Goal: Task Accomplishment & Management: Complete application form

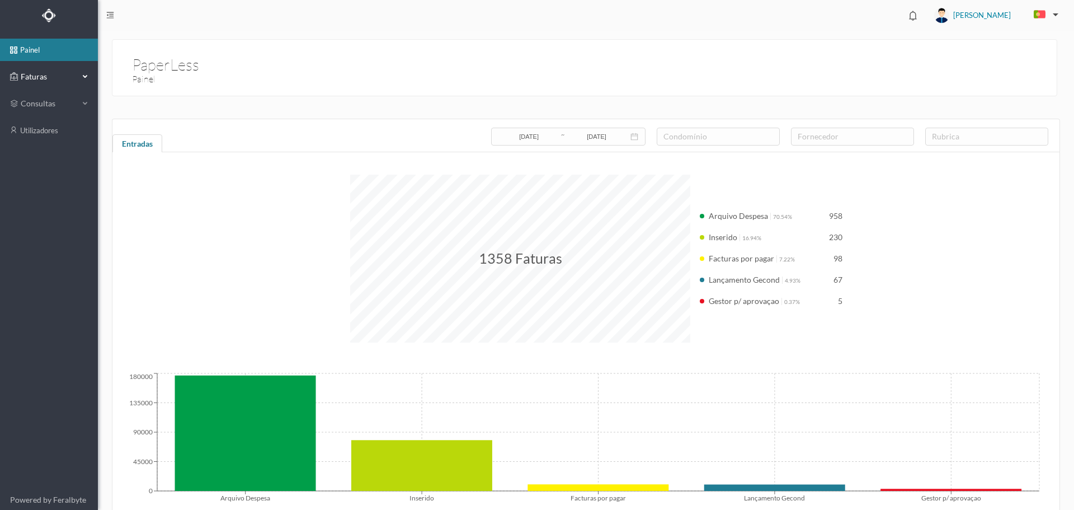
click at [30, 78] on span "Faturas" at bounding box center [49, 76] width 62 height 11
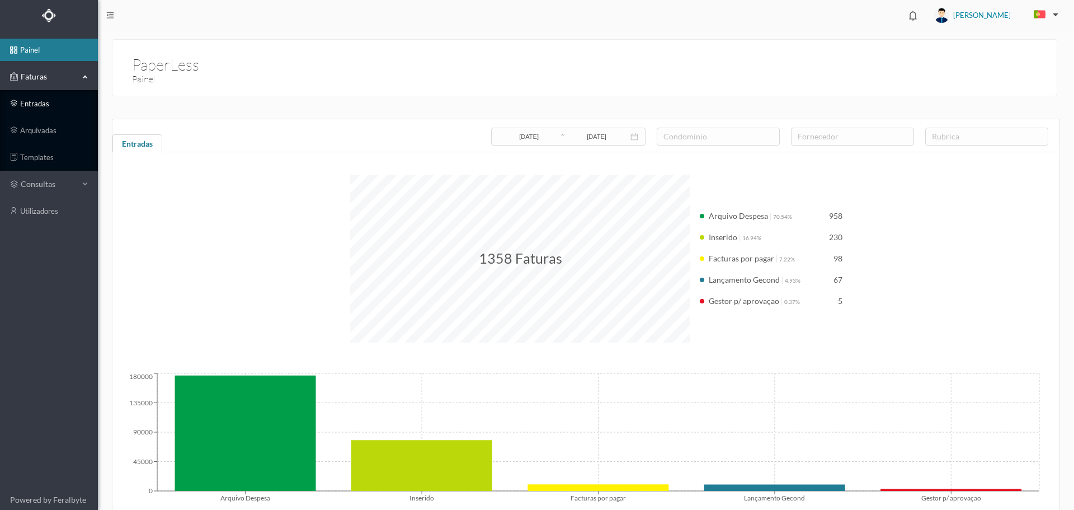
click at [45, 100] on link "entradas" at bounding box center [49, 103] width 98 height 22
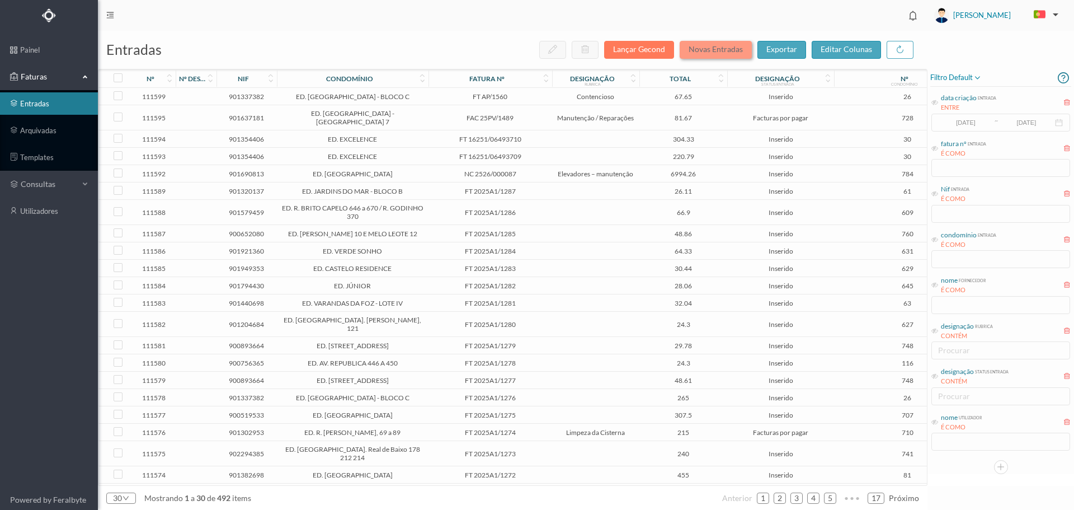
click at [709, 52] on button "Novas Entradas" at bounding box center [716, 50] width 72 height 18
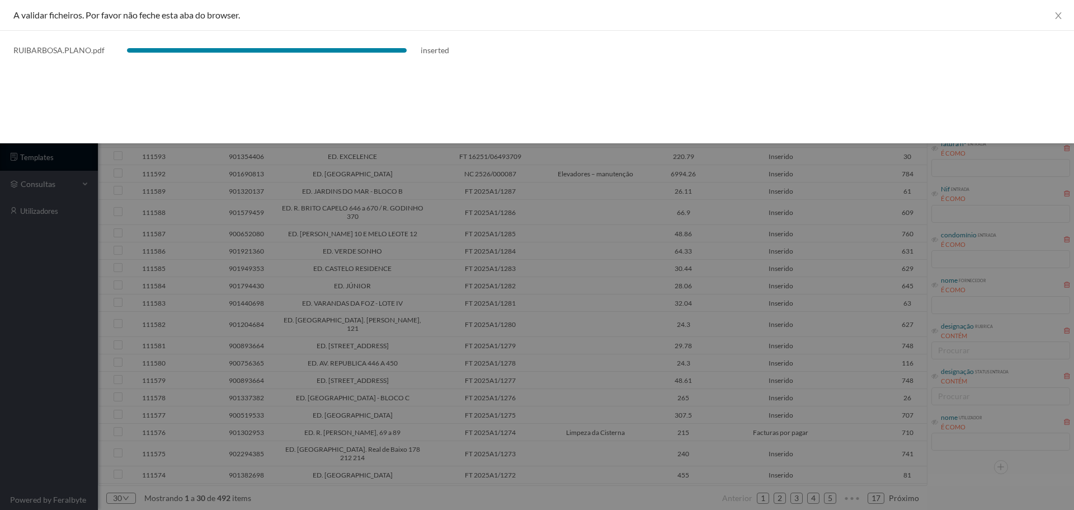
click at [491, 196] on div at bounding box center [537, 255] width 1074 height 510
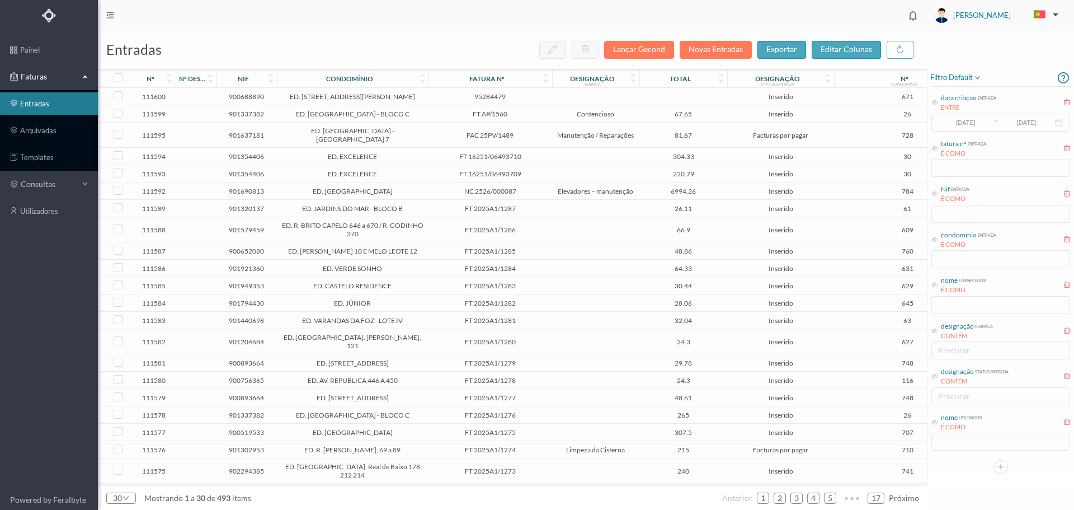
click at [564, 95] on td at bounding box center [596, 96] width 88 height 17
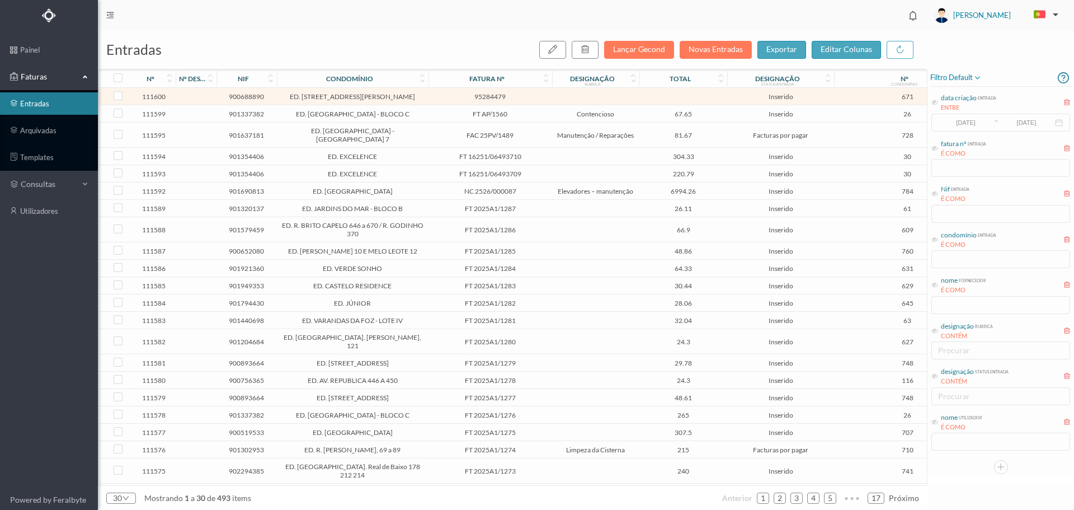
click at [564, 95] on td at bounding box center [596, 96] width 88 height 17
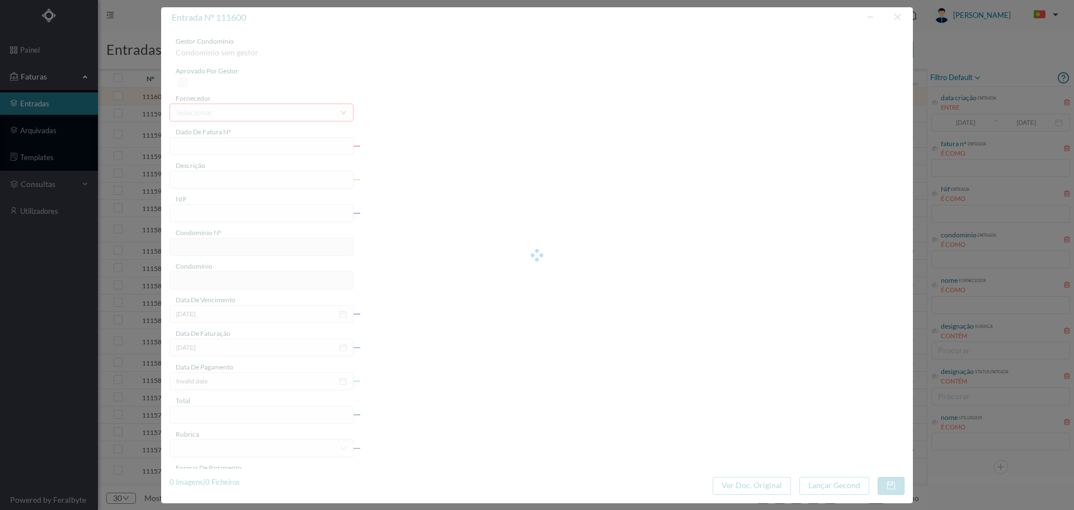
type input "95284479"
type input "Plano Prestacional"
type input "900688890"
type input "[DATE]"
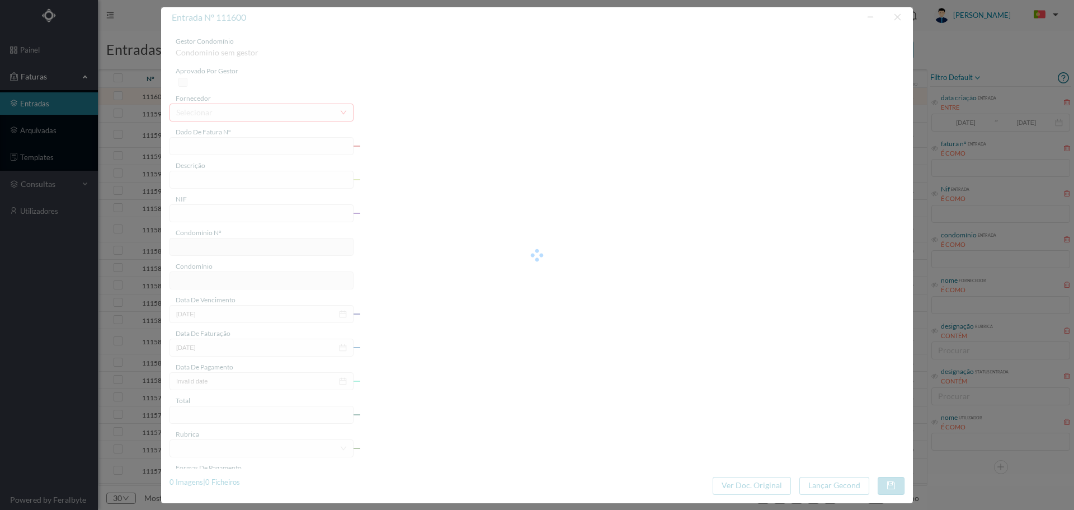
type input "[DATE]"
type input "671"
type input "ED. [STREET_ADDRESS][PERSON_NAME]"
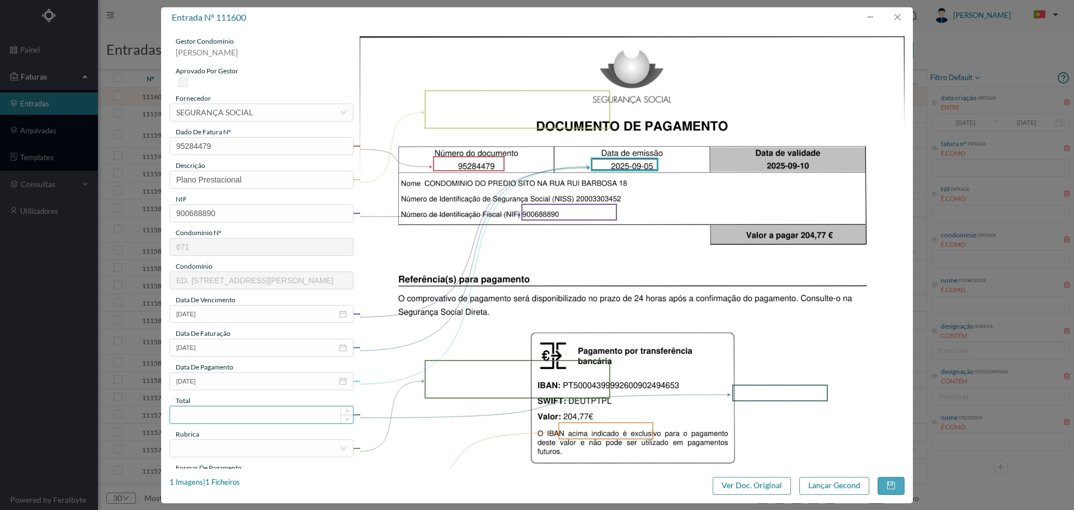
click at [229, 410] on input at bounding box center [261, 414] width 183 height 17
type input "204.77"
click at [248, 454] on div at bounding box center [257, 448] width 163 height 17
type input "encar"
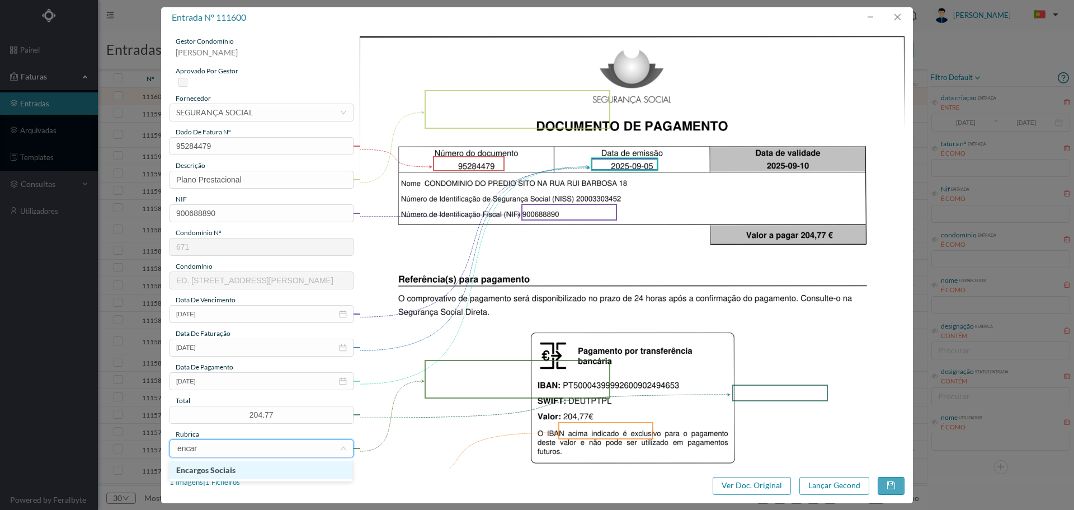
click at [246, 470] on li "Encargos Sociais" at bounding box center [260, 470] width 183 height 18
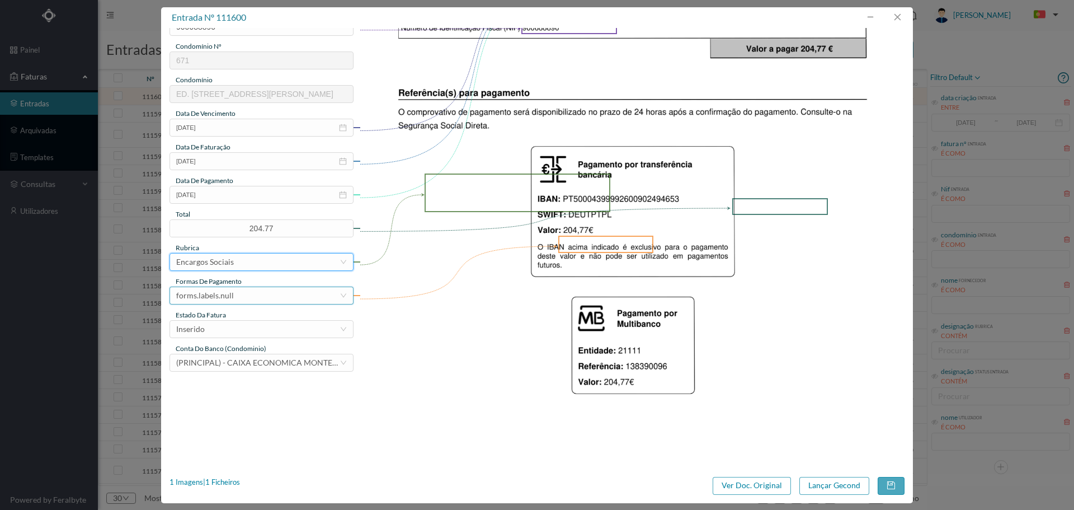
click at [260, 291] on div "forms.labels.null" at bounding box center [257, 295] width 163 height 17
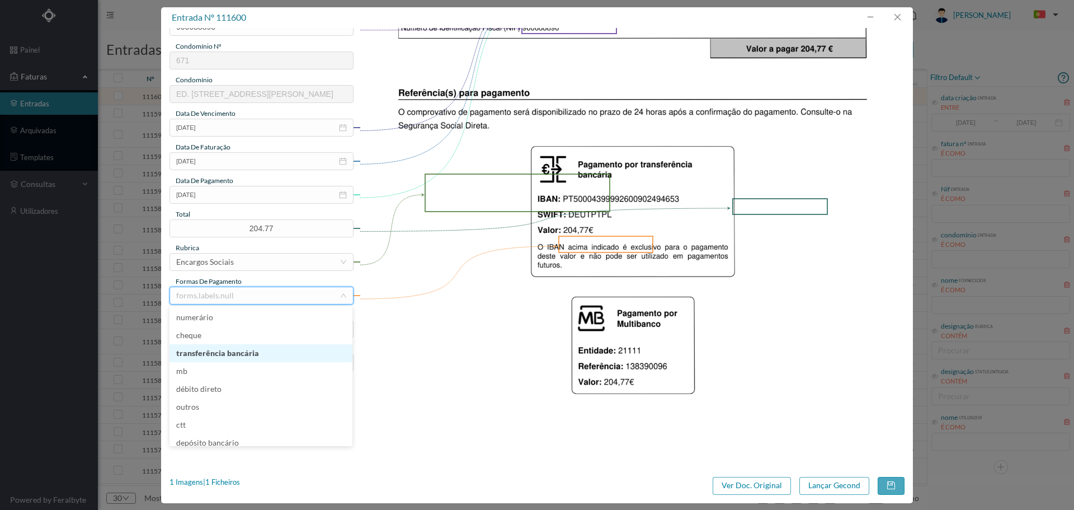
click at [235, 346] on li "transferência bancária" at bounding box center [260, 353] width 183 height 18
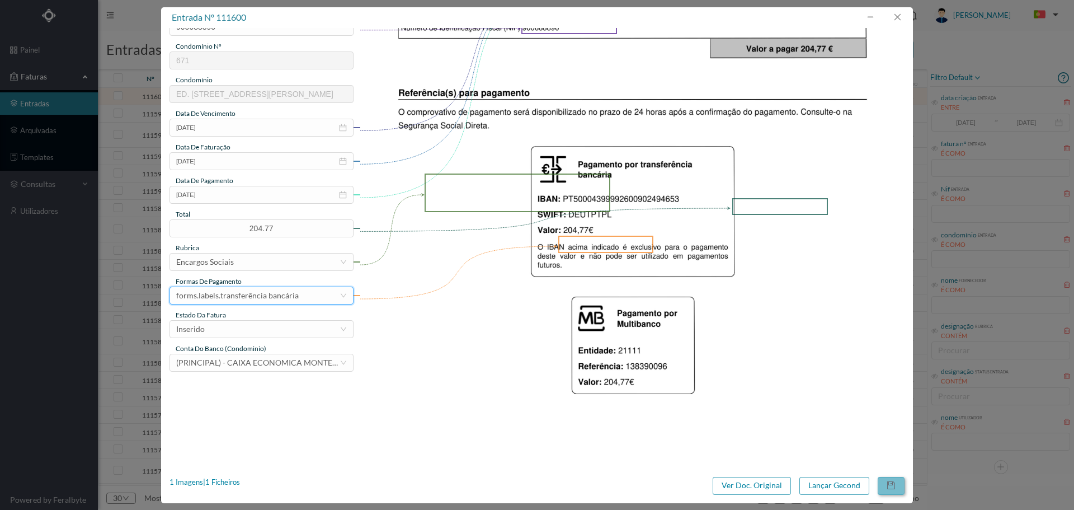
click at [883, 485] on button "button" at bounding box center [891, 486] width 27 height 18
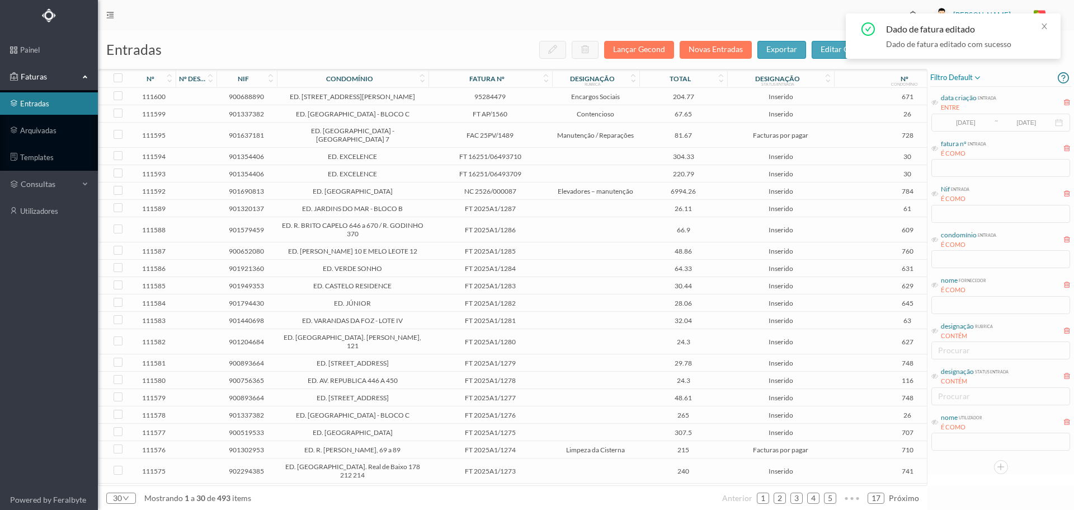
click at [655, 95] on span "204.77" at bounding box center [683, 96] width 82 height 8
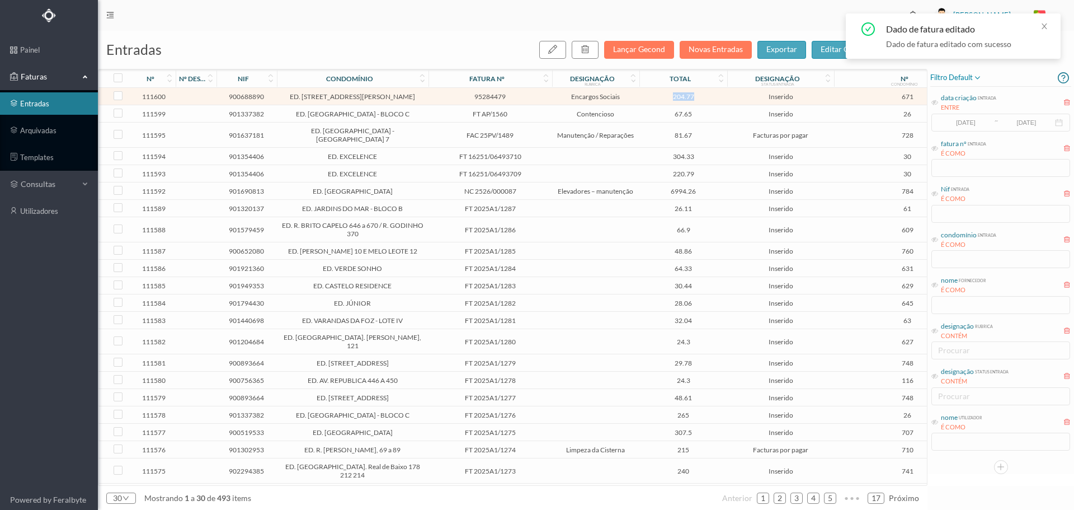
click at [655, 95] on span "204.77" at bounding box center [683, 96] width 82 height 8
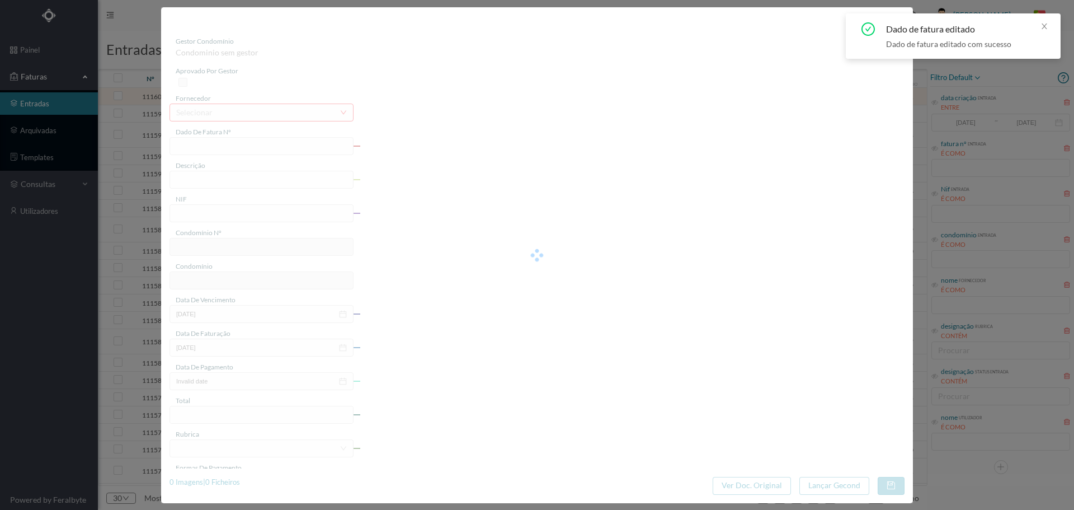
type input "95284479"
type input "Plano Prestacional"
type input "900688890"
type input "[DATE]"
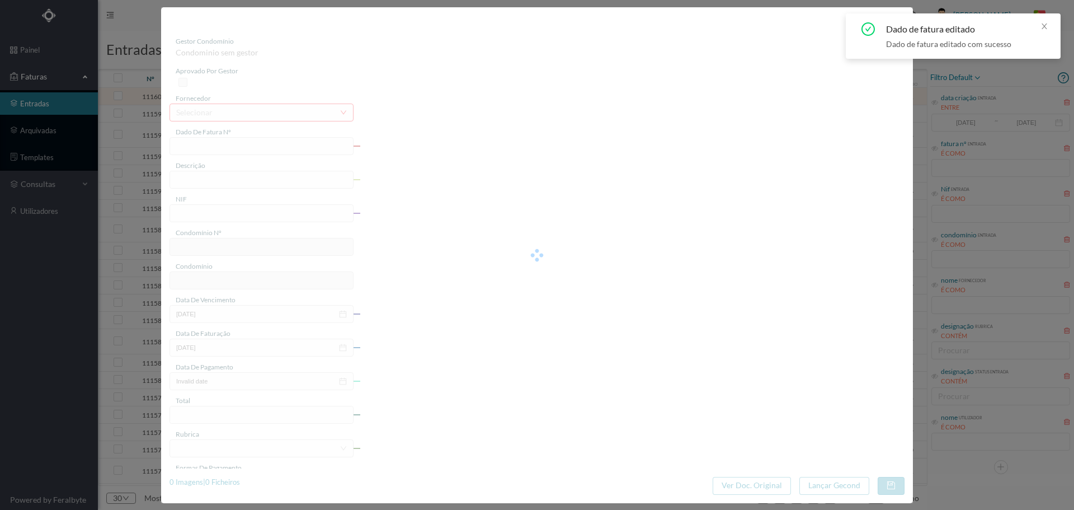
type input "[DATE]"
type input "204.77"
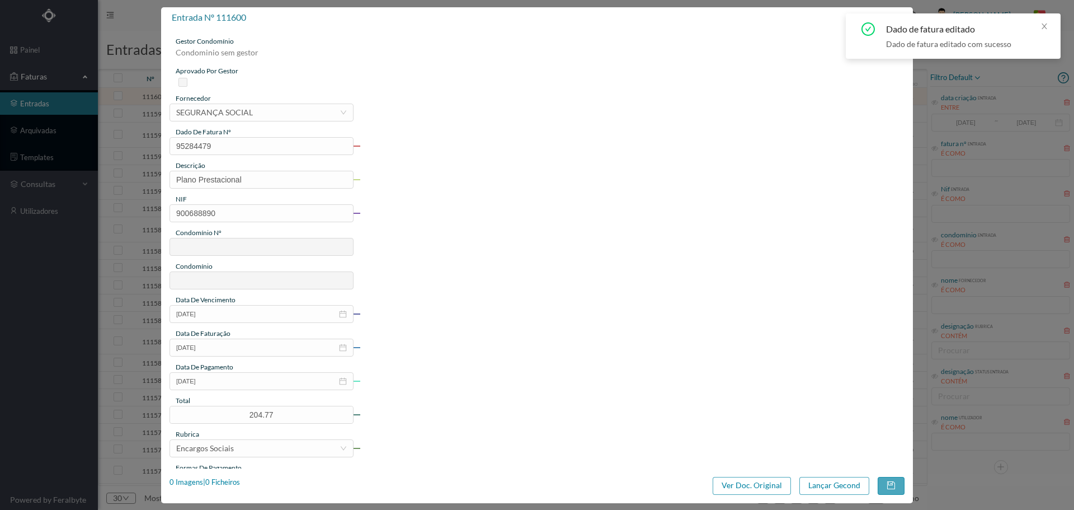
type input "671"
type input "ED. [STREET_ADDRESS][PERSON_NAME]"
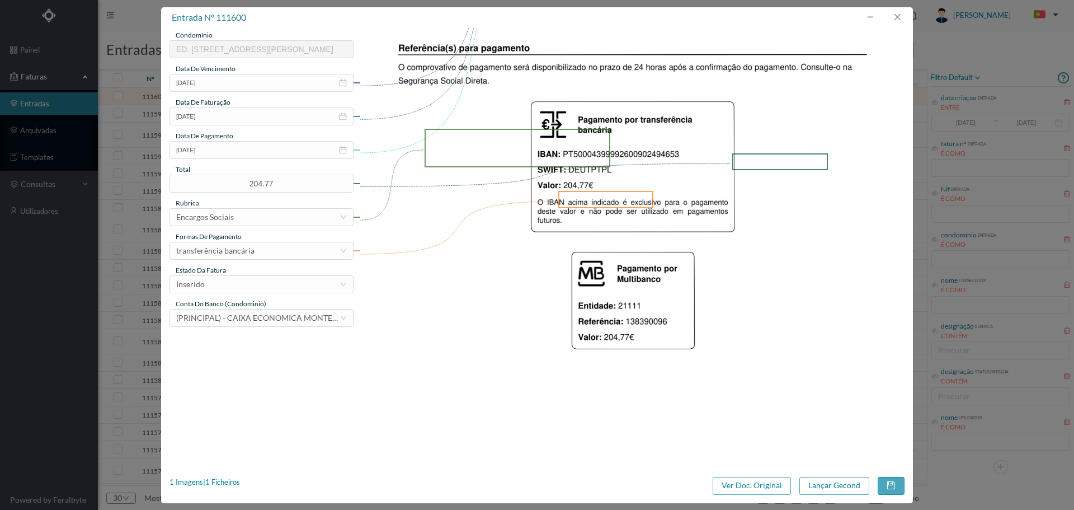
scroll to position [343, 0]
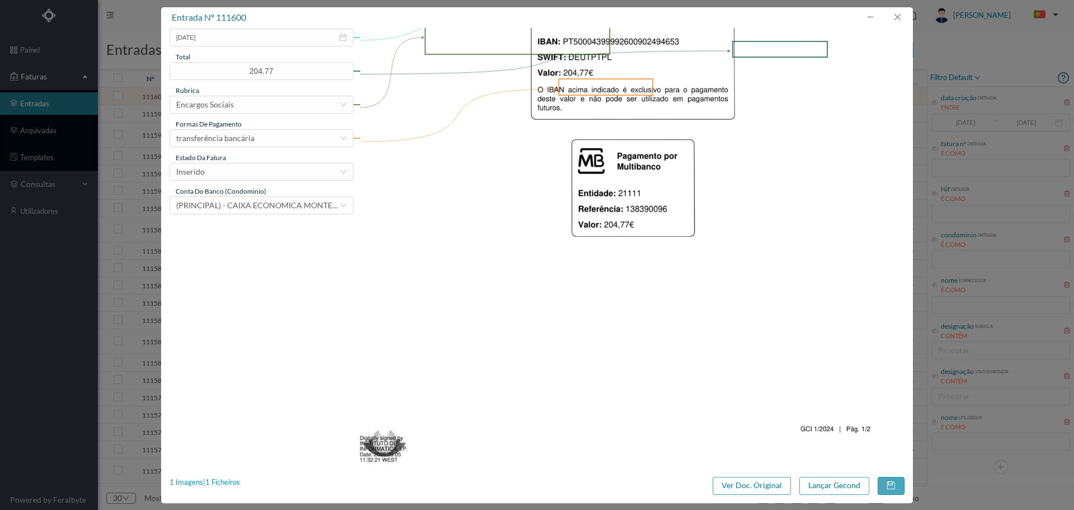
click at [227, 487] on div "1 Imagens | 1 Ficheiros" at bounding box center [204, 482] width 70 height 11
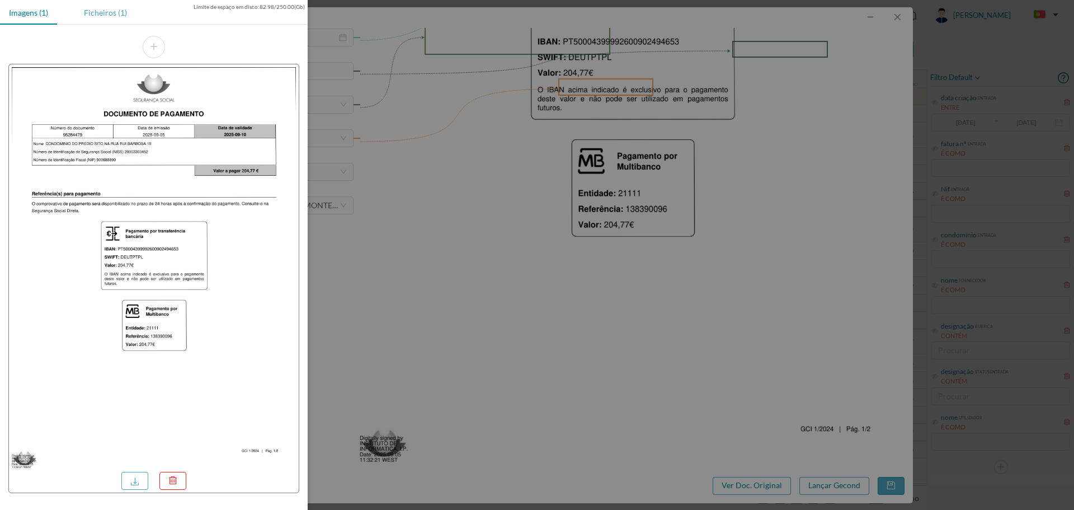
click at [96, 9] on div "Ficheiros (1)" at bounding box center [105, 12] width 61 height 25
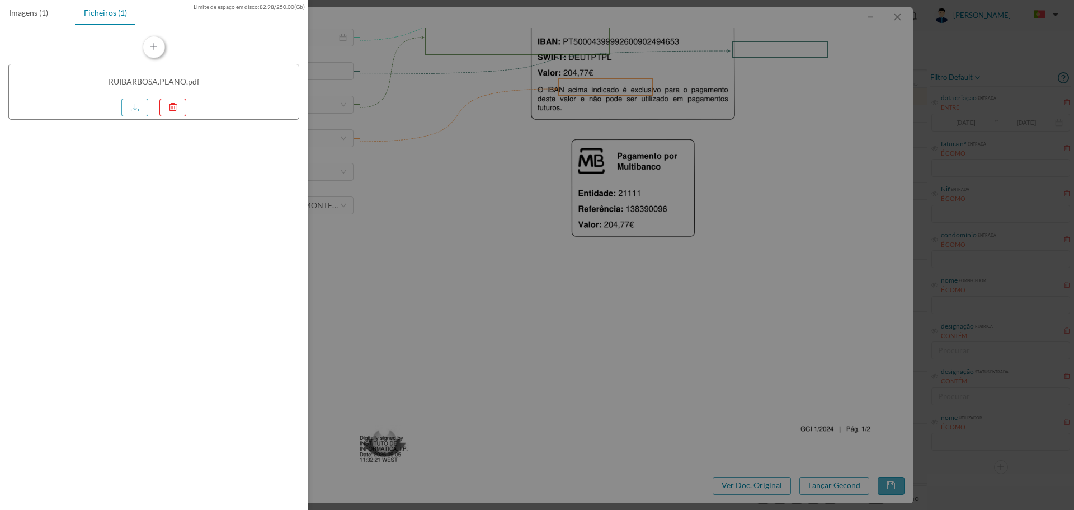
click at [154, 50] on button "button" at bounding box center [154, 47] width 22 height 22
click at [748, 318] on div at bounding box center [537, 255] width 1074 height 510
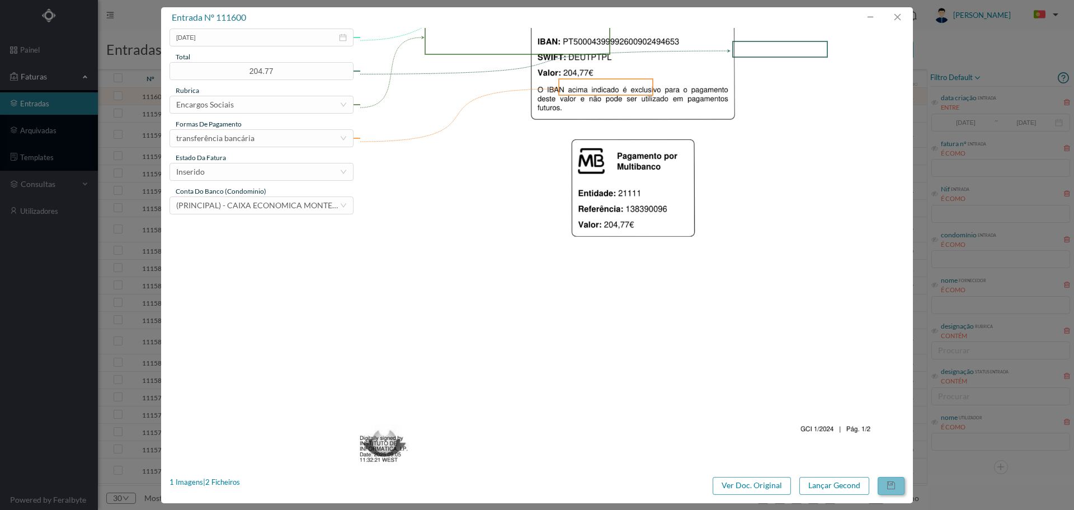
click at [894, 483] on button "button" at bounding box center [891, 486] width 27 height 18
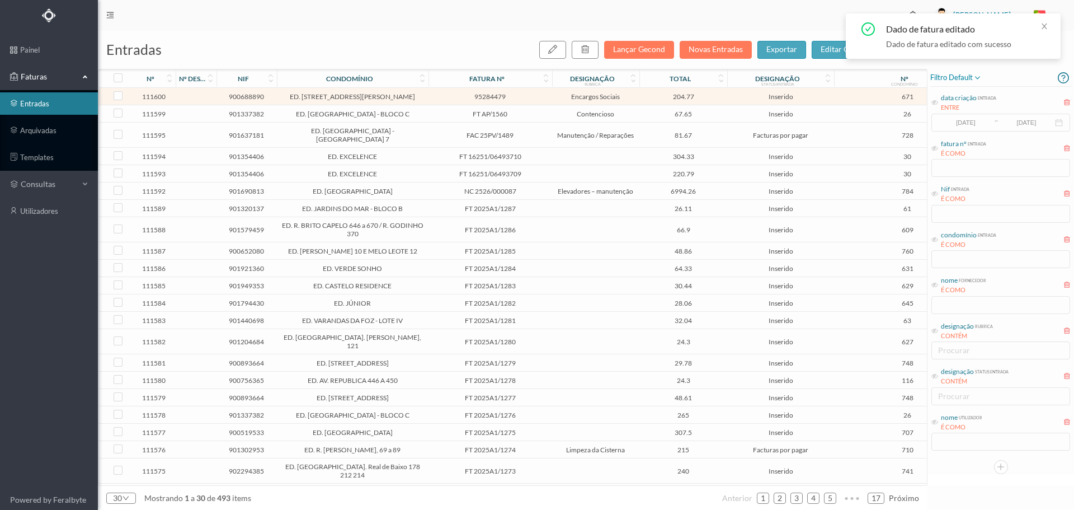
click at [654, 98] on span "204.77" at bounding box center [683, 96] width 82 height 8
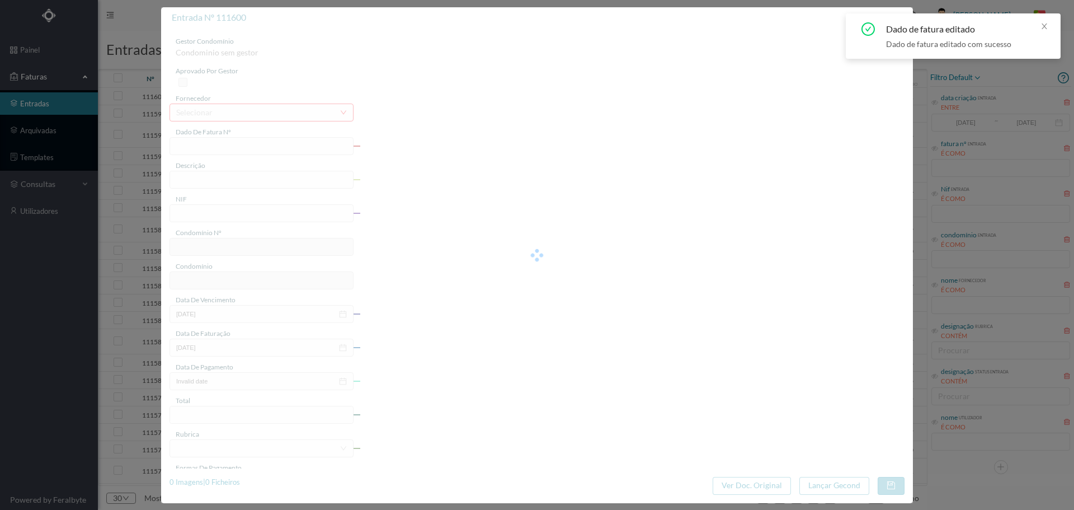
type input "95284479"
type input "Plano Prestacional"
type input "900688890"
type input "[DATE]"
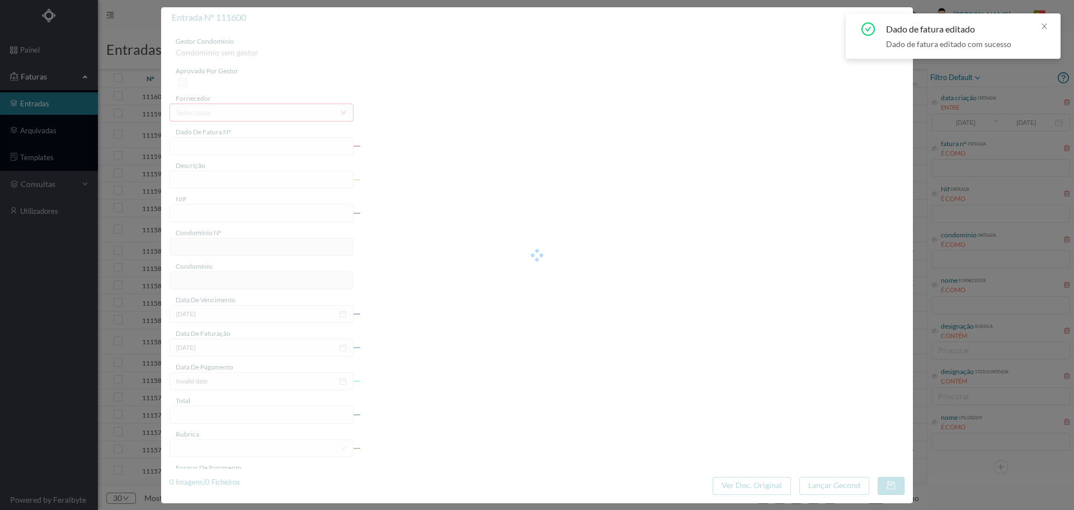
type input "[DATE]"
type input "204.77"
type input "671"
type input "ED. [STREET_ADDRESS][PERSON_NAME]"
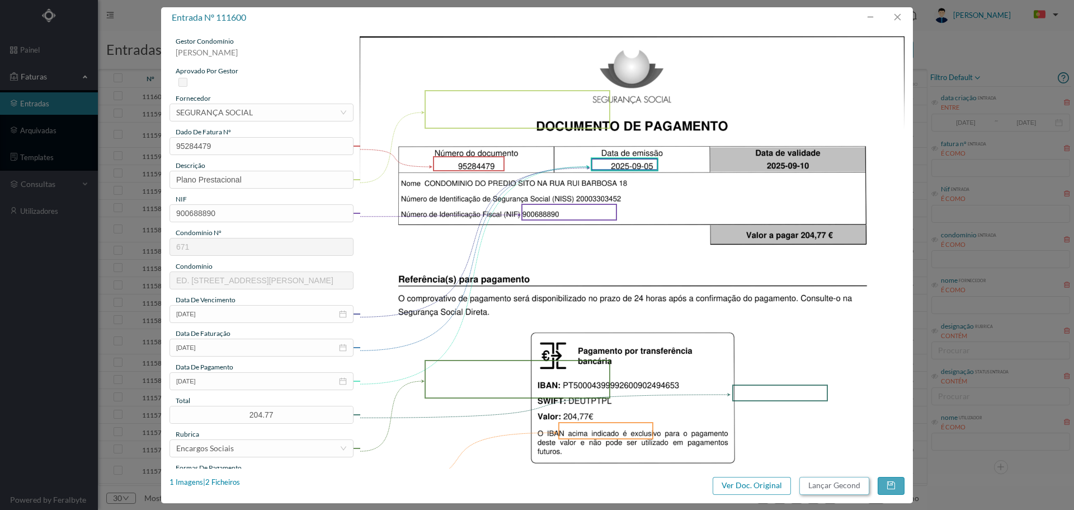
click at [839, 484] on button "Lançar Gecond" at bounding box center [834, 486] width 70 height 18
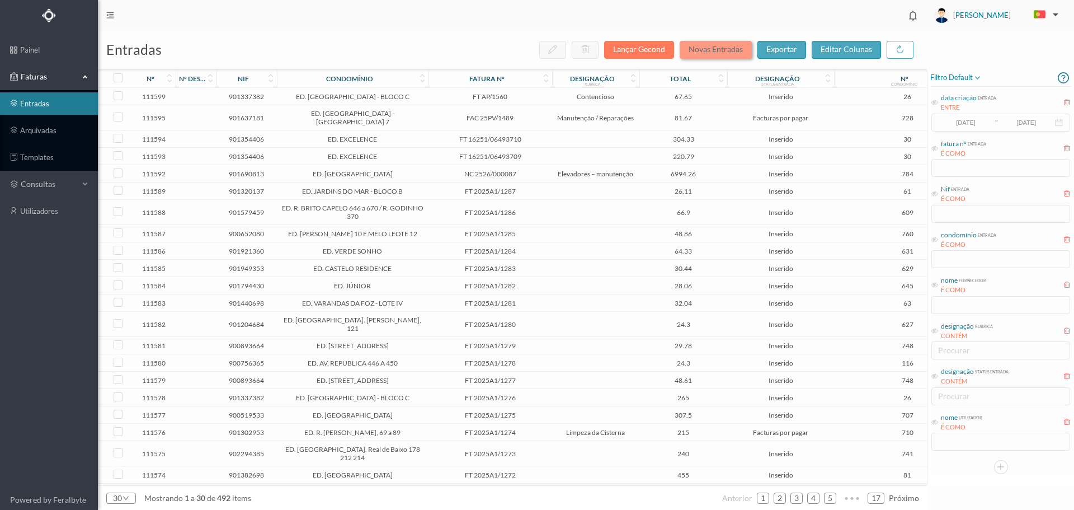
click at [704, 54] on button "Novas Entradas" at bounding box center [716, 50] width 72 height 18
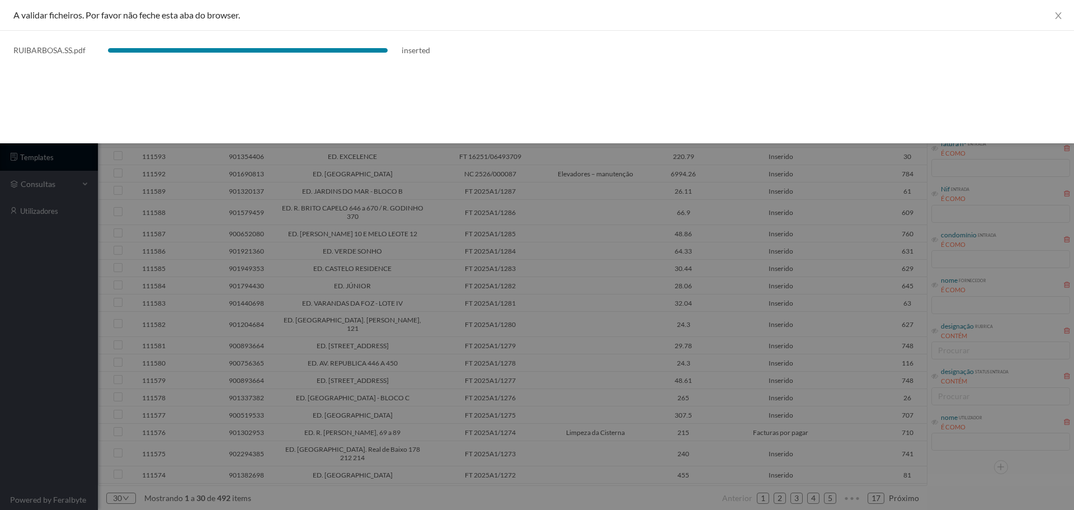
click at [760, 272] on div at bounding box center [537, 255] width 1074 height 510
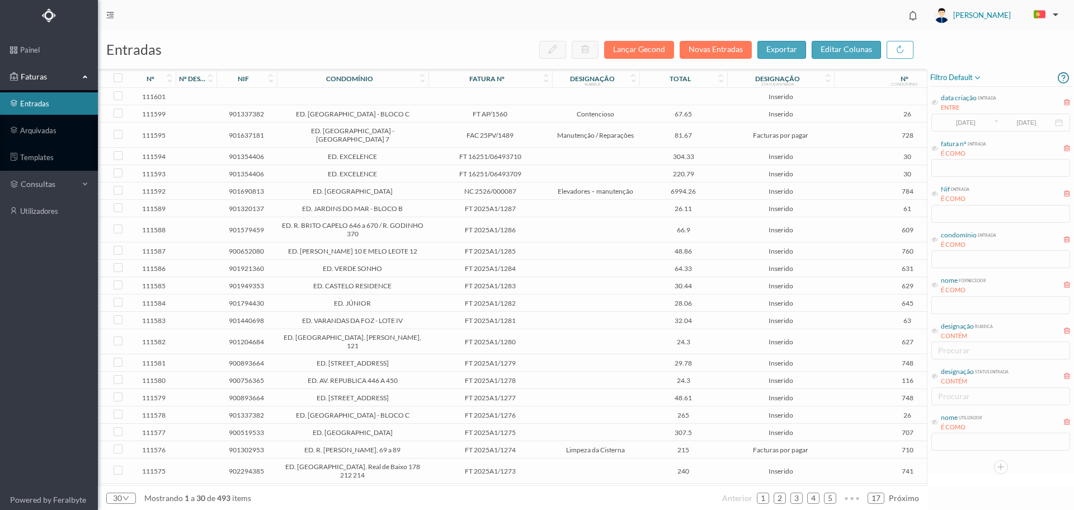
click at [541, 97] on td at bounding box center [490, 96] width 124 height 17
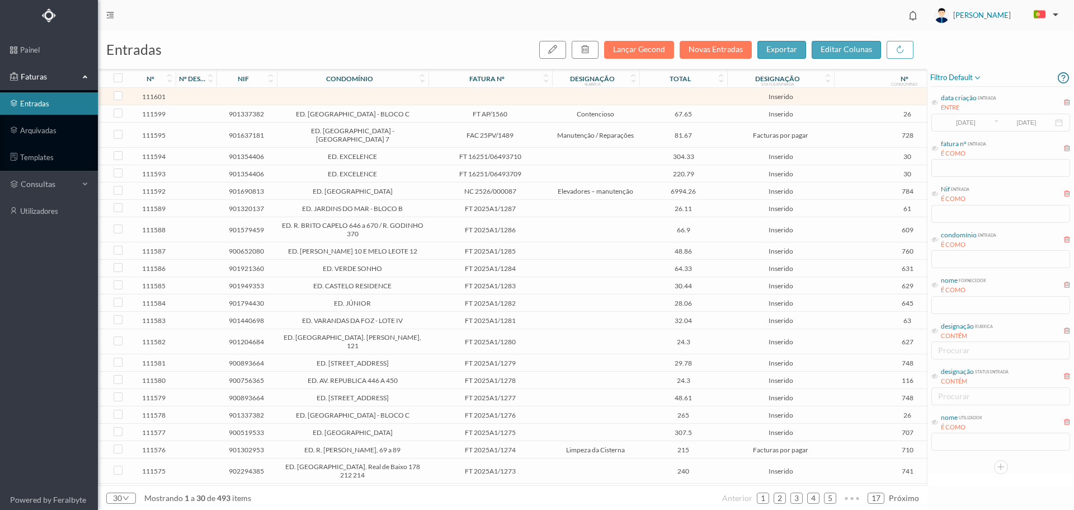
click at [541, 97] on td at bounding box center [490, 96] width 124 height 17
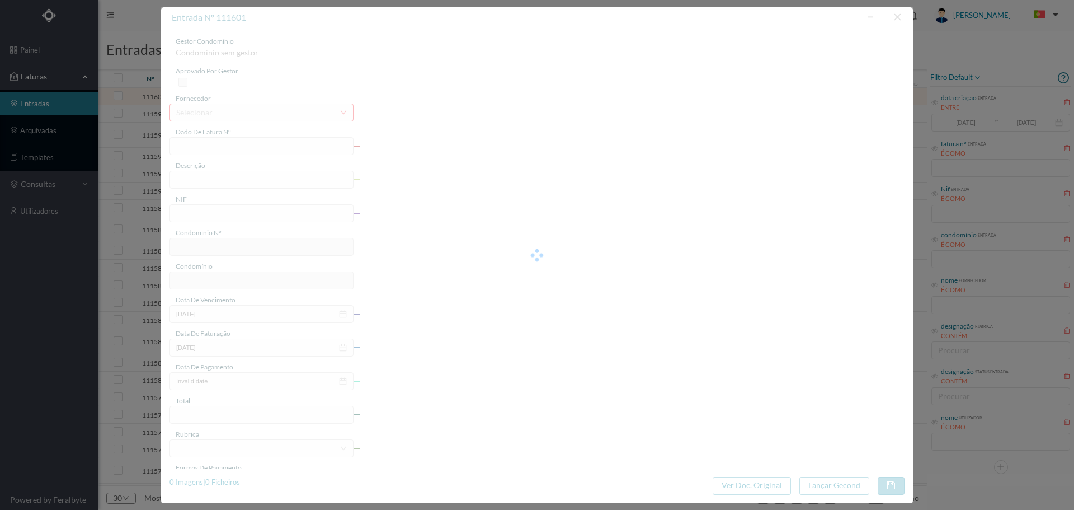
type input "TH NC IC)"
type input "0"
type input "Invalid date"
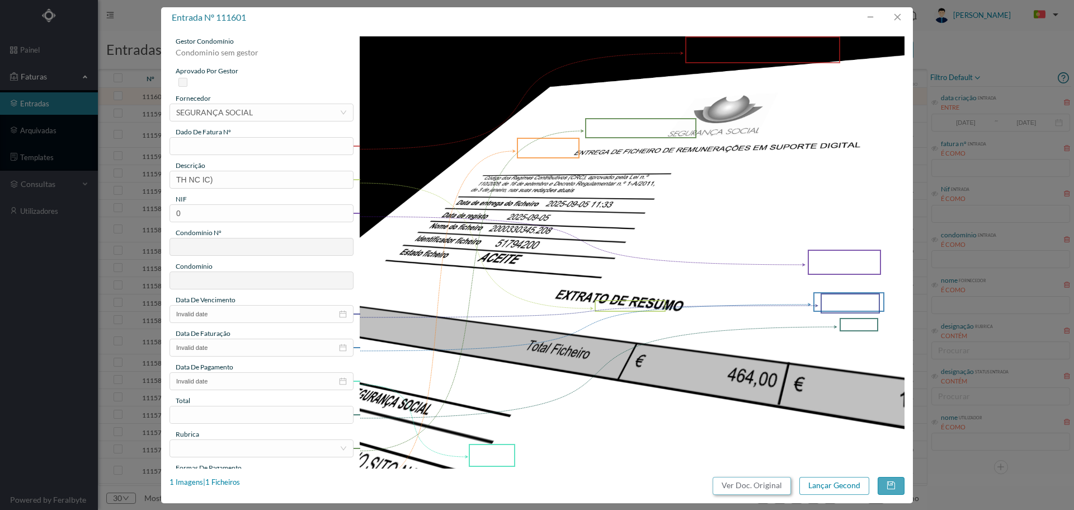
click at [751, 486] on button "Ver Doc. Original" at bounding box center [752, 486] width 78 height 18
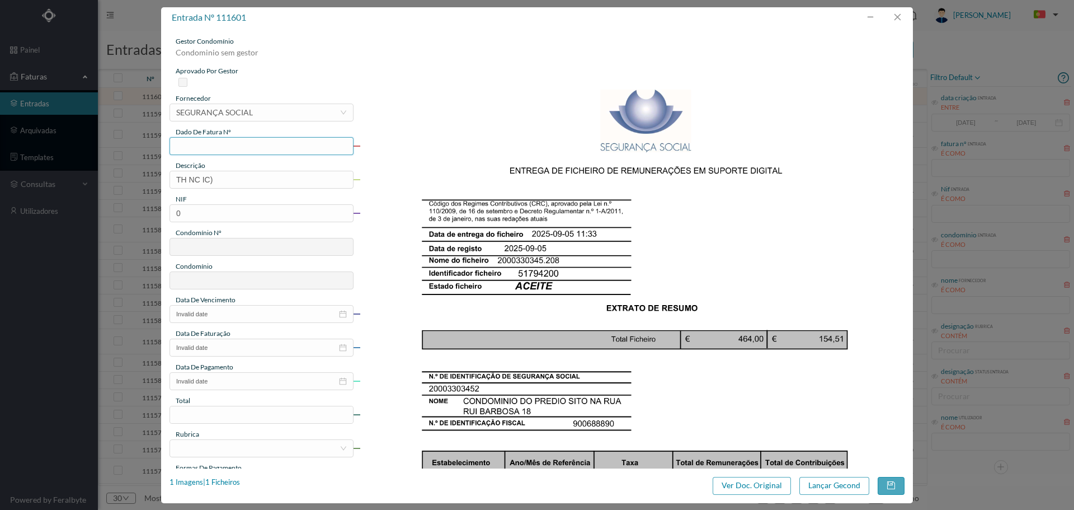
click at [284, 150] on input "text" at bounding box center [261, 146] width 184 height 18
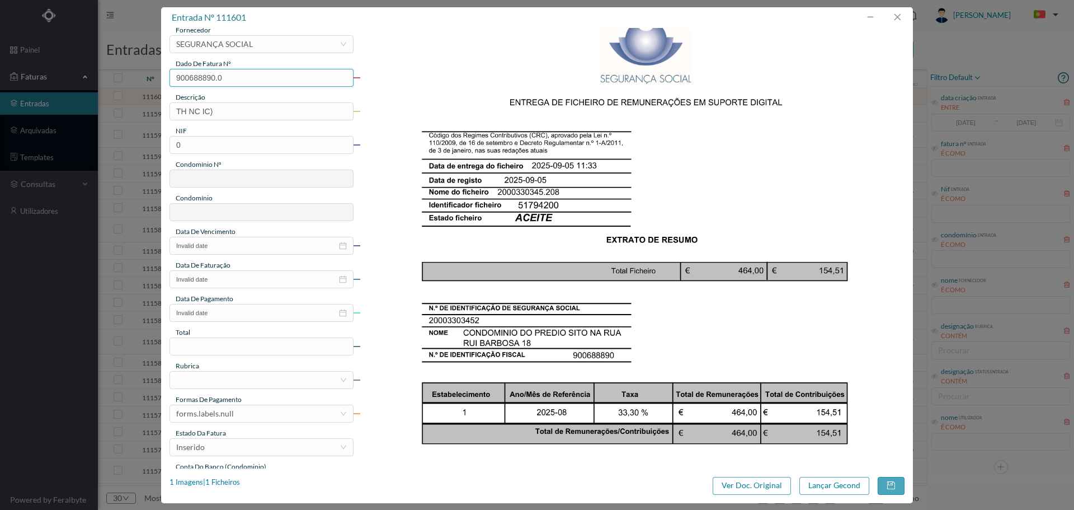
scroll to position [93, 0]
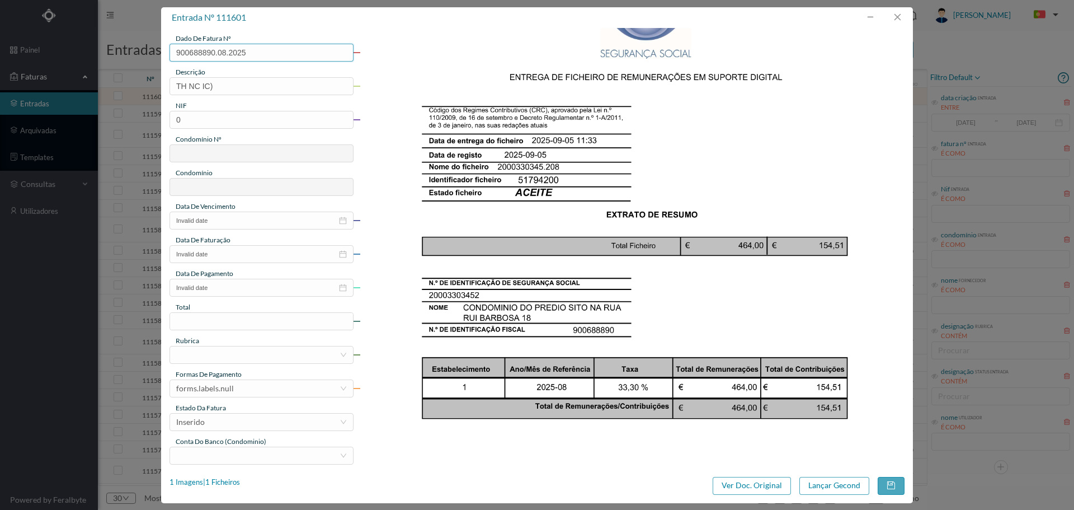
type input "900688890.08.2025"
type input "ss 08 2025"
type input "900688890"
type input "671"
type input "ED. [STREET_ADDRESS][PERSON_NAME]"
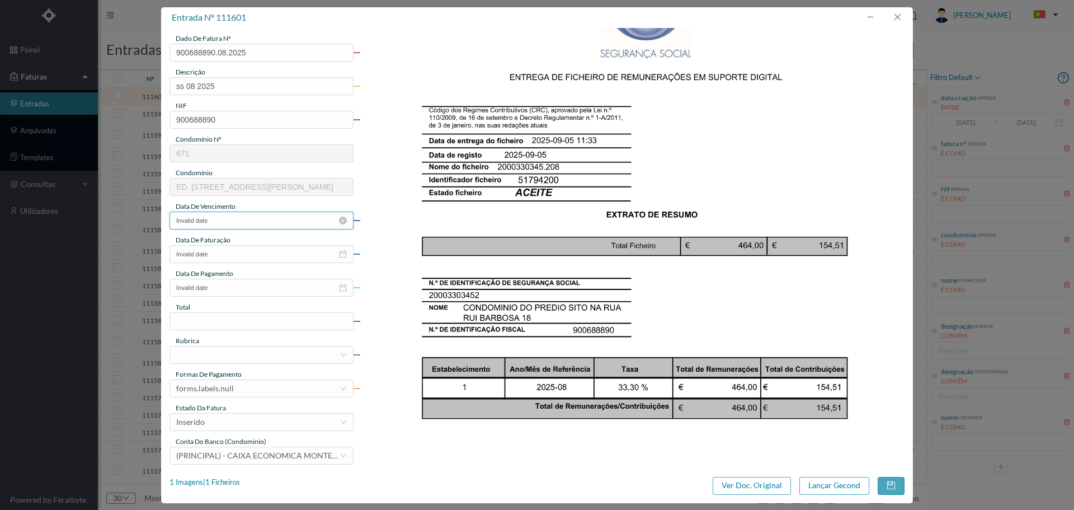
click at [261, 215] on input "Invalid date" at bounding box center [261, 220] width 184 height 18
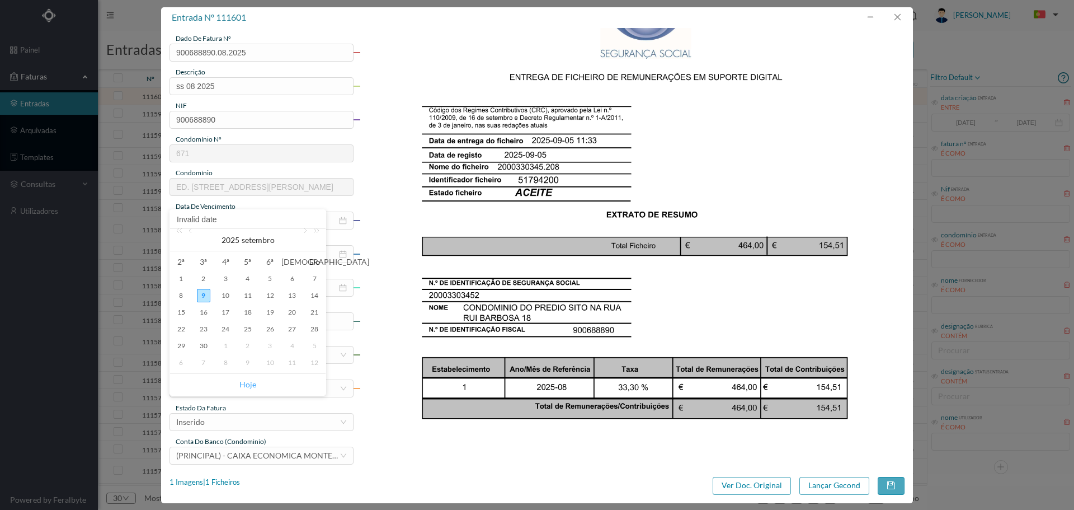
click at [254, 379] on link "Hoje" at bounding box center [247, 384] width 17 height 21
type input "[DATE]"
click at [236, 255] on input "Invalid date" at bounding box center [261, 254] width 184 height 18
click at [249, 417] on link "Hoje" at bounding box center [247, 417] width 17 height 21
type input "[DATE]"
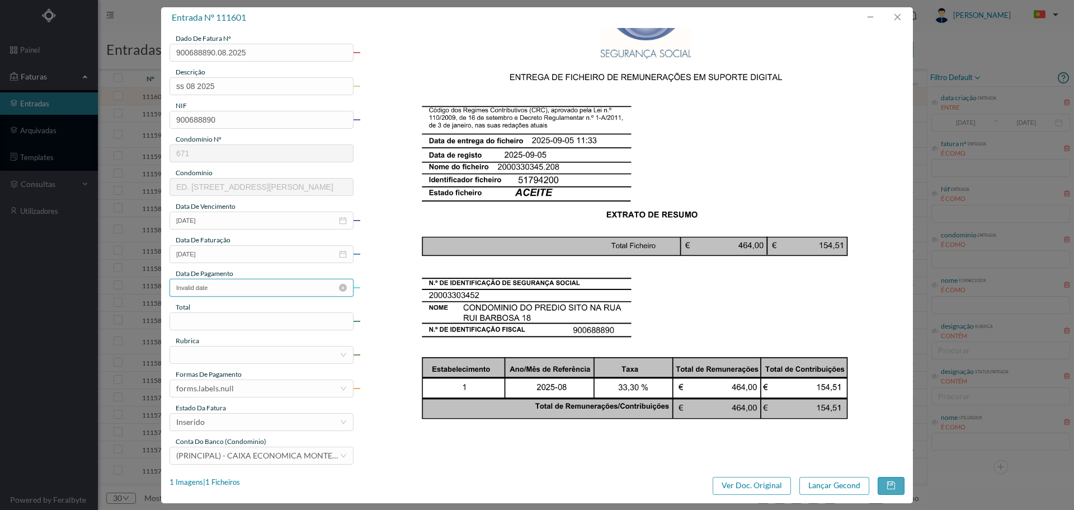
click at [230, 290] on input "Invalid date" at bounding box center [261, 288] width 184 height 18
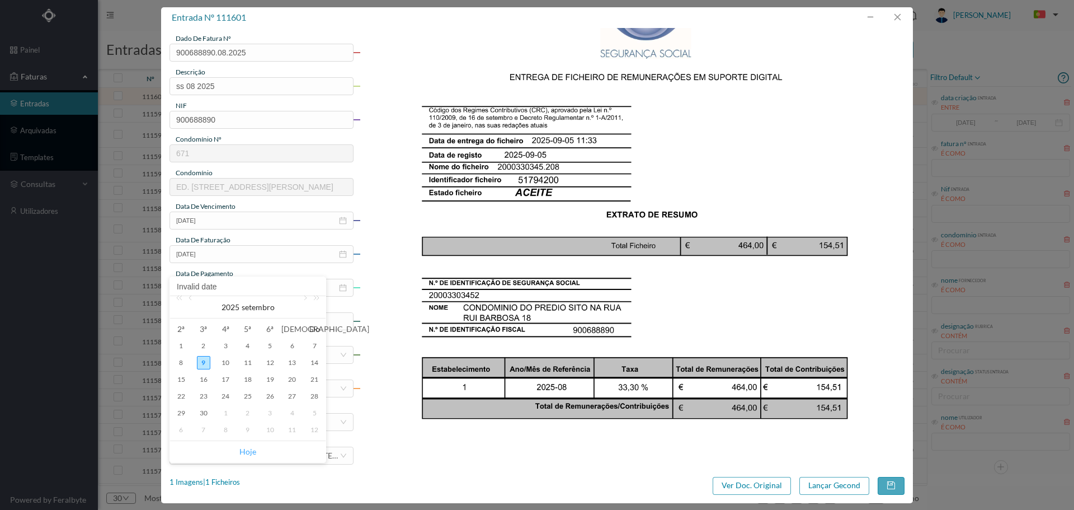
click at [249, 447] on link "Hoje" at bounding box center [247, 451] width 17 height 21
type input "[DATE]"
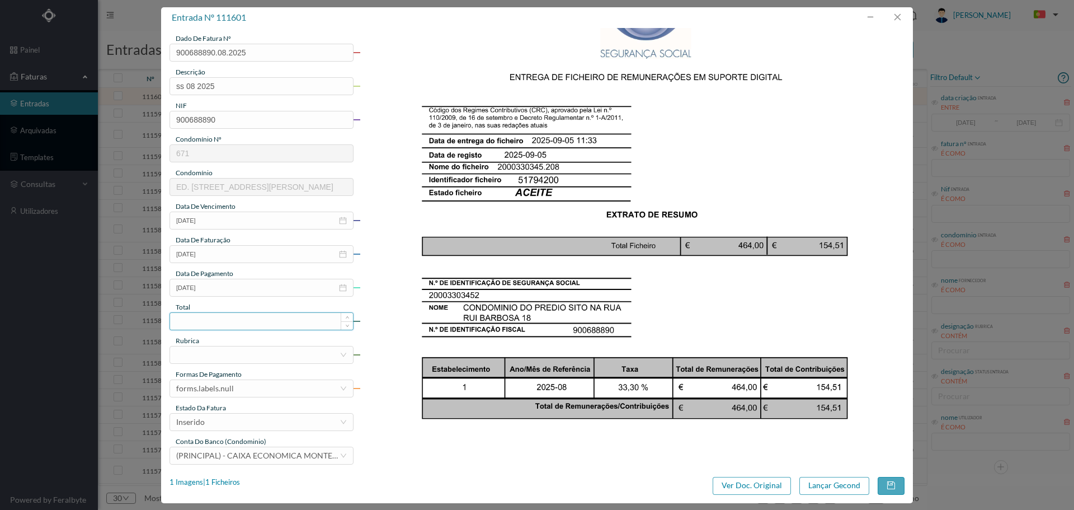
click at [214, 319] on input at bounding box center [261, 321] width 183 height 17
type input "154.51"
click at [223, 359] on div at bounding box center [257, 354] width 163 height 17
type input "ENCAR"
click at [227, 377] on li "Encargos Sociais" at bounding box center [260, 376] width 183 height 18
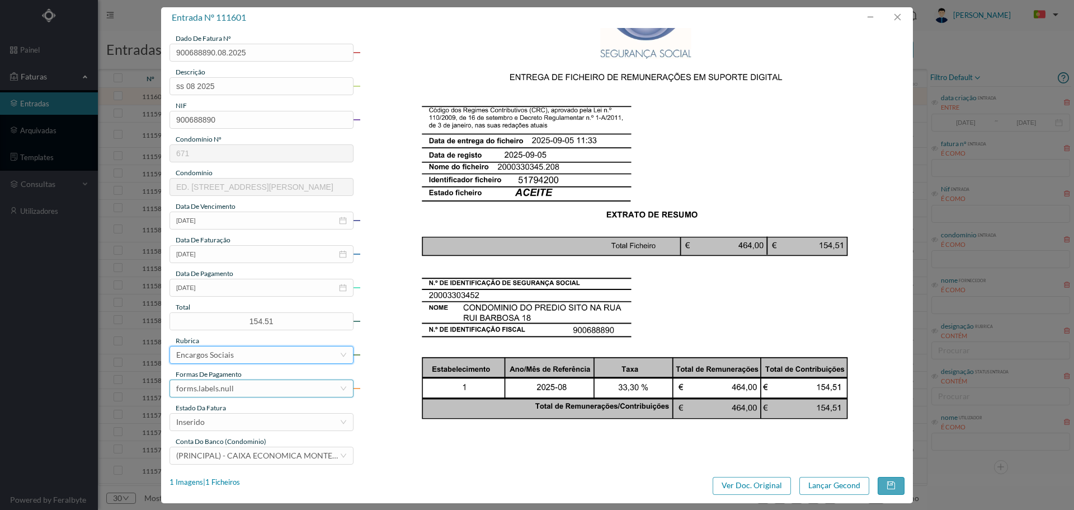
click at [242, 383] on div "forms.labels.null" at bounding box center [257, 388] width 163 height 17
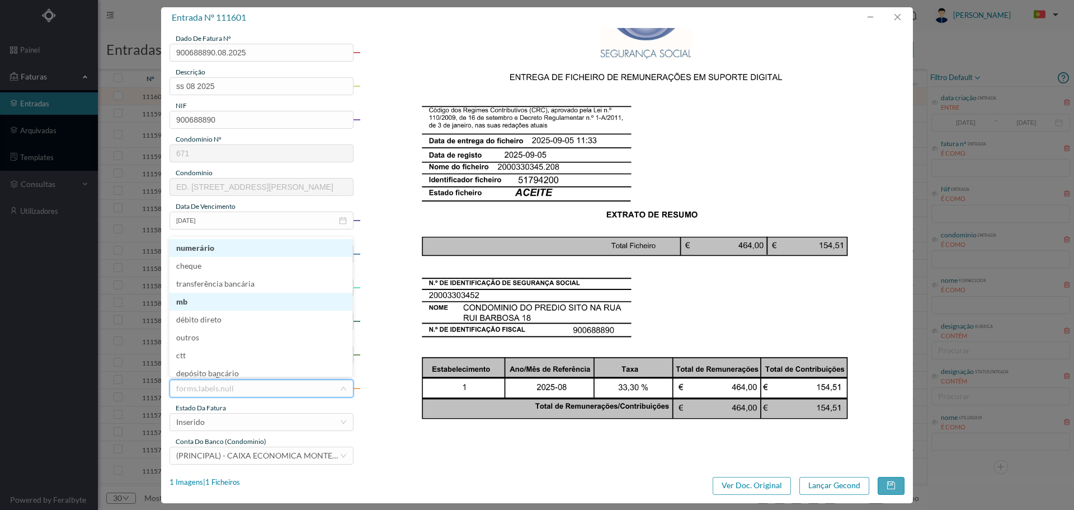
scroll to position [6, 0]
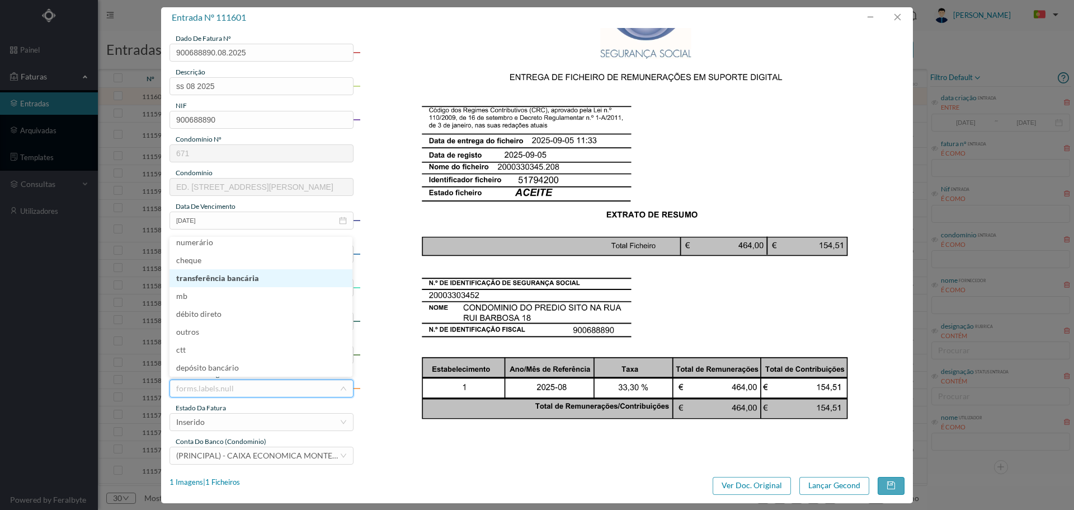
click at [236, 277] on li "transferência bancária" at bounding box center [260, 278] width 183 height 18
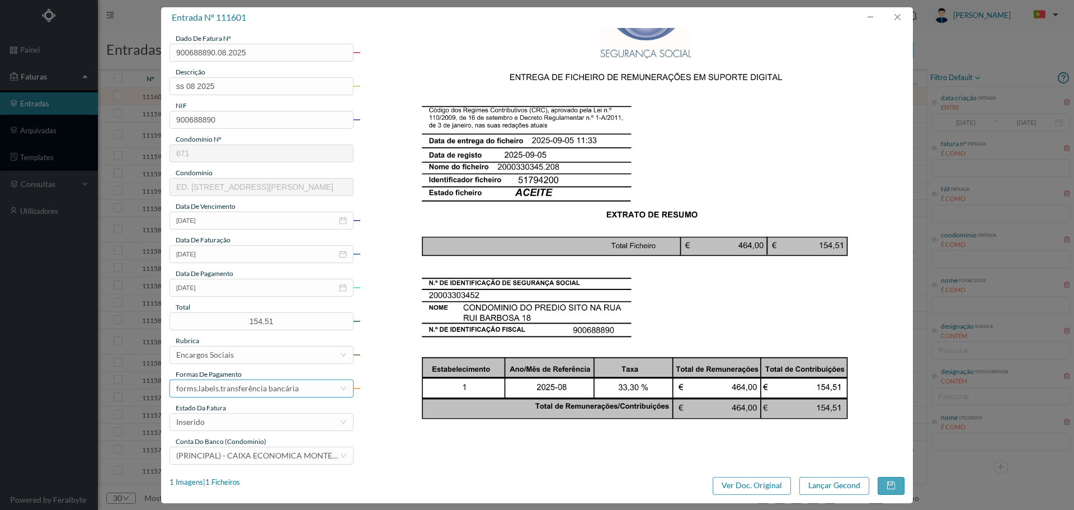
scroll to position [186, 0]
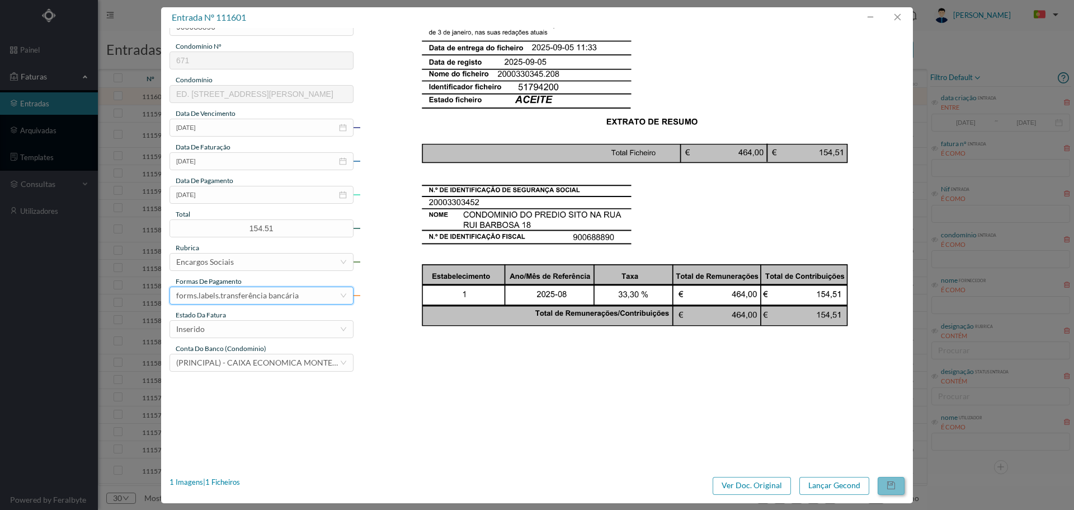
click at [889, 482] on button "button" at bounding box center [891, 486] width 27 height 18
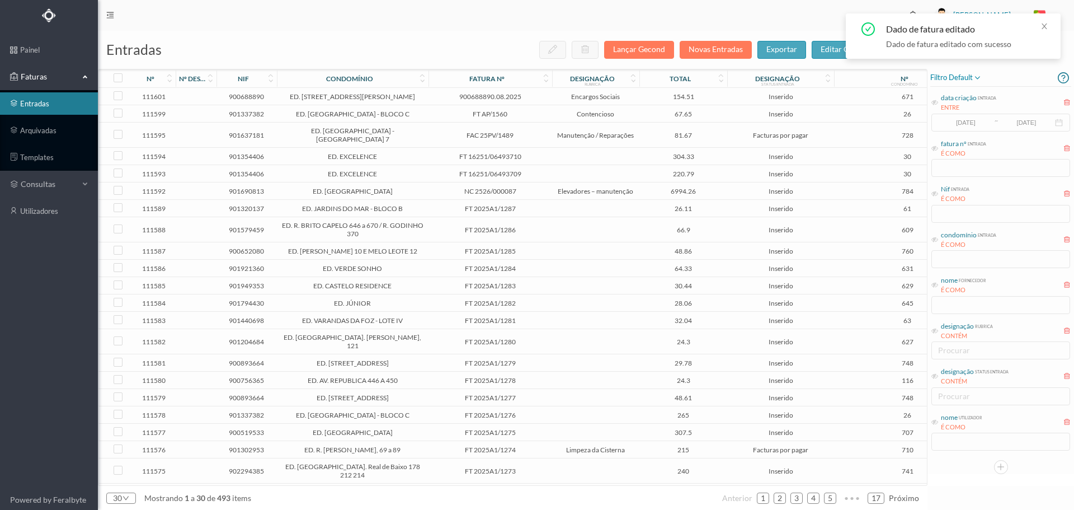
click at [642, 98] on td "154.51" at bounding box center [683, 96] width 88 height 17
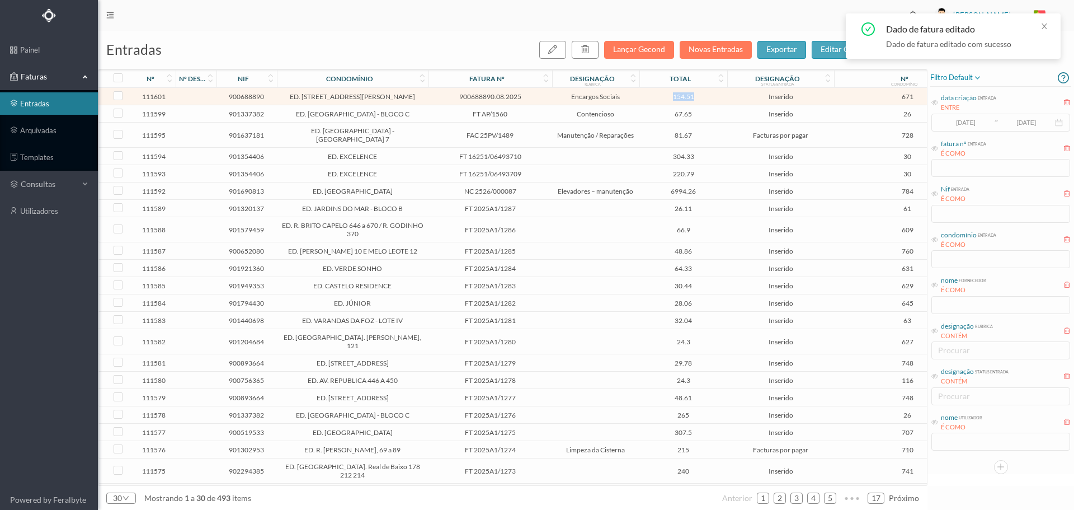
click at [642, 98] on td "154.51" at bounding box center [683, 96] width 88 height 17
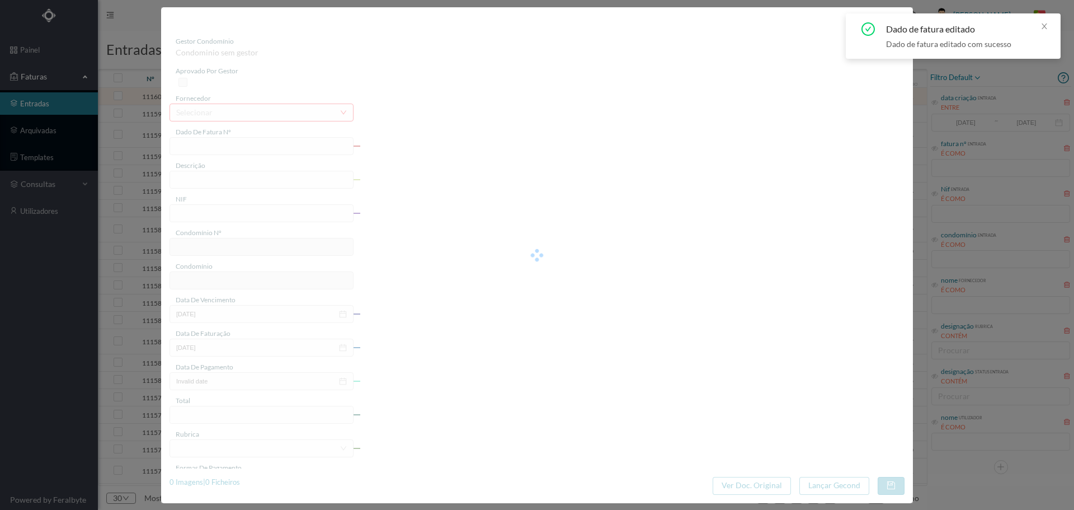
type input "900688890.08.2025"
type input "ss 08 2025"
type input "900688890"
type input "[DATE]"
type input "154.51"
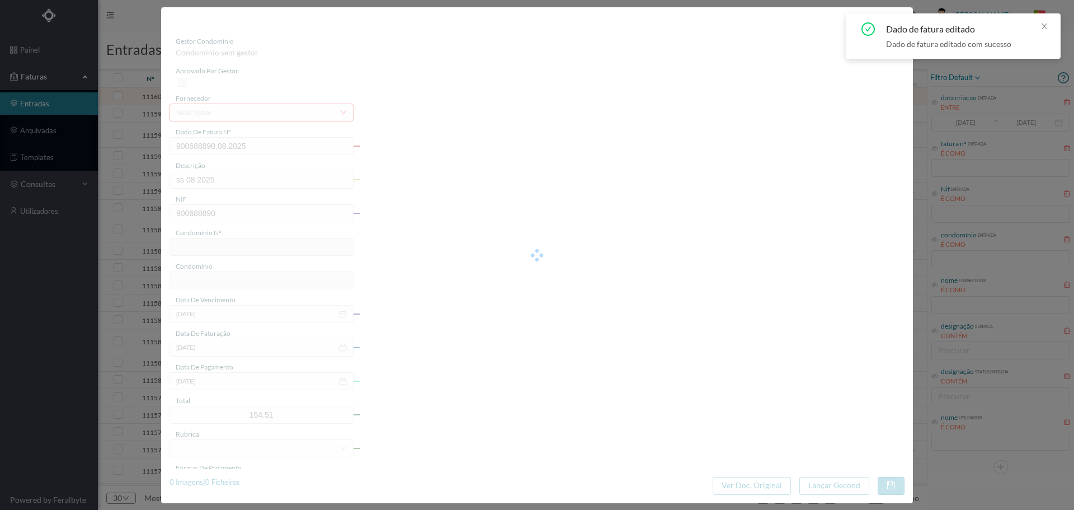
type input "671"
type input "ED. [STREET_ADDRESS][PERSON_NAME]"
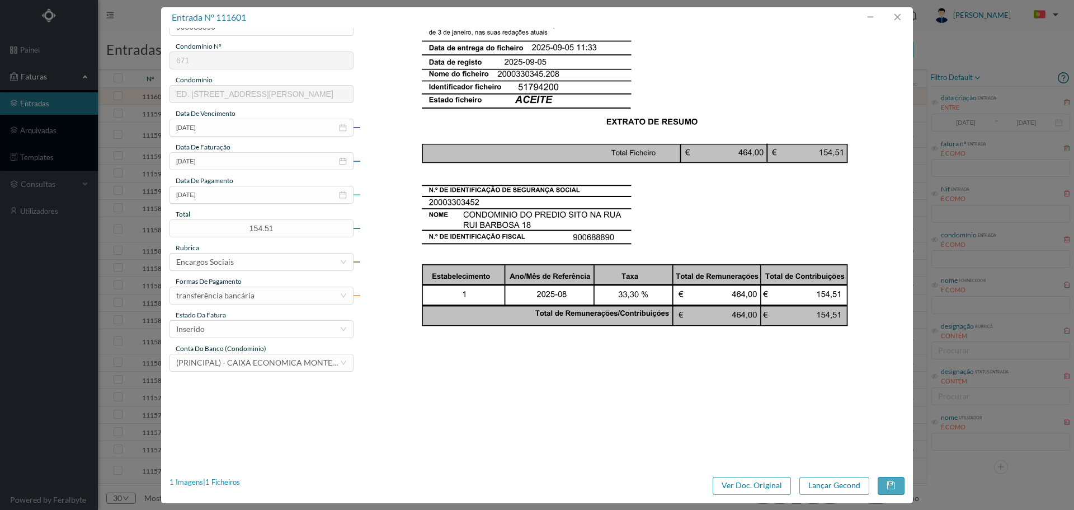
click at [222, 481] on div "1 Imagens | 1 Ficheiros" at bounding box center [204, 482] width 70 height 11
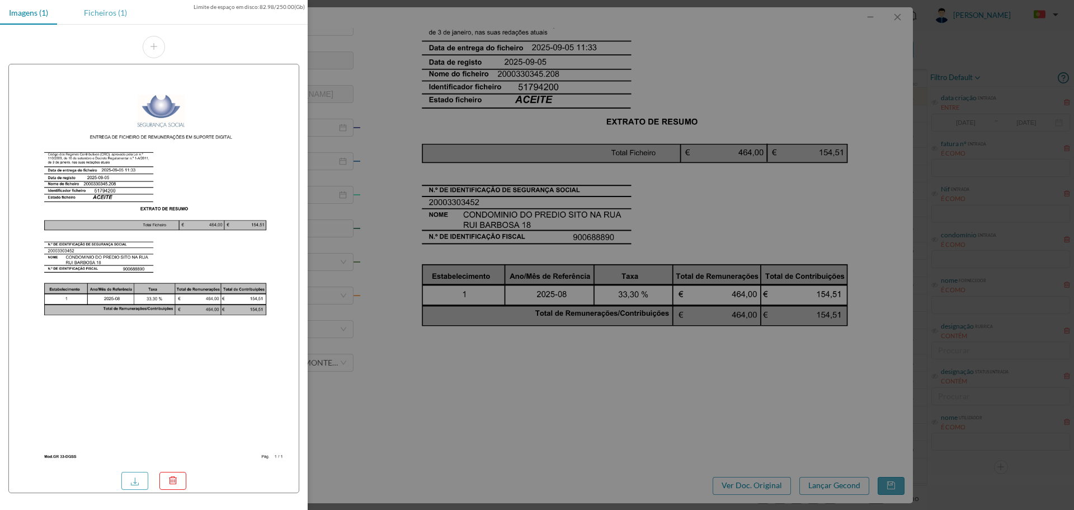
click at [111, 12] on div "Ficheiros (1)" at bounding box center [105, 12] width 61 height 25
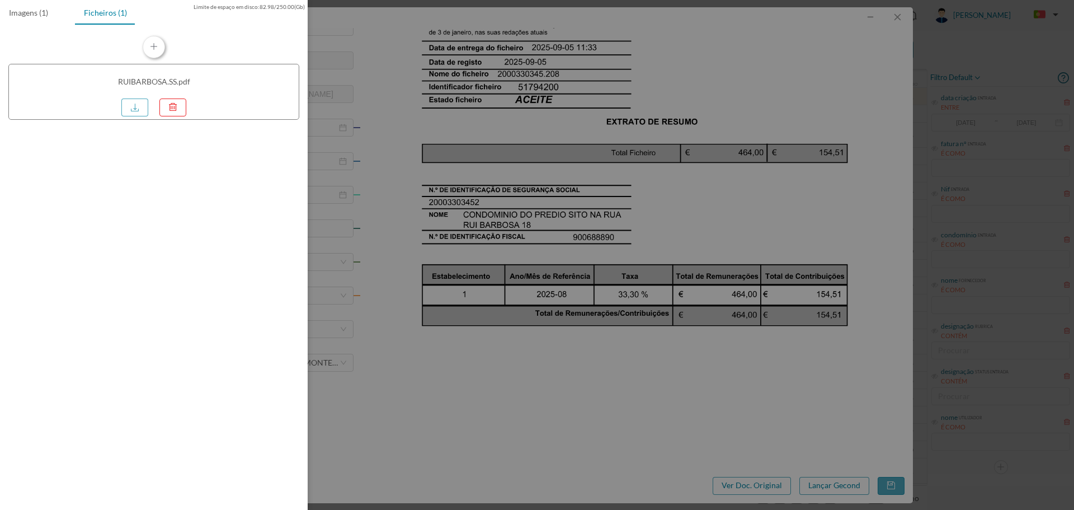
click at [150, 48] on button "button" at bounding box center [154, 47] width 22 height 22
click at [752, 409] on div at bounding box center [537, 255] width 1074 height 510
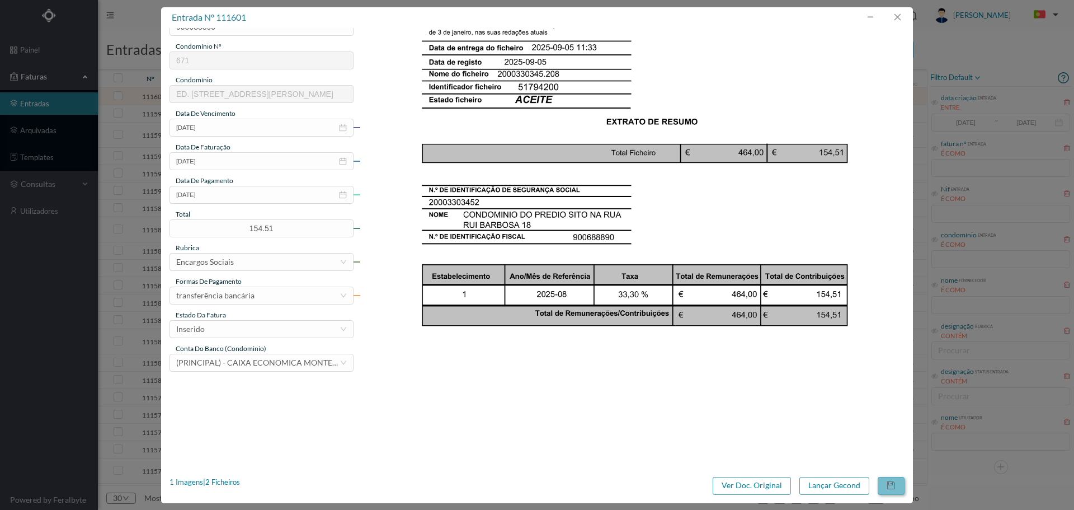
click at [889, 483] on button "button" at bounding box center [891, 486] width 27 height 18
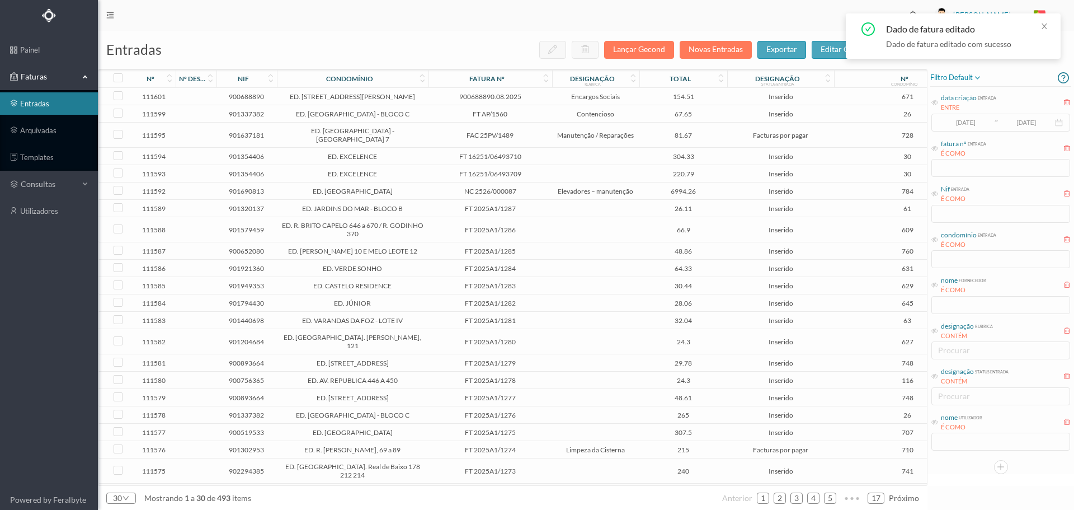
click at [544, 96] on span "900688890.08.2025" at bounding box center [490, 96] width 118 height 8
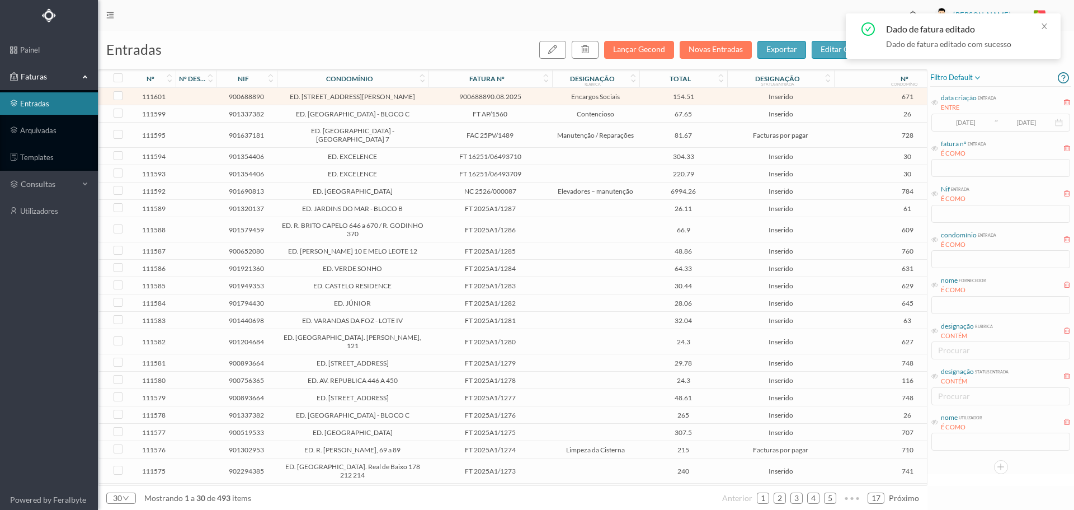
click at [544, 96] on span "900688890.08.2025" at bounding box center [490, 96] width 118 height 8
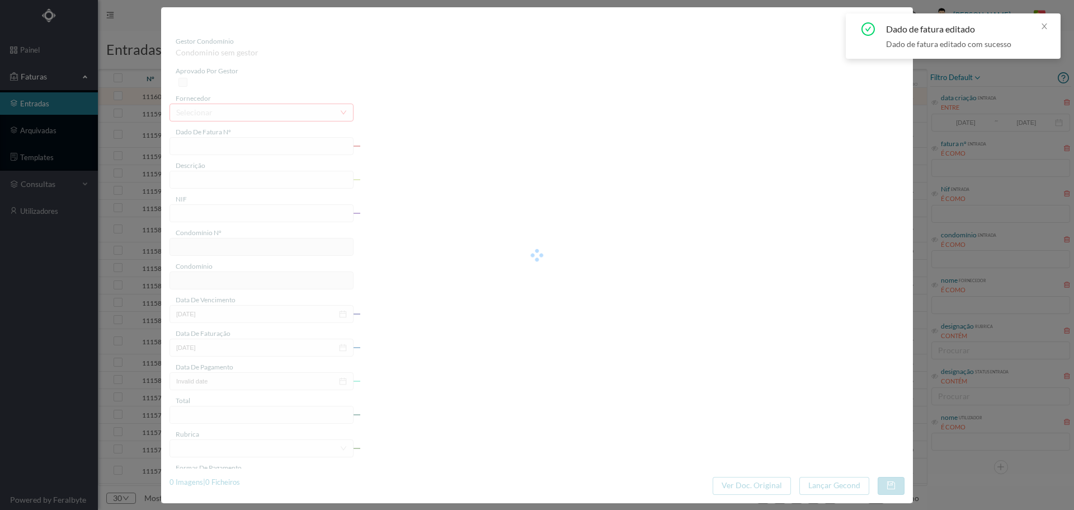
type input "900688890.08.2025"
type input "ss 08 2025"
type input "900688890"
type input "[DATE]"
type input "154.51"
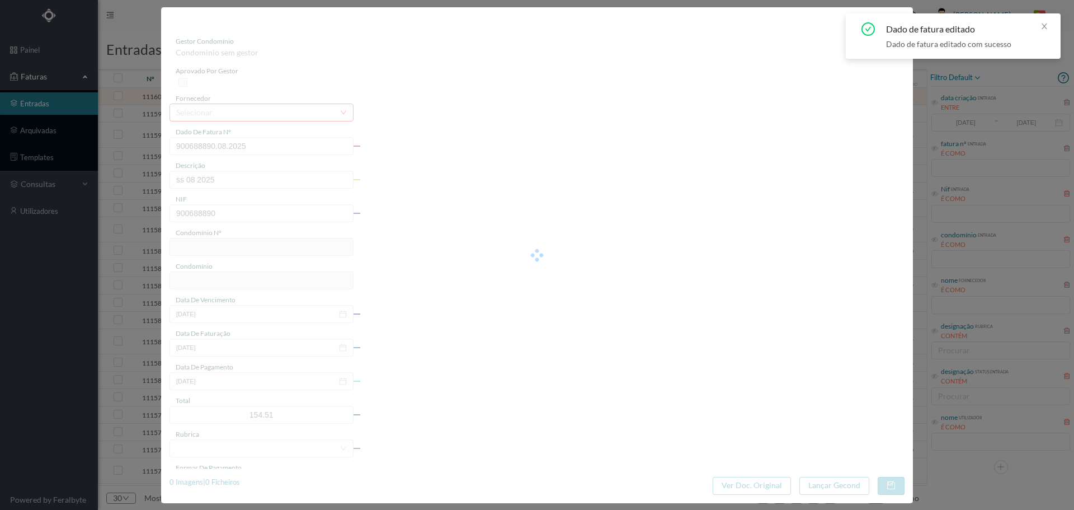
type input "671"
type input "ED. [STREET_ADDRESS][PERSON_NAME]"
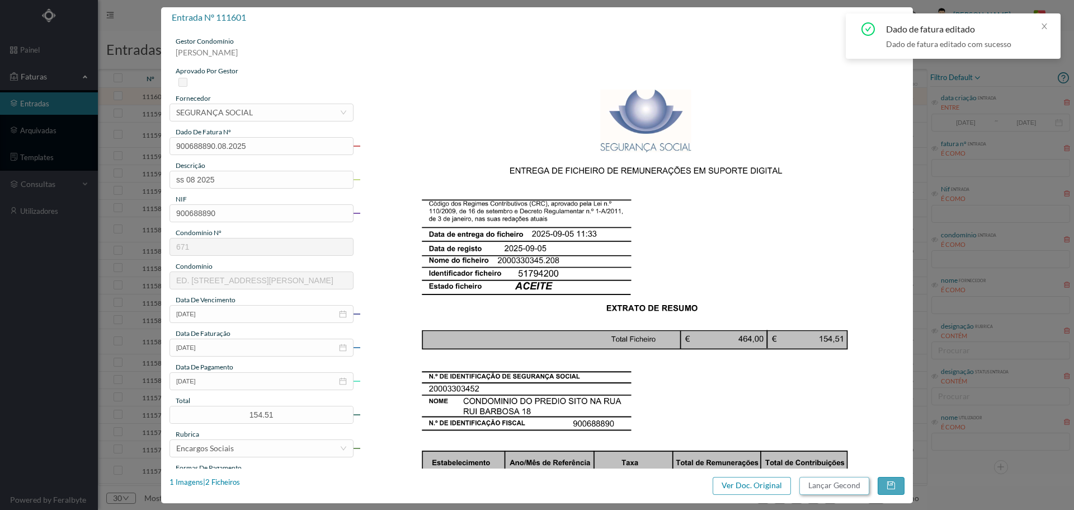
click at [823, 484] on button "Lançar Gecond" at bounding box center [834, 486] width 70 height 18
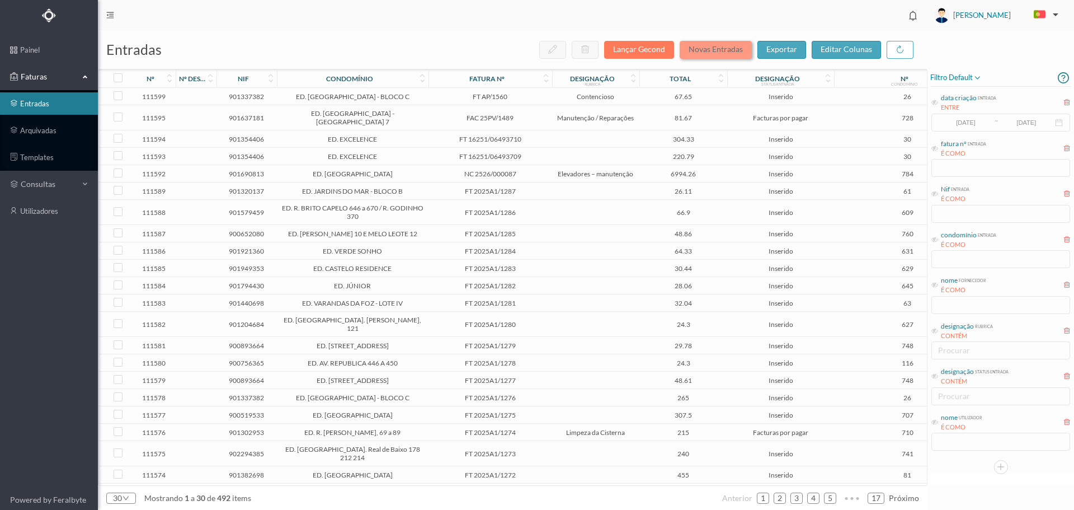
click at [703, 42] on button "Novas Entradas" at bounding box center [716, 50] width 72 height 18
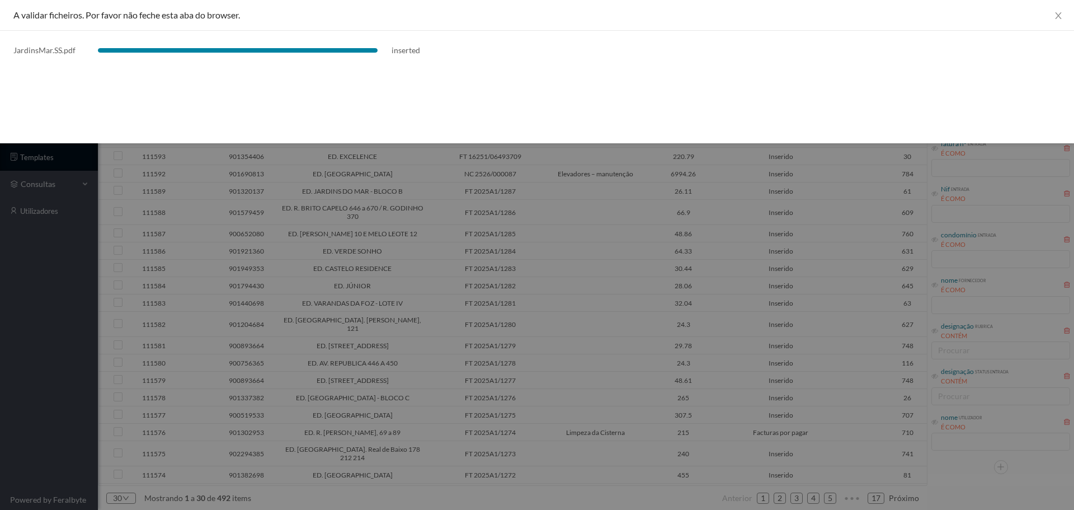
click at [538, 312] on div at bounding box center [537, 255] width 1074 height 510
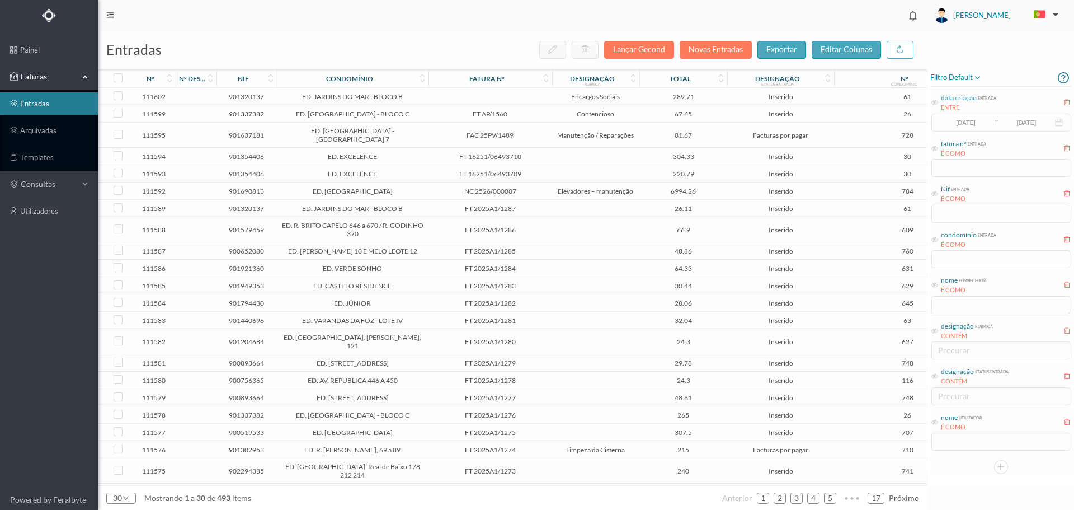
click at [536, 97] on td at bounding box center [490, 96] width 124 height 17
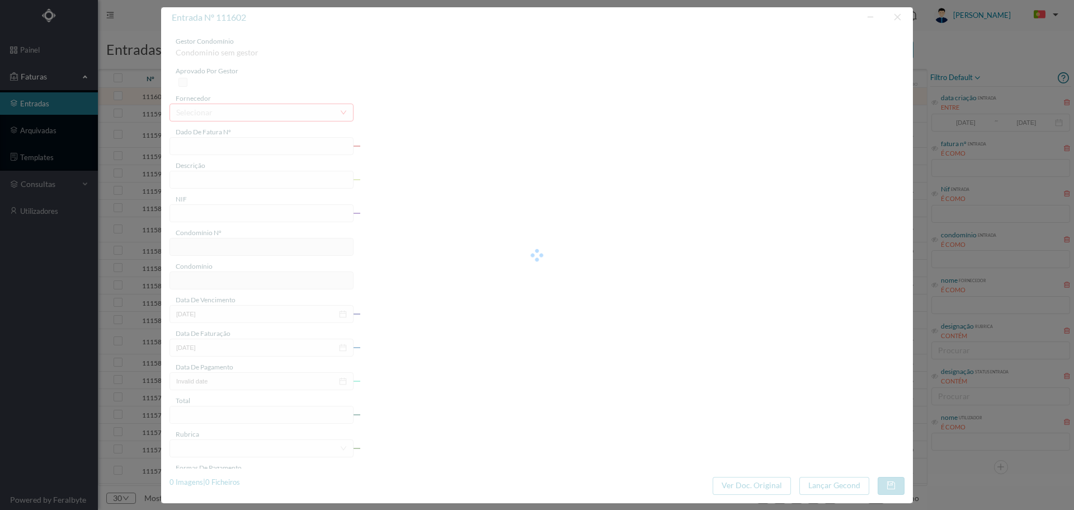
type input "2025/08"
type input "901320137"
type input "[DATE]"
type input "289.71"
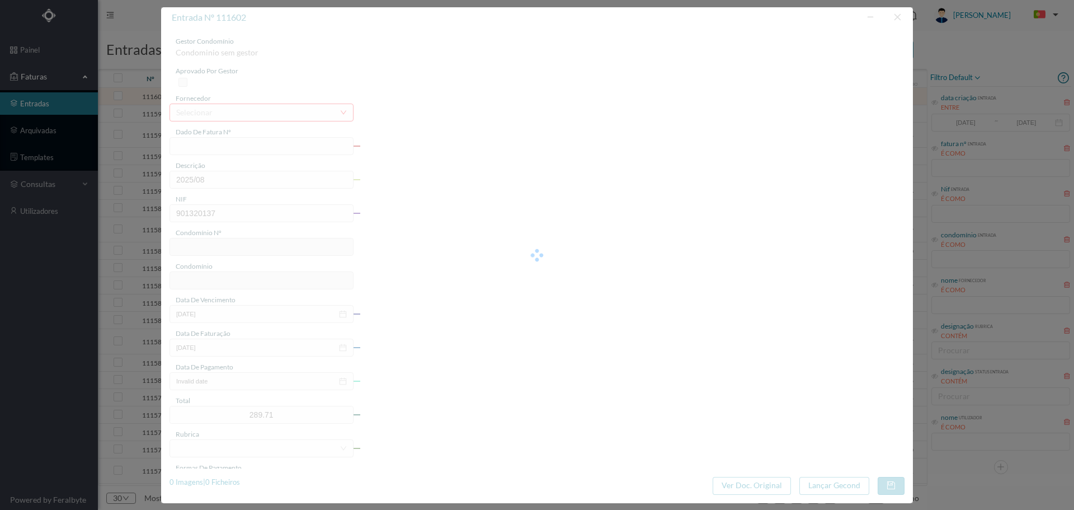
type input "61"
type input "ED. JARDINS DO MAR - BLOCO B"
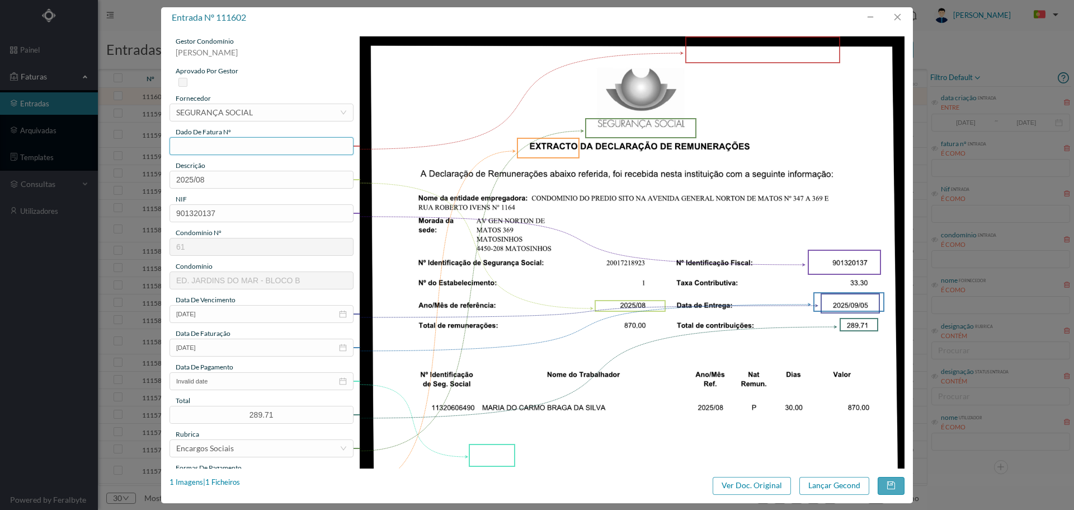
click at [243, 150] on input "text" at bounding box center [261, 146] width 184 height 18
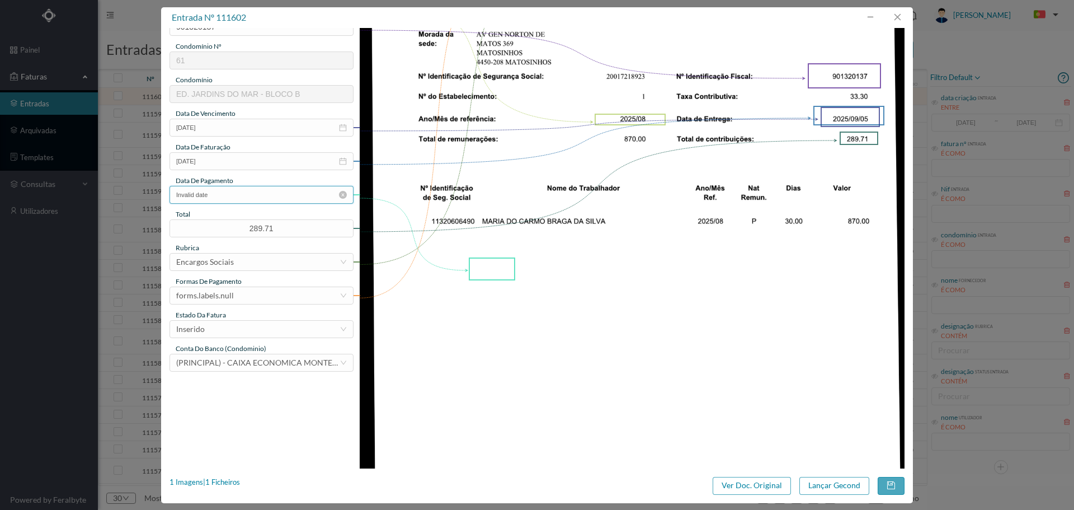
type input "901320137.08.2025"
click at [209, 192] on input "Invalid date" at bounding box center [261, 195] width 184 height 18
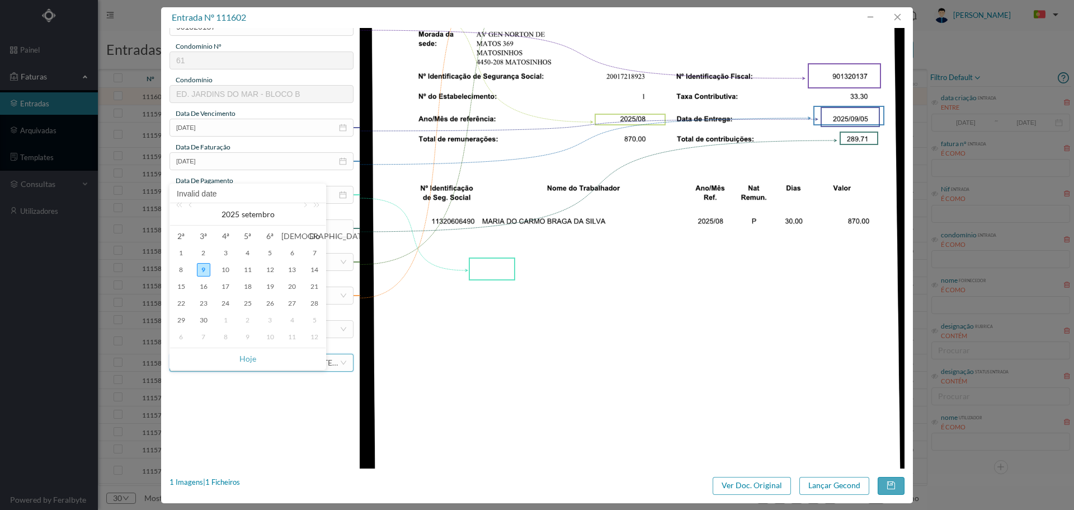
click at [251, 355] on link "Hoje" at bounding box center [247, 358] width 17 height 21
type input "[DATE]"
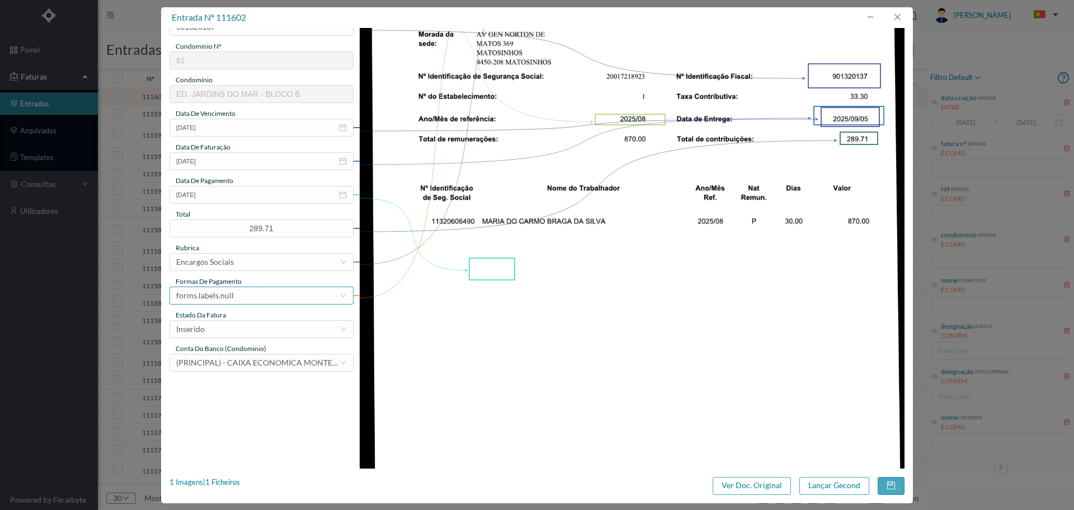
click at [241, 297] on div "forms.labels.null" at bounding box center [257, 295] width 163 height 17
click at [253, 347] on li "transferência bancária" at bounding box center [260, 353] width 183 height 18
click at [891, 484] on button "button" at bounding box center [891, 486] width 27 height 18
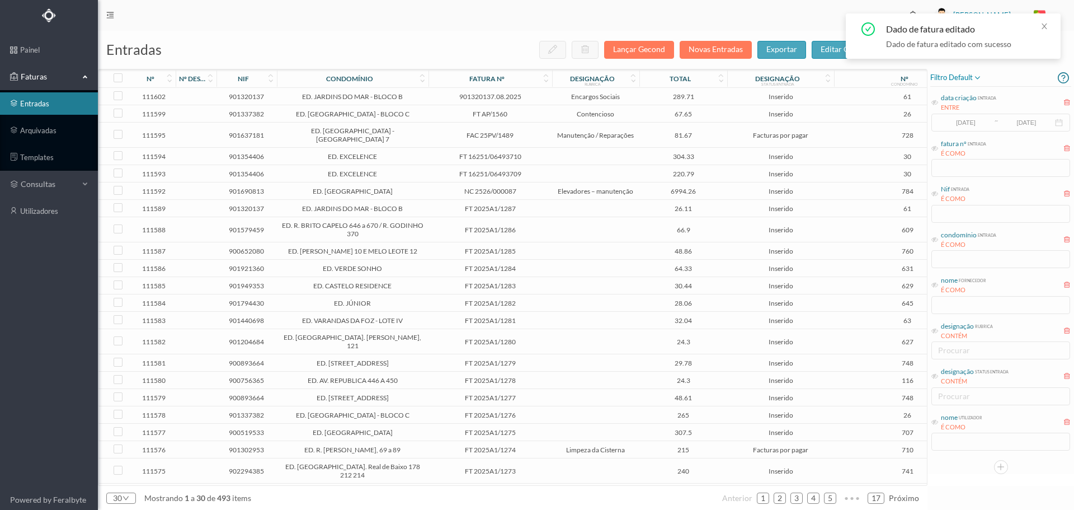
click at [724, 93] on span "289.71" at bounding box center [683, 96] width 82 height 8
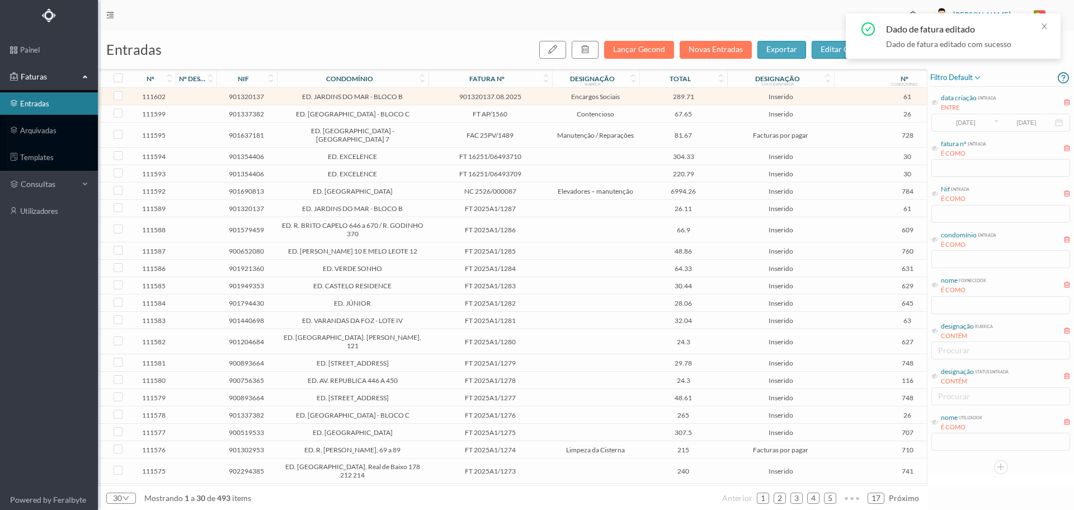
click at [724, 93] on span "289.71" at bounding box center [683, 96] width 82 height 8
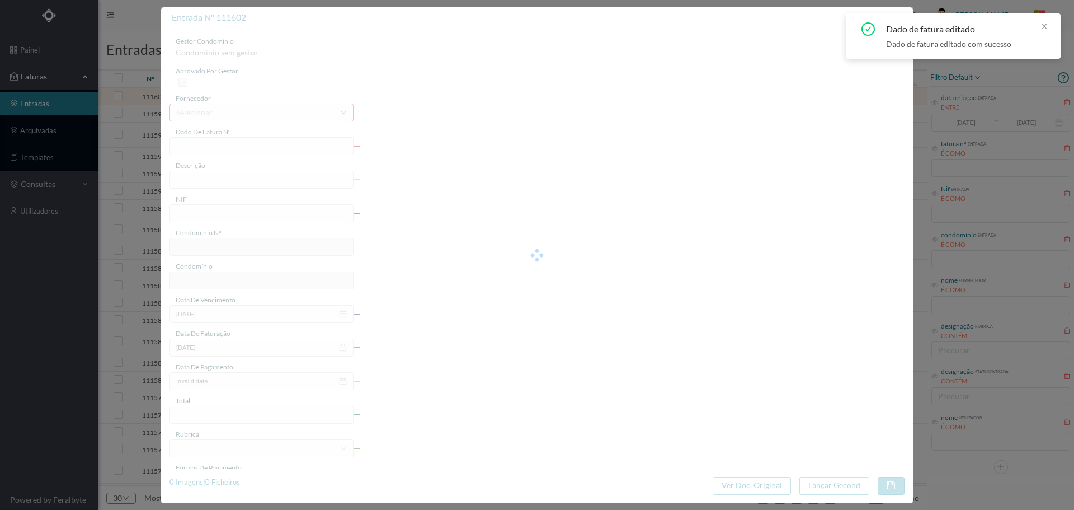
type input "901320137.08.2025"
type input "2025/08"
type input "901320137"
type input "[DATE]"
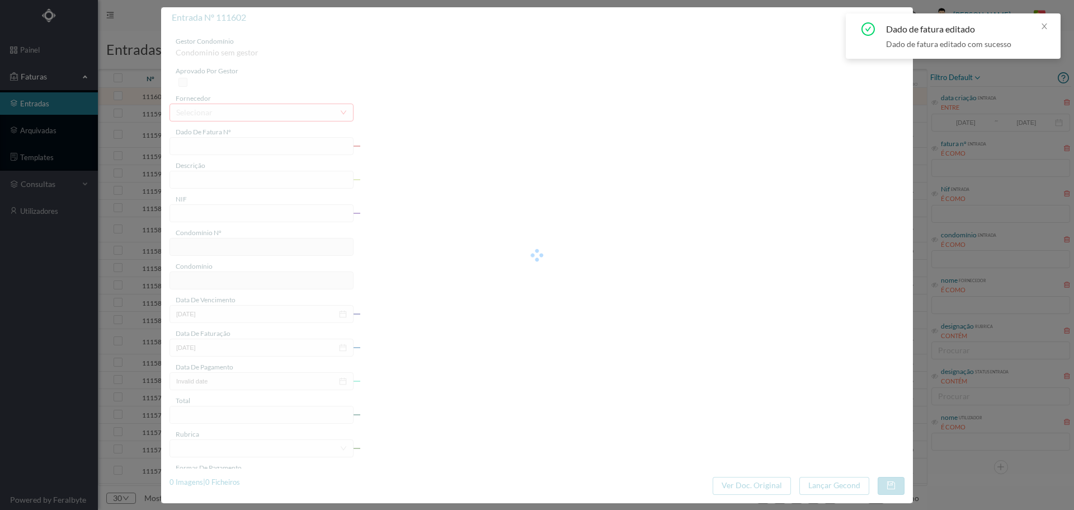
type input "[DATE]"
type input "289.71"
type input "61"
type input "ED. JARDINS DO MAR - BLOCO B"
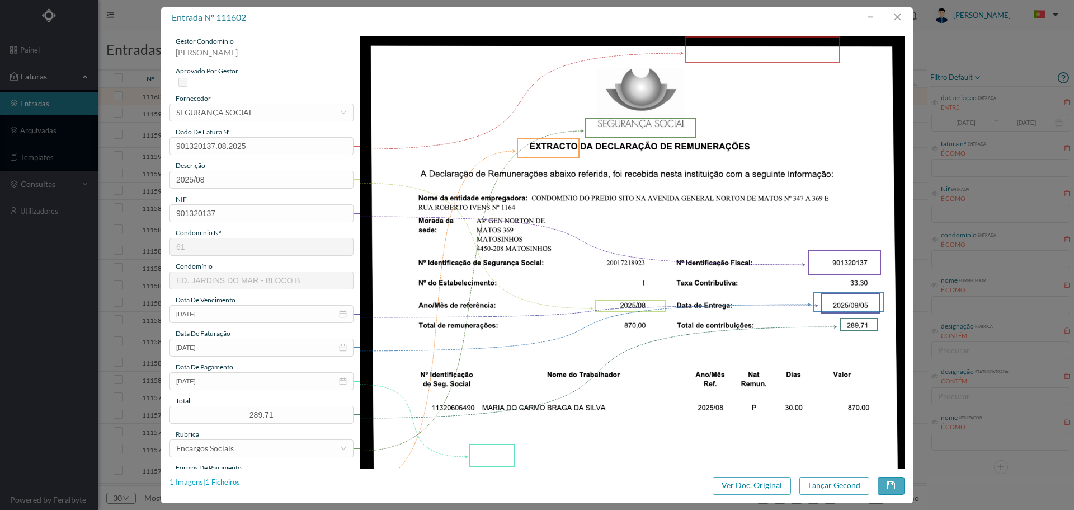
click at [224, 483] on div "1 Imagens | 1 Ficheiros" at bounding box center [204, 482] width 70 height 11
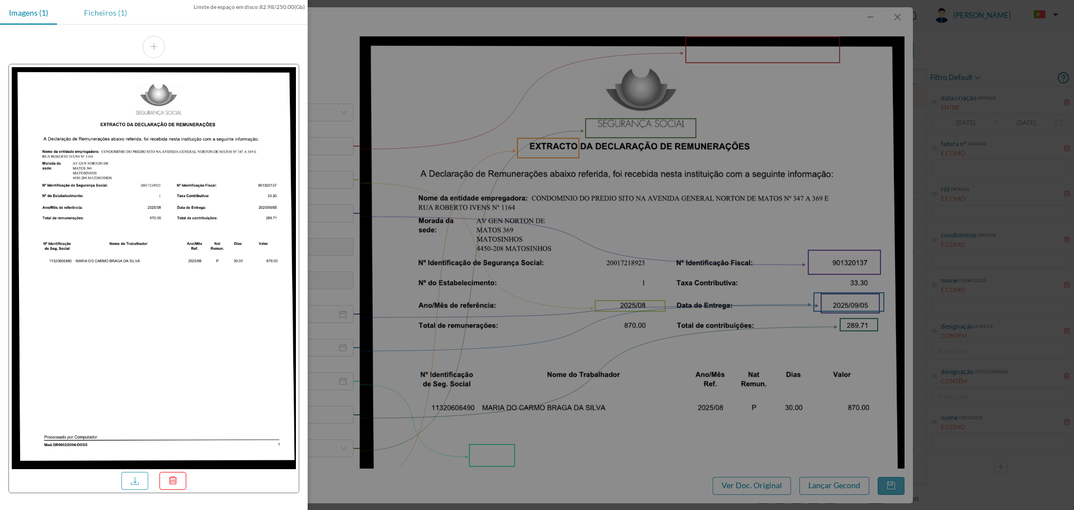
click at [105, 12] on div "Ficheiros (1)" at bounding box center [105, 12] width 61 height 25
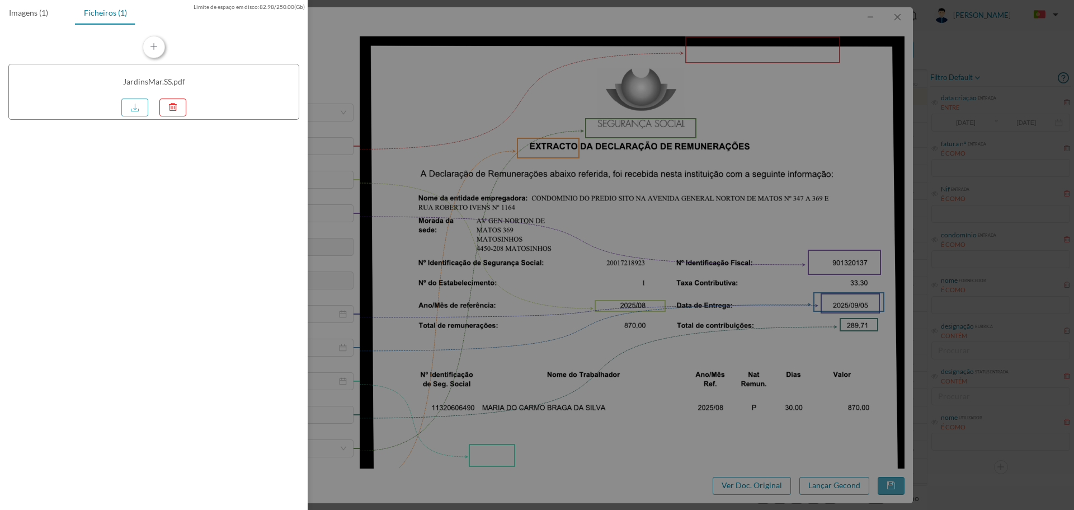
click at [153, 45] on button "button" at bounding box center [154, 47] width 22 height 22
click at [803, 413] on div at bounding box center [537, 255] width 1074 height 510
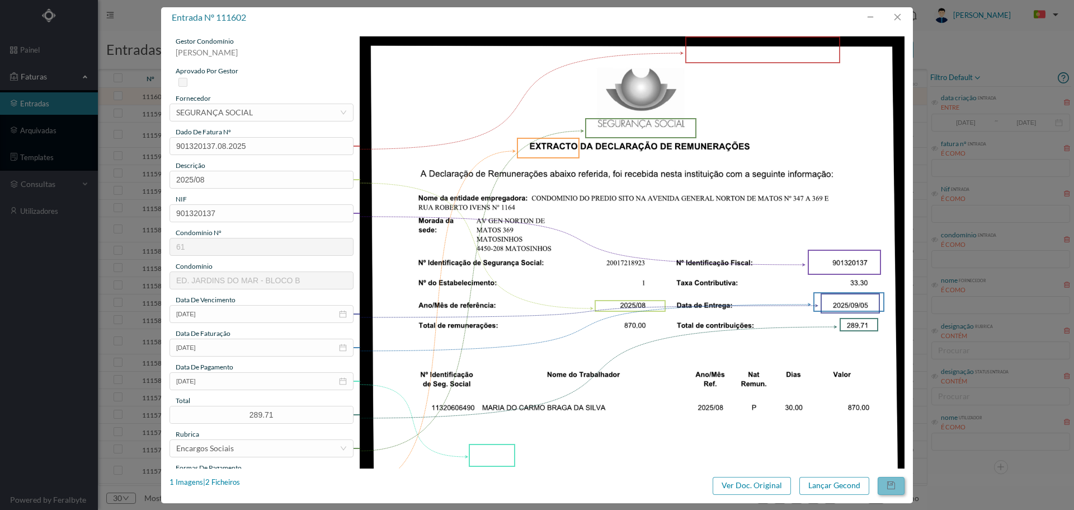
click at [894, 482] on button "button" at bounding box center [891, 486] width 27 height 18
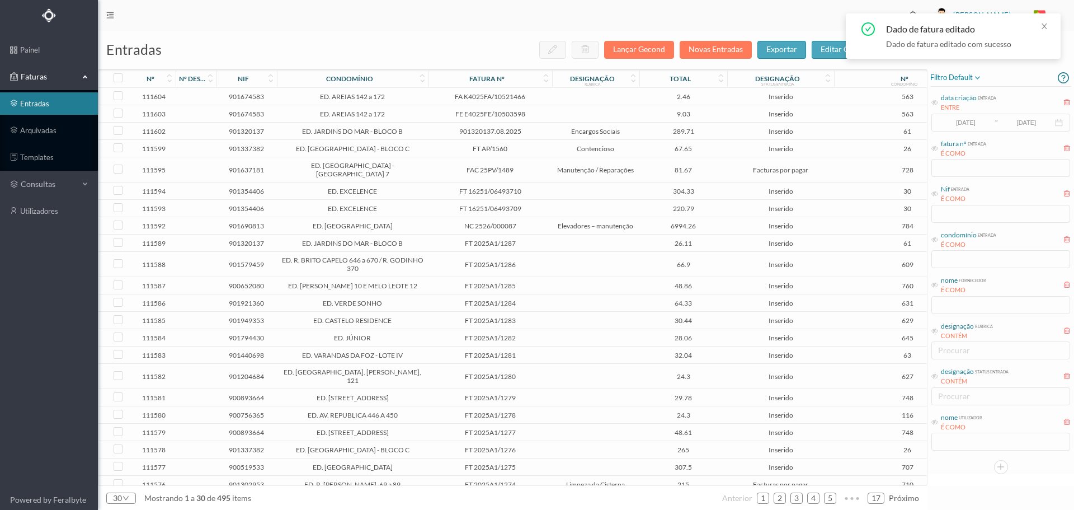
click at [544, 97] on span "FA K4025FA/10521466" at bounding box center [490, 96] width 118 height 8
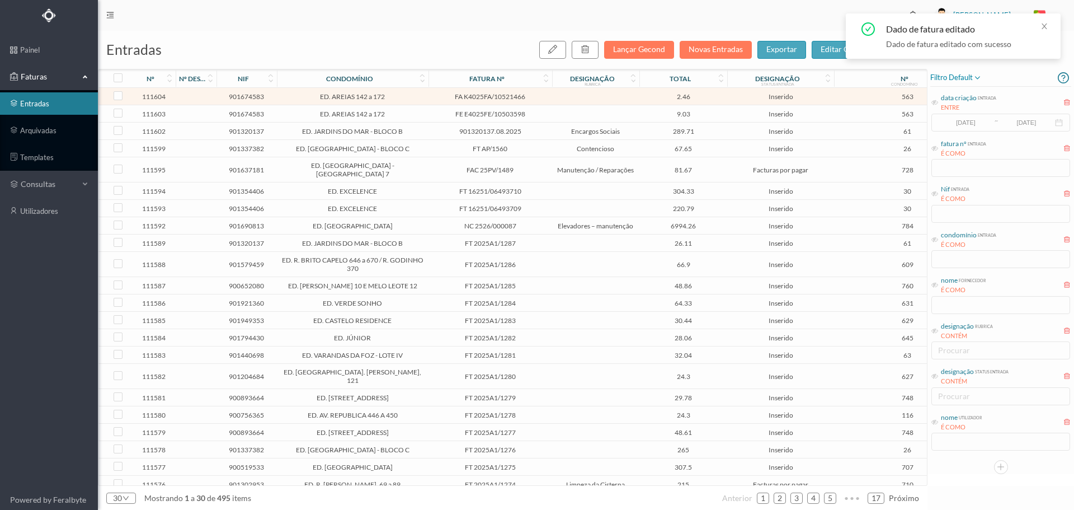
click at [549, 131] on td "901320137.08.2025" at bounding box center [490, 130] width 124 height 17
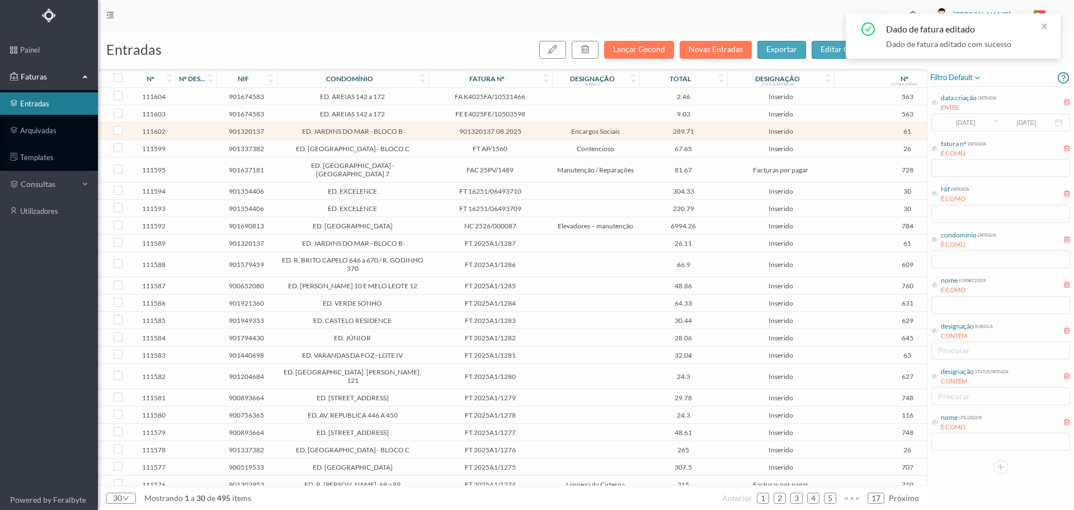
click at [549, 131] on td "901320137.08.2025" at bounding box center [490, 130] width 124 height 17
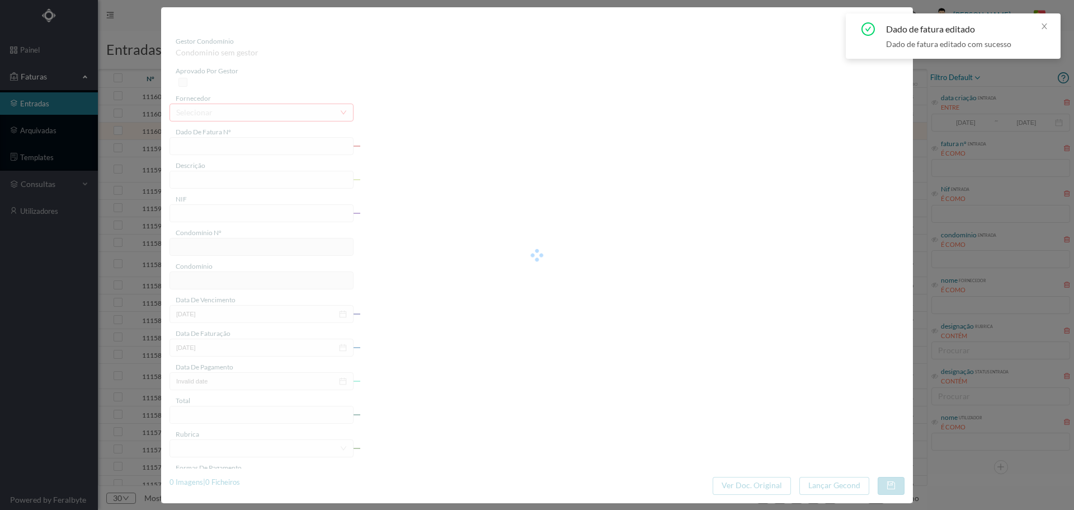
type input "901320137.08.2025"
type input "2025/08"
type input "901320137"
type input "[DATE]"
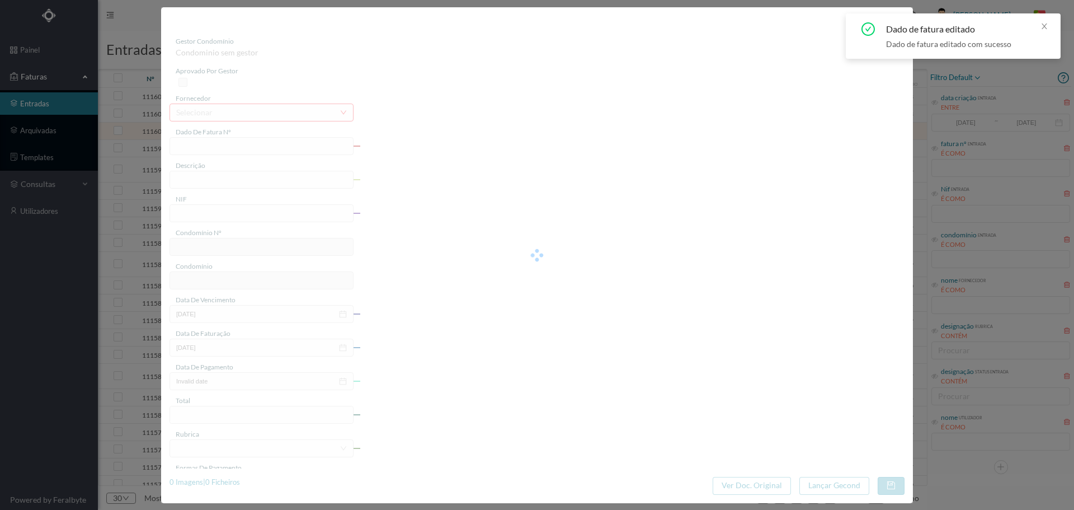
type input "[DATE]"
type input "289.71"
type input "61"
type input "ED. JARDINS DO MAR - BLOCO B"
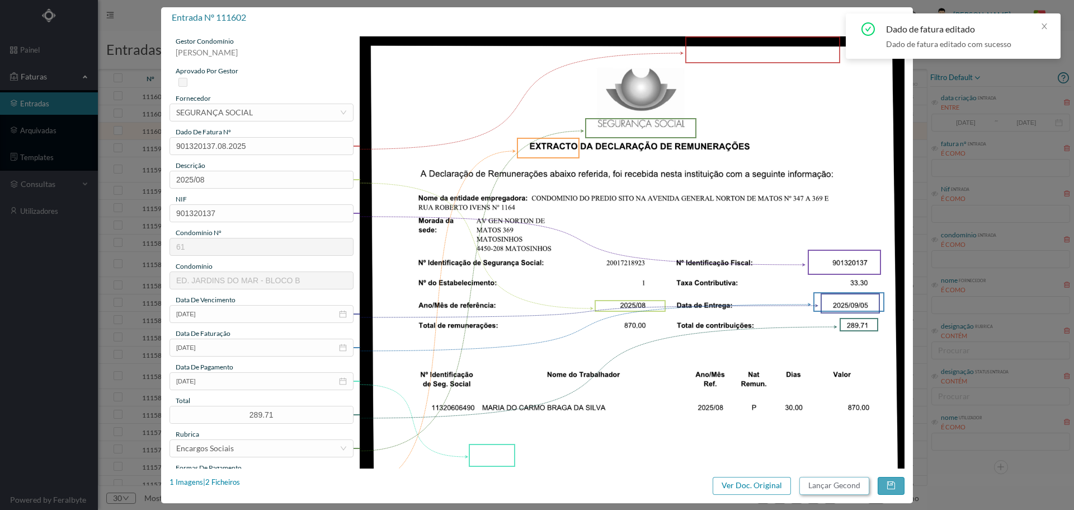
click at [842, 482] on button "Lançar Gecond" at bounding box center [834, 486] width 70 height 18
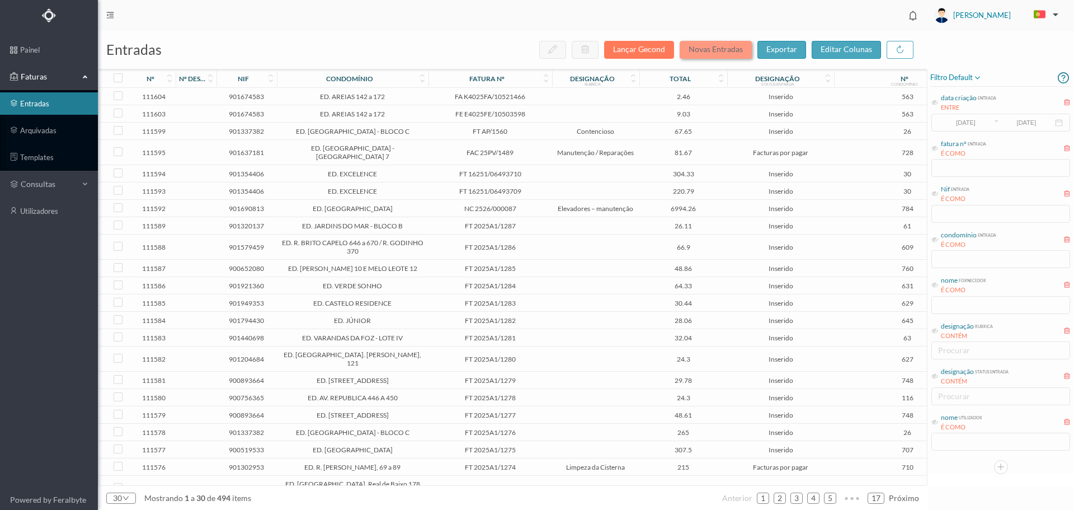
click at [708, 43] on button "Novas Entradas" at bounding box center [716, 50] width 72 height 18
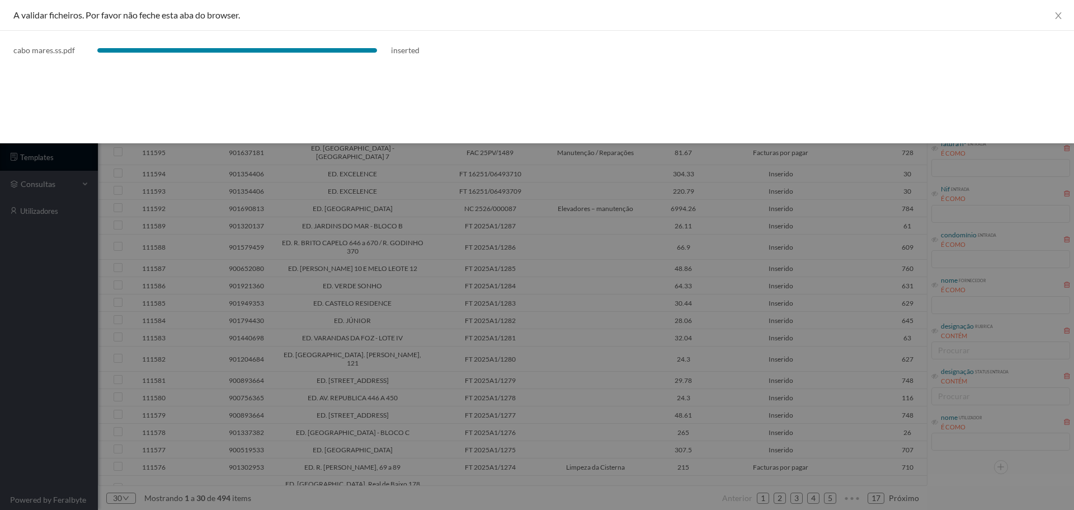
click at [604, 229] on div at bounding box center [537, 255] width 1074 height 510
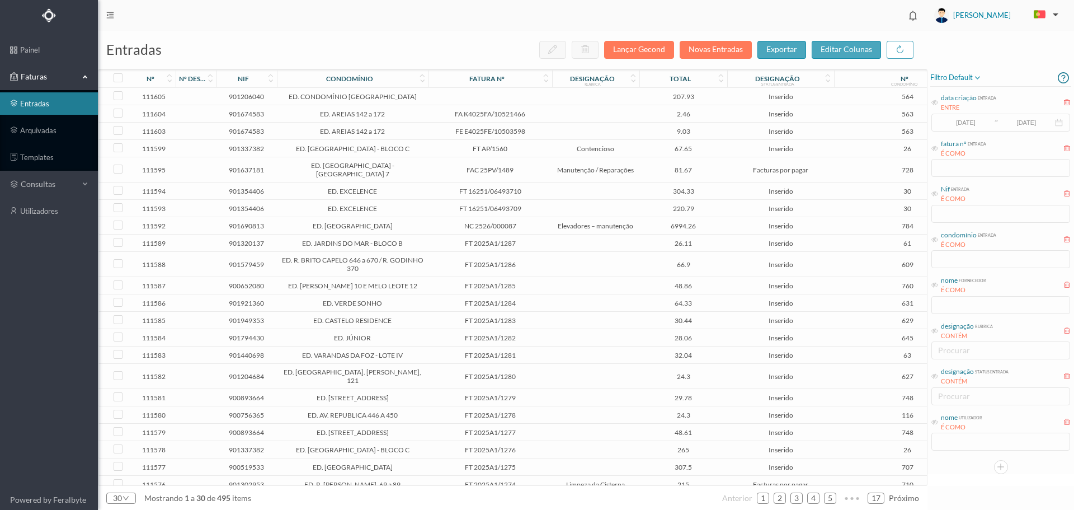
click at [590, 98] on td at bounding box center [596, 96] width 88 height 17
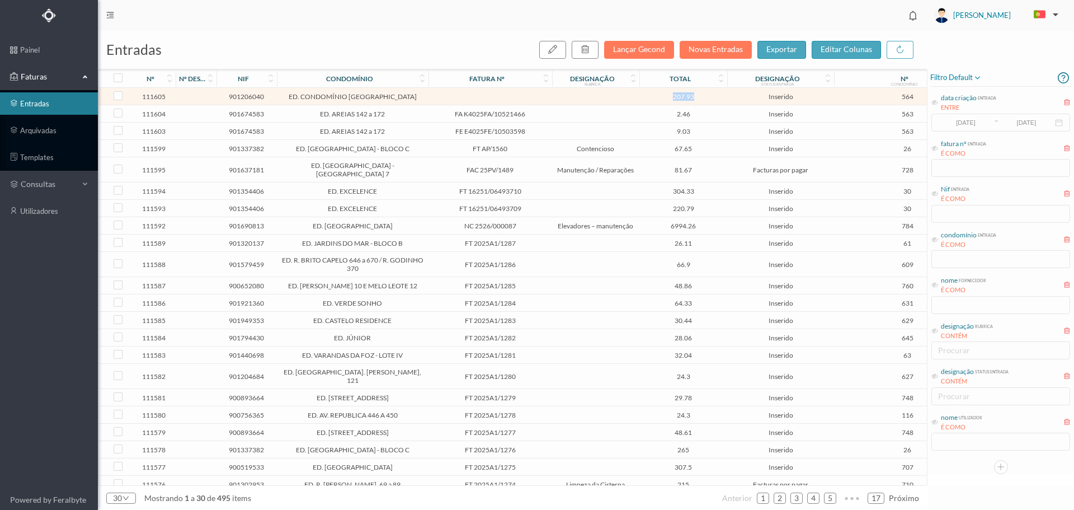
click at [590, 98] on td at bounding box center [596, 96] width 88 height 17
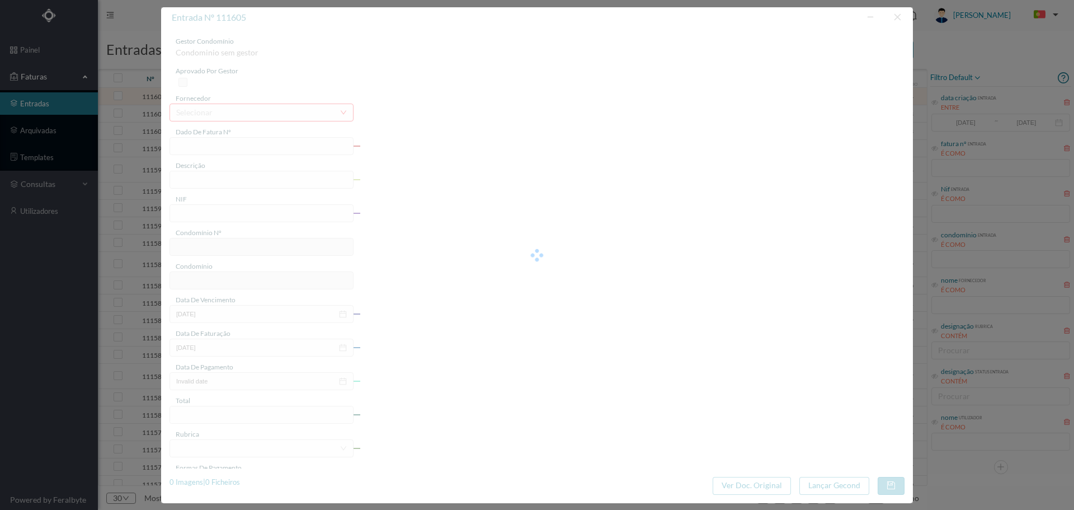
type input "2025/08"
type input "901206040"
type input "[DATE]"
type input "207.93"
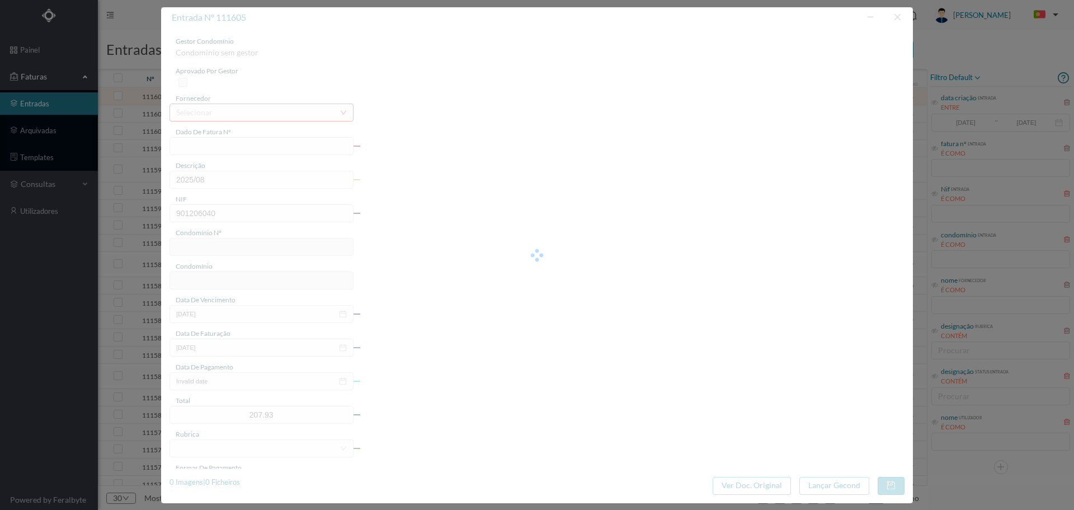
type input "564"
type input "ED. CONDOMÍNIO [GEOGRAPHIC_DATA]"
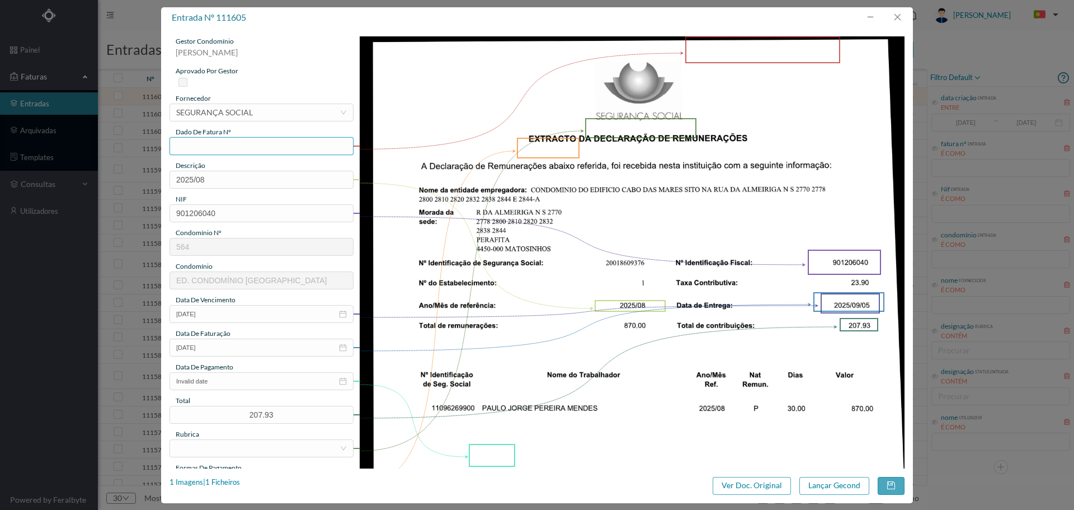
click at [275, 144] on input "text" at bounding box center [261, 146] width 184 height 18
type input "901206040.08.2025"
click at [218, 381] on input "Invalid date" at bounding box center [261, 381] width 184 height 18
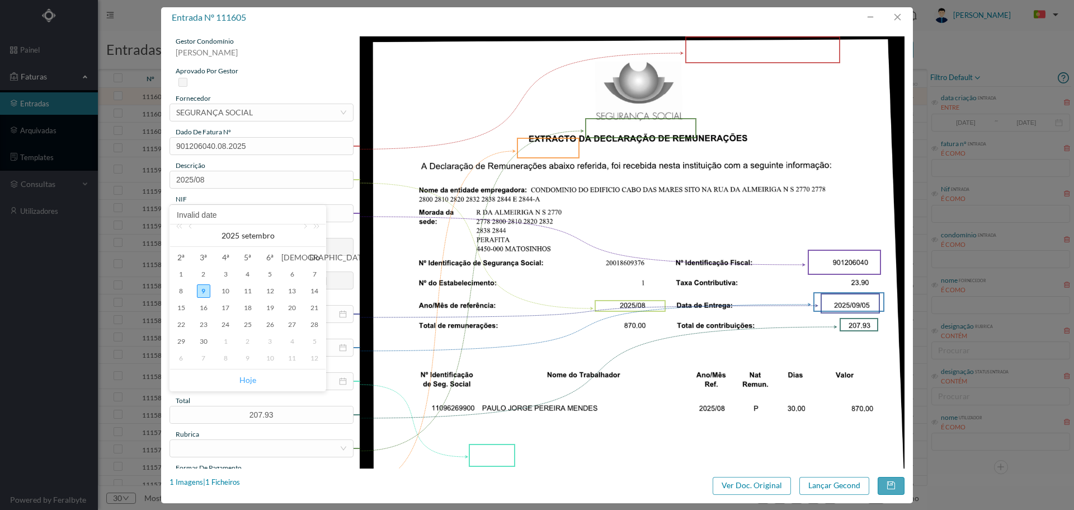
click at [243, 377] on link "Hoje" at bounding box center [247, 379] width 17 height 21
type input "[DATE]"
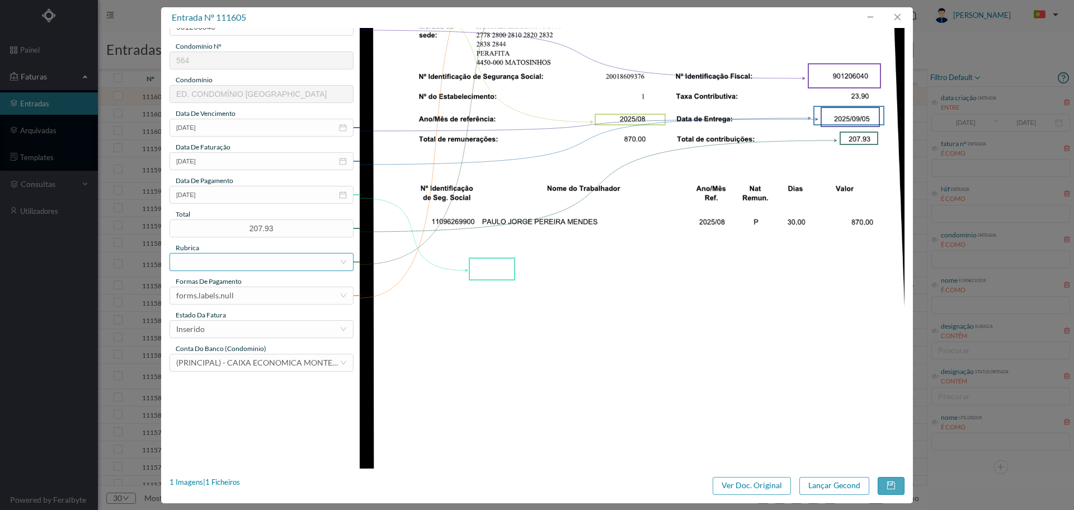
click at [236, 262] on div at bounding box center [257, 261] width 163 height 17
type input "ENCAR"
click at [244, 282] on li "Encargos Sociais" at bounding box center [260, 284] width 183 height 18
click at [241, 295] on div "forms.labels.null" at bounding box center [257, 295] width 163 height 17
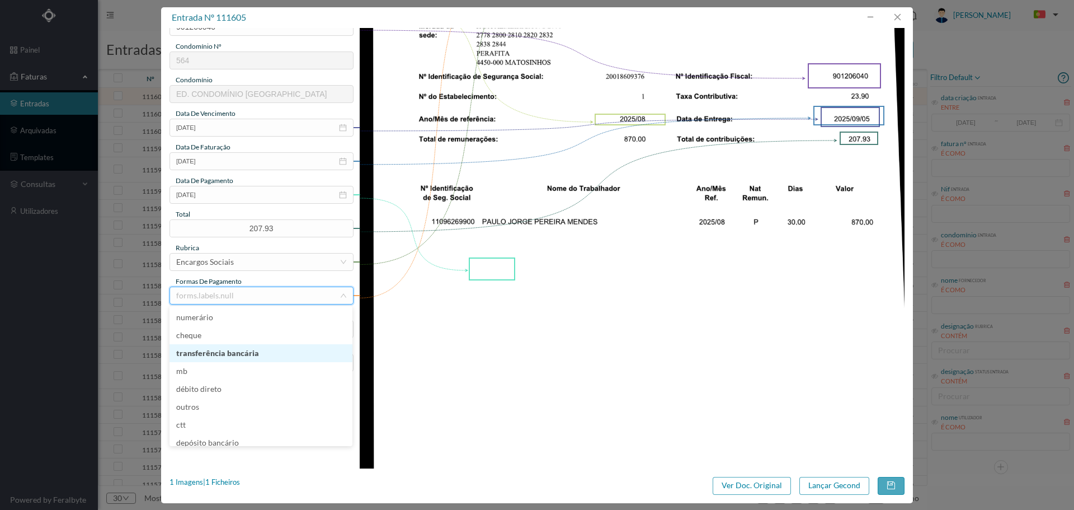
click at [235, 349] on li "transferência bancária" at bounding box center [260, 353] width 183 height 18
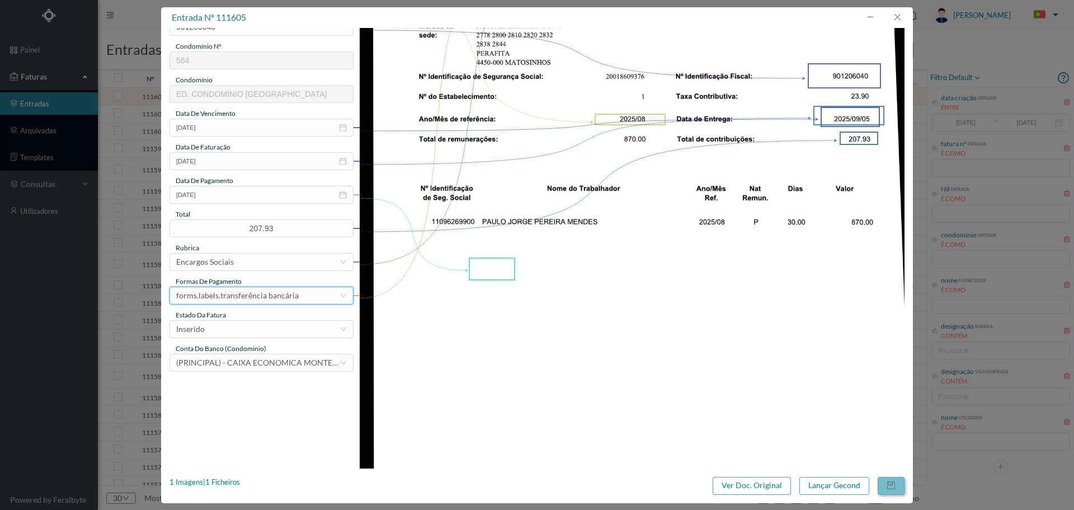
click at [887, 483] on button "button" at bounding box center [891, 486] width 27 height 18
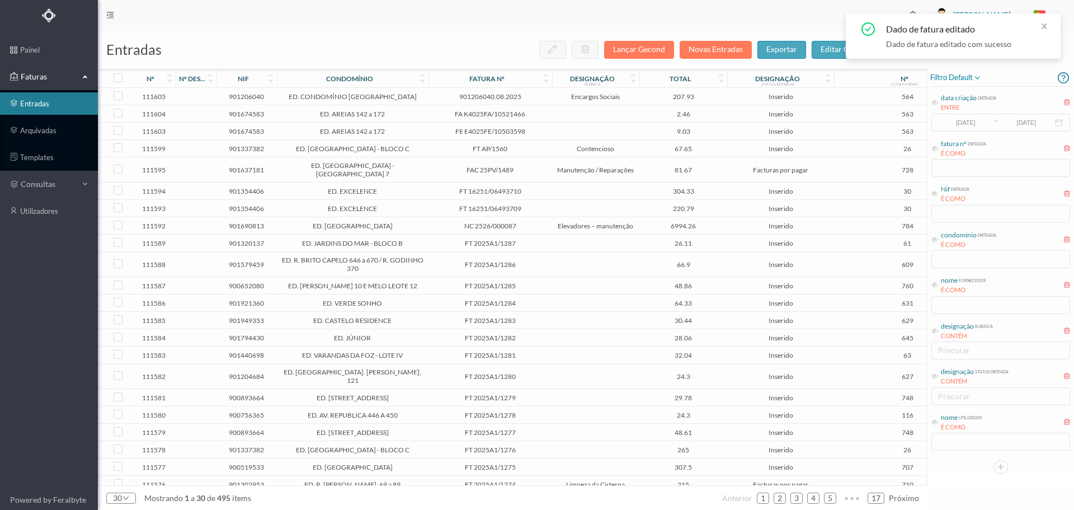
click at [651, 100] on span "207.93" at bounding box center [683, 96] width 82 height 8
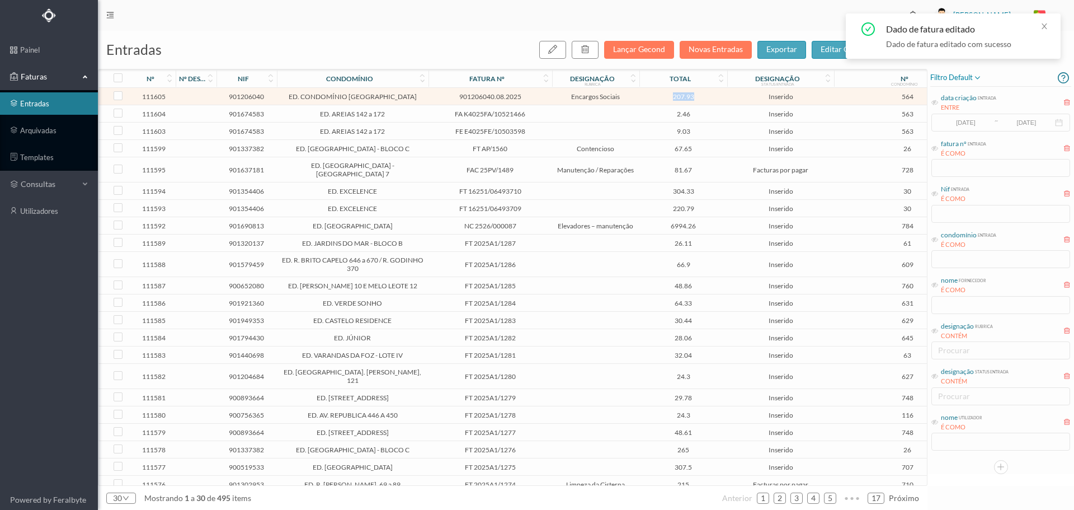
click at [651, 100] on span "207.93" at bounding box center [683, 96] width 82 height 8
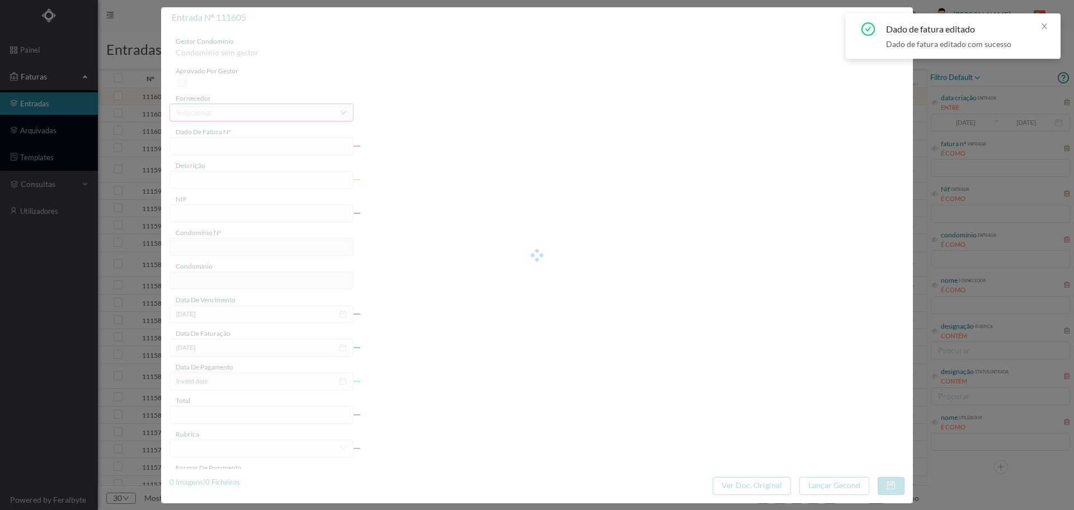
type input "901206040.08.2025"
type input "2025/08"
type input "901206040"
type input "[DATE]"
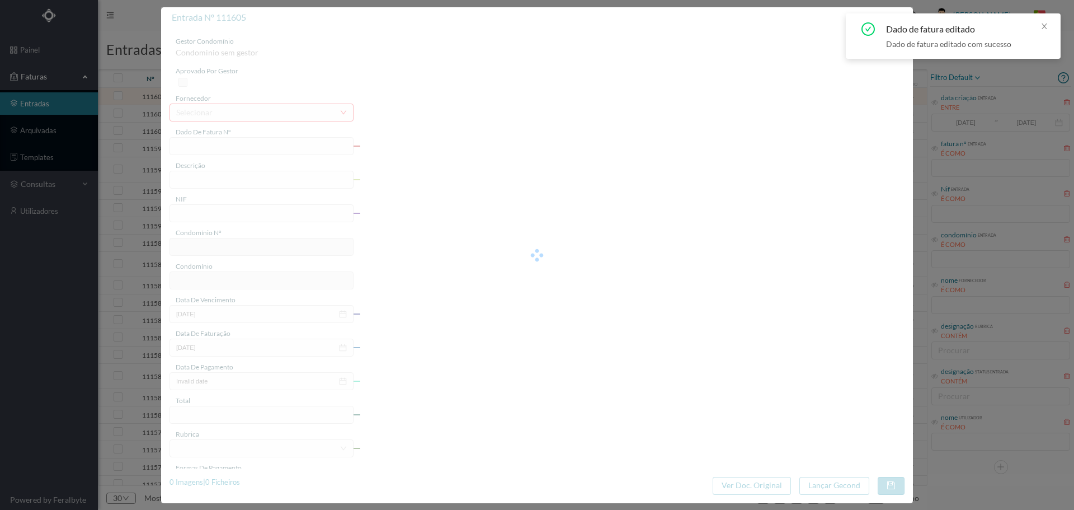
type input "[DATE]"
type input "207.93"
type input "564"
type input "ED. CONDOMÍNIO [GEOGRAPHIC_DATA]"
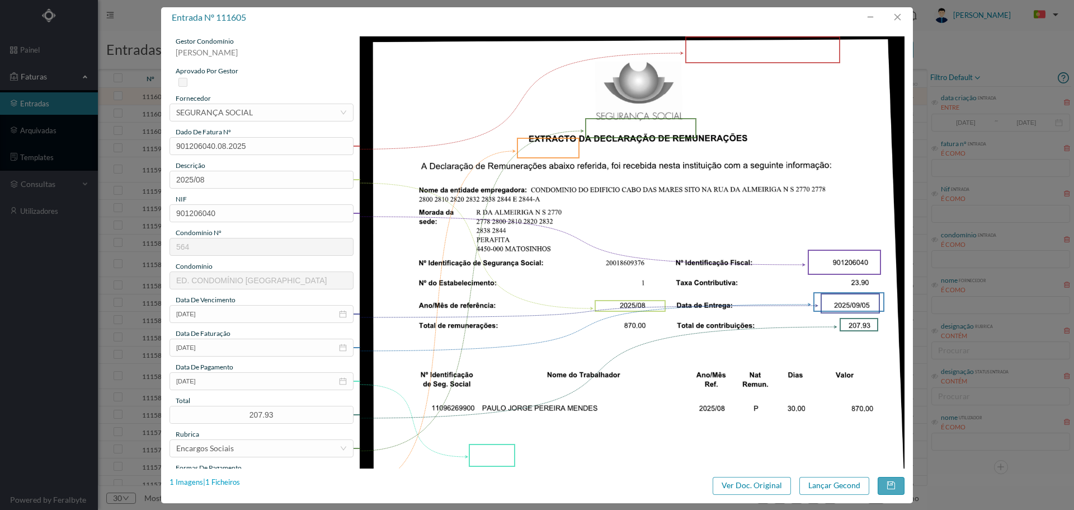
click at [240, 479] on div "1 Imagens | 1 Ficheiros" at bounding box center [204, 482] width 70 height 11
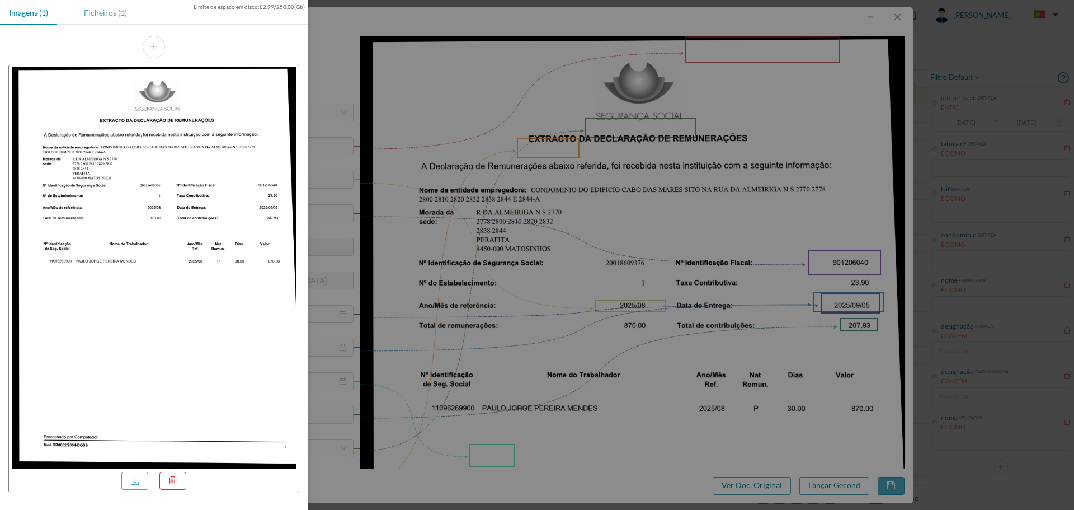
click at [126, 16] on div "Ficheiros (1)" at bounding box center [105, 12] width 61 height 25
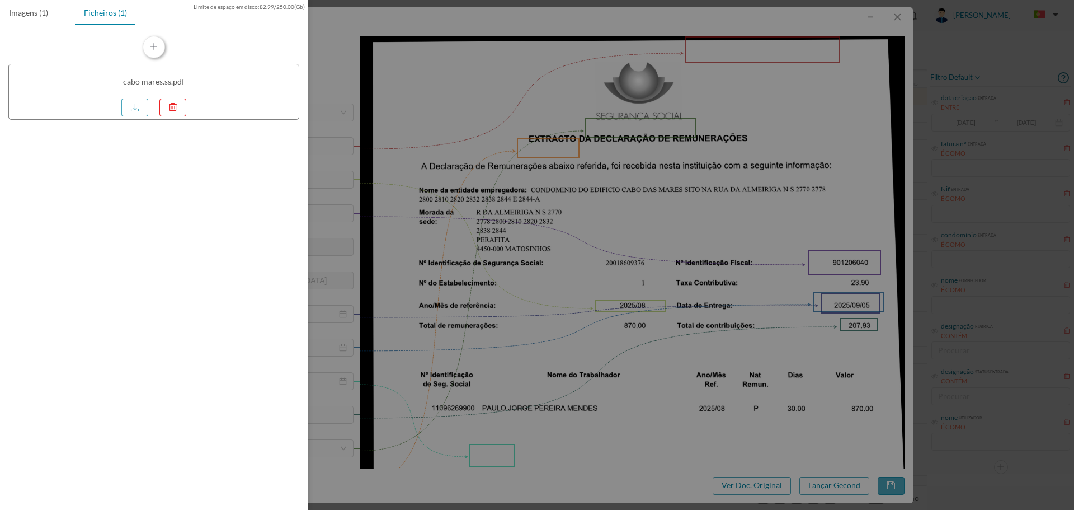
click at [152, 43] on button "button" at bounding box center [154, 47] width 22 height 22
click at [889, 482] on div at bounding box center [537, 255] width 1074 height 510
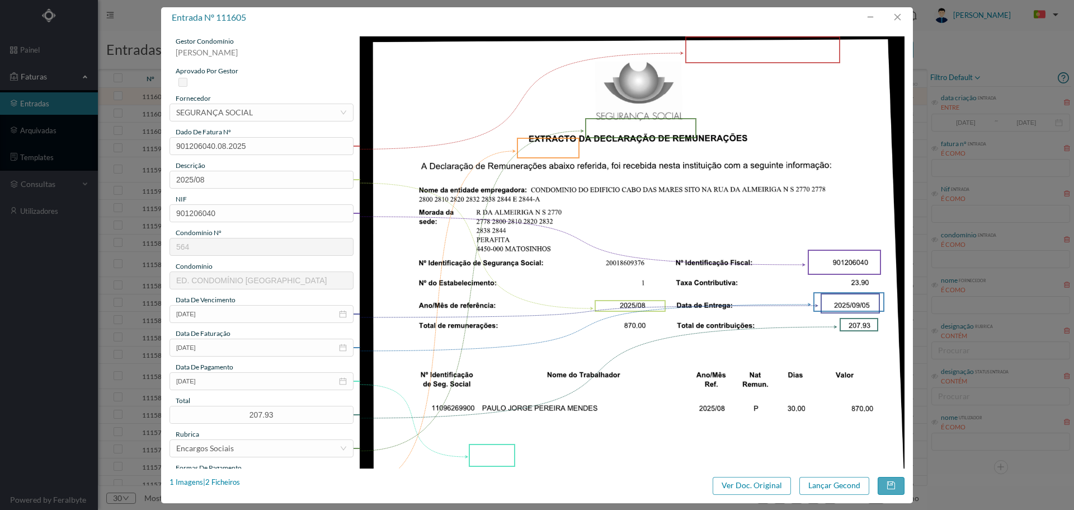
click at [890, 482] on body "painel Faturas entradas arquivadas templates consultas utilizadores Powered by …" at bounding box center [537, 255] width 1074 height 510
click at [890, 482] on button "button" at bounding box center [891, 486] width 27 height 18
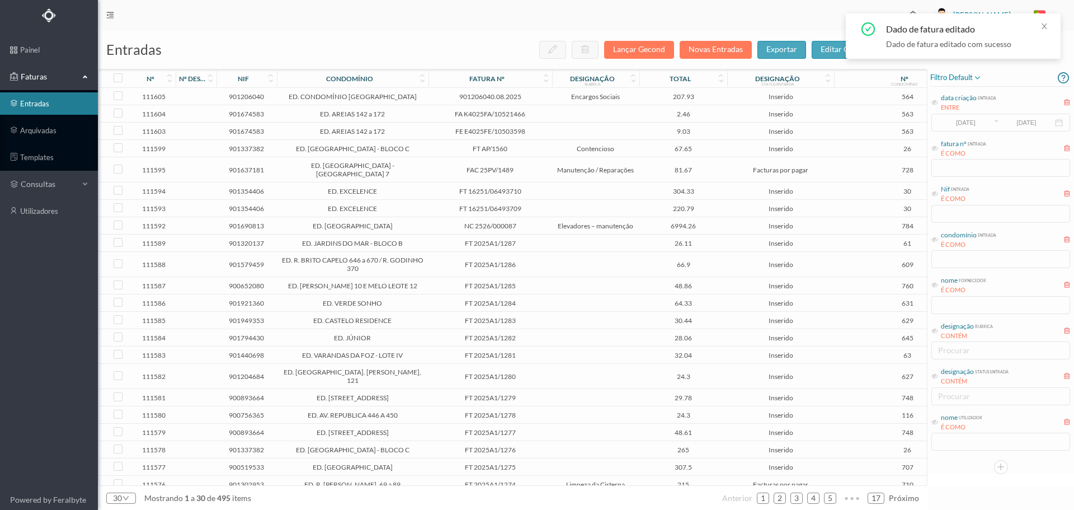
click at [643, 98] on span "207.93" at bounding box center [683, 96] width 82 height 8
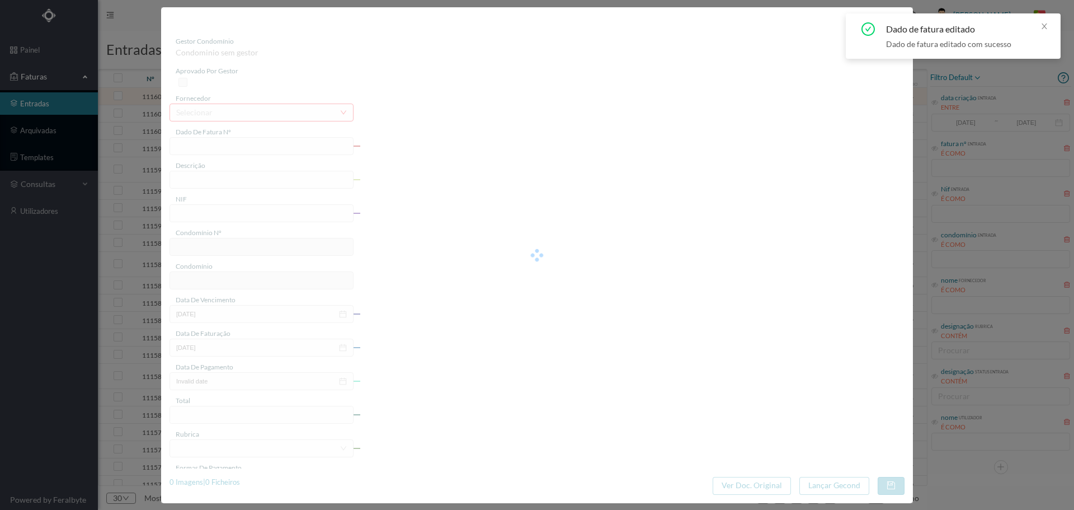
type input "901206040.08.2025"
type input "2025/08"
type input "901206040"
type input "[DATE]"
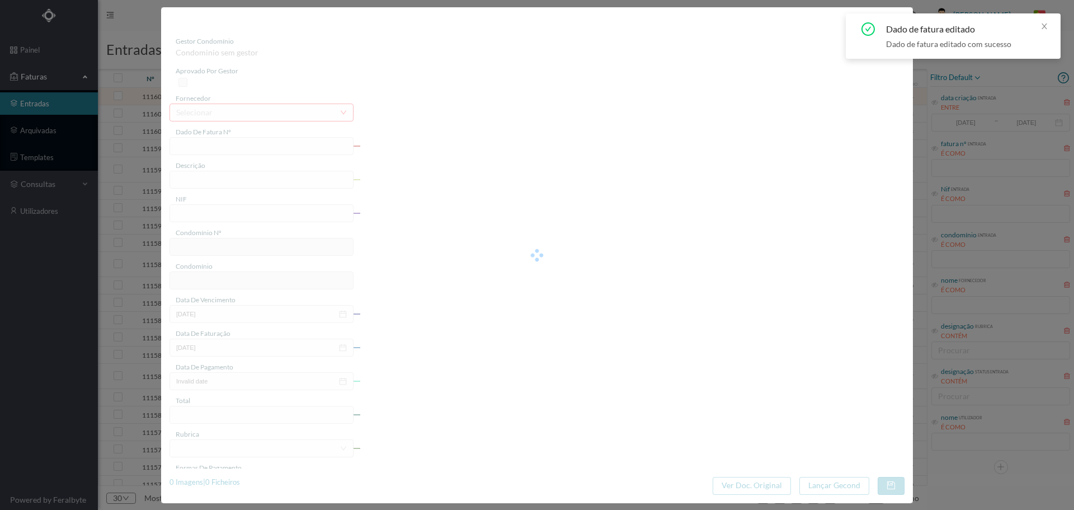
type input "[DATE]"
type input "207.93"
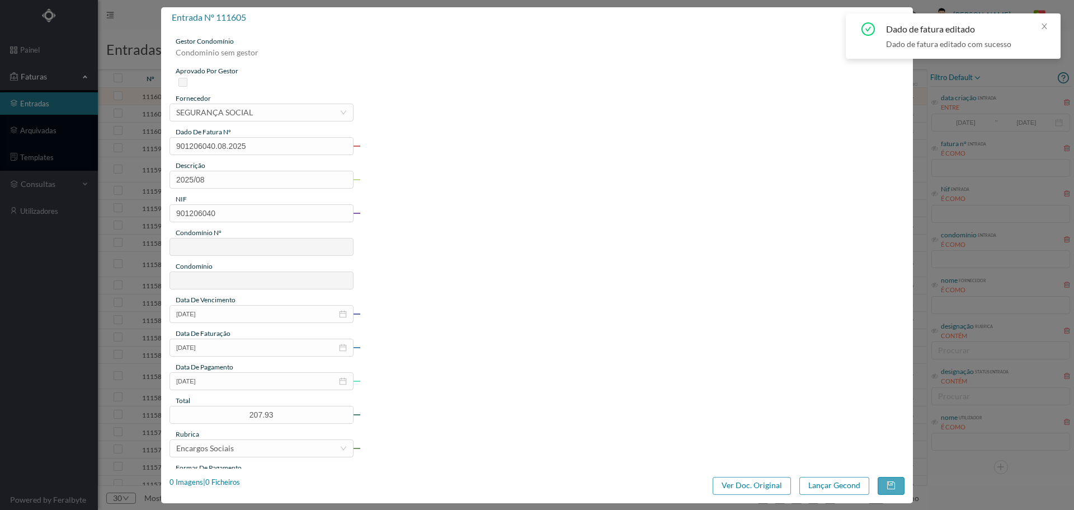
type input "564"
type input "ED. CONDOMÍNIO [GEOGRAPHIC_DATA]"
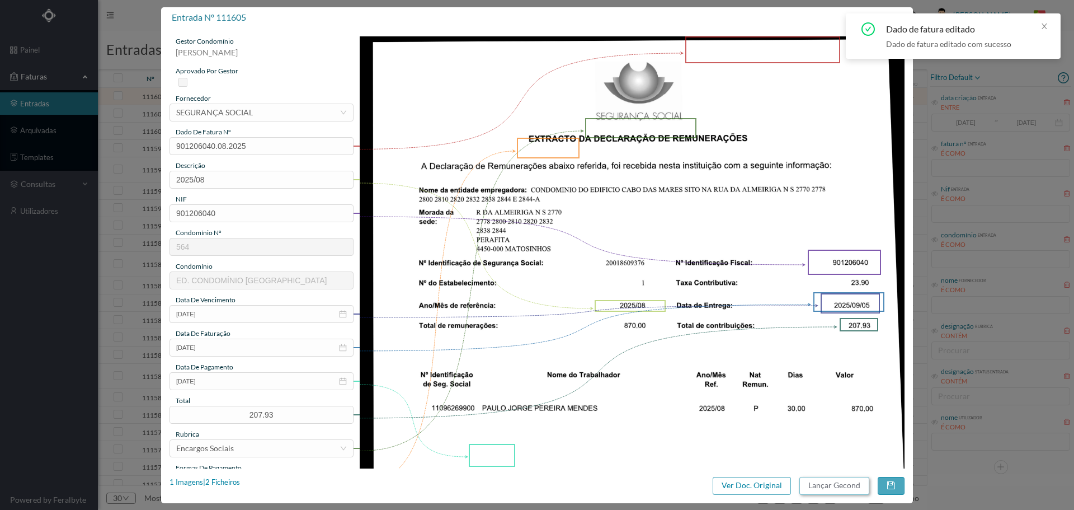
click at [839, 485] on button "Lançar Gecond" at bounding box center [834, 486] width 70 height 18
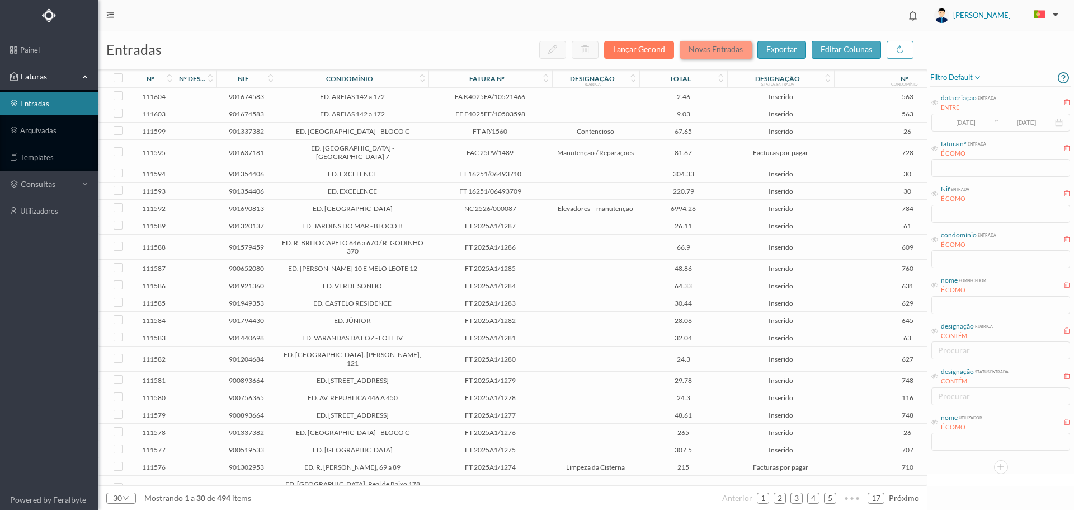
click at [717, 54] on button "Novas Entradas" at bounding box center [716, 50] width 72 height 18
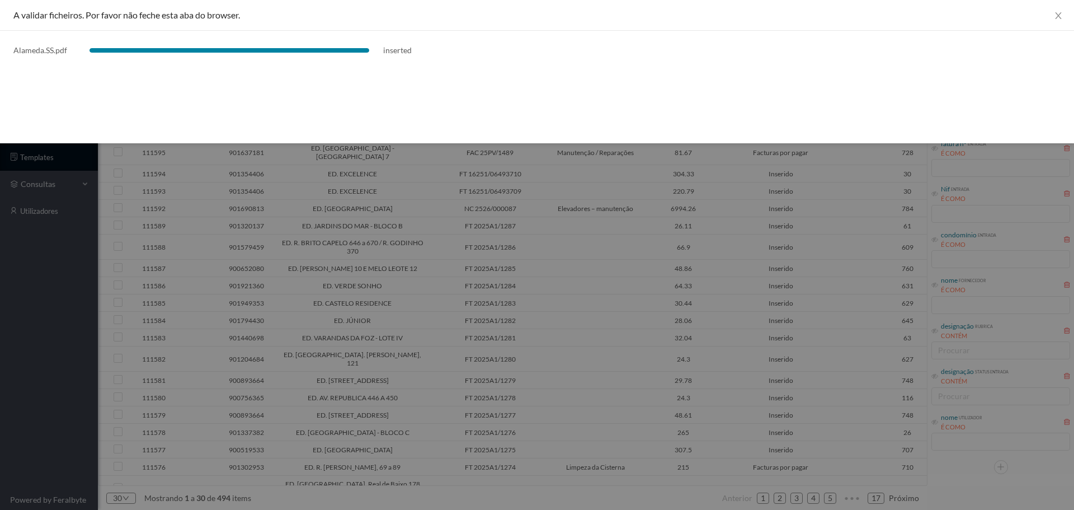
click at [602, 216] on div at bounding box center [537, 255] width 1074 height 510
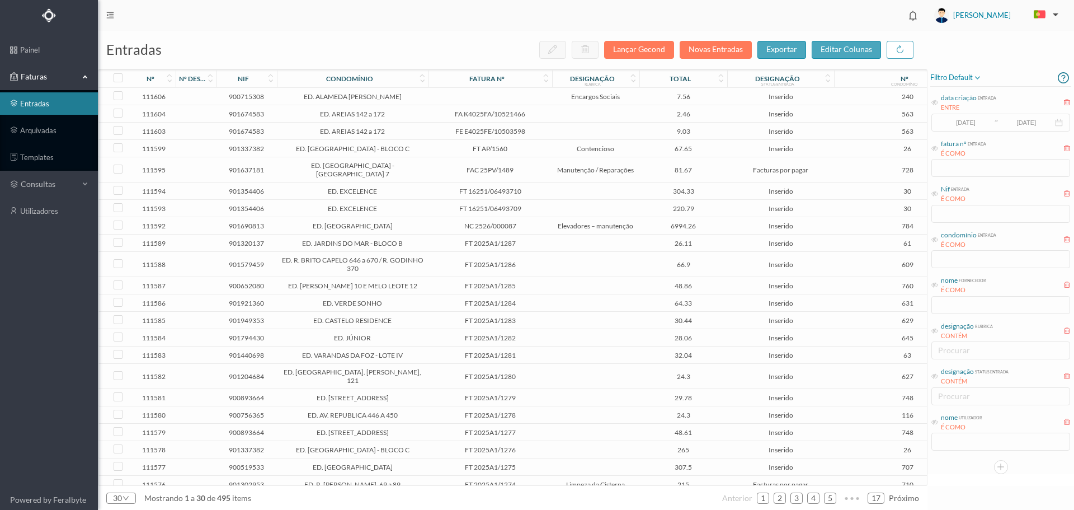
click at [640, 98] on td "7.56" at bounding box center [683, 96] width 88 height 17
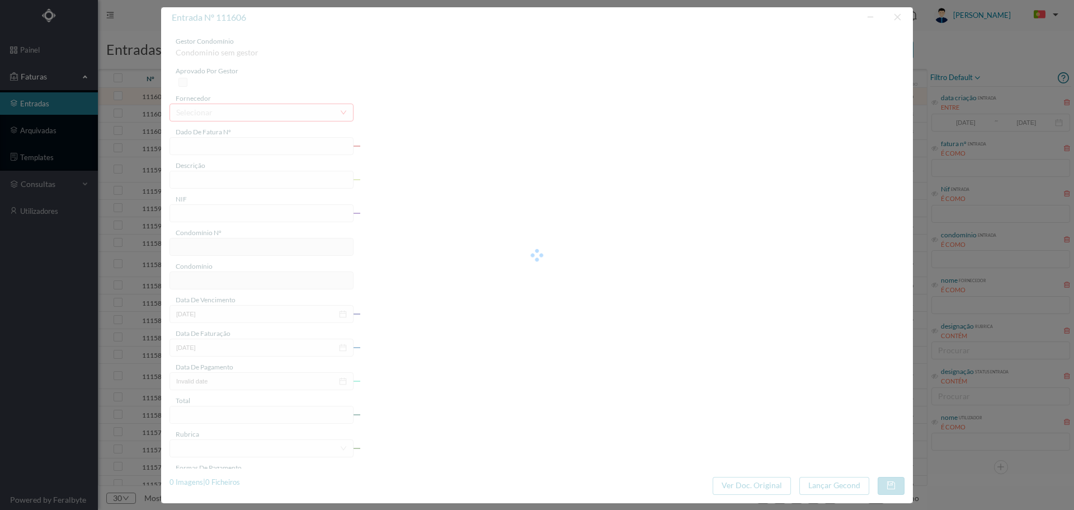
type input "2025/08"
type input "900715308"
type input "[DATE]"
type input "7.56"
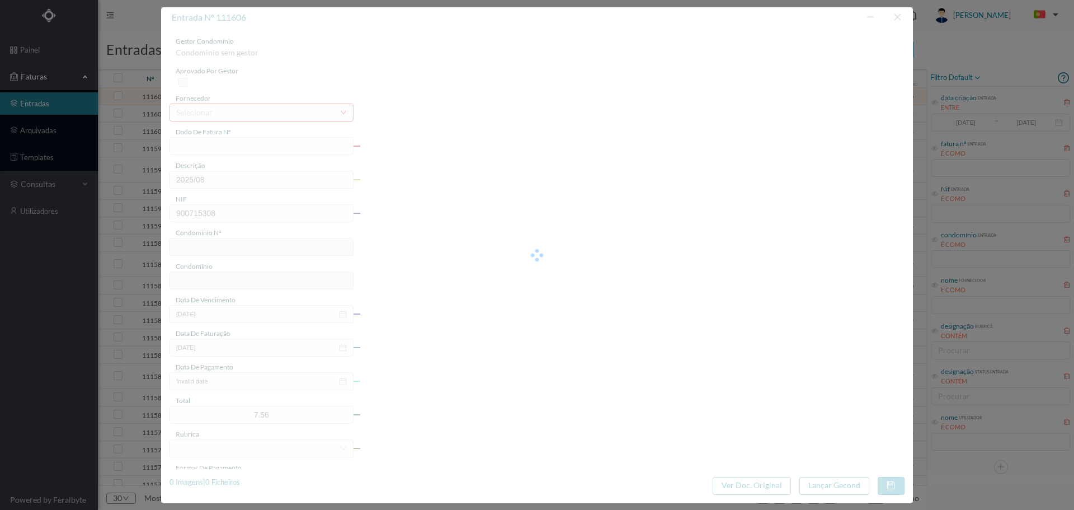
type input "240"
type input "ED. ALAMEDA [PERSON_NAME]"
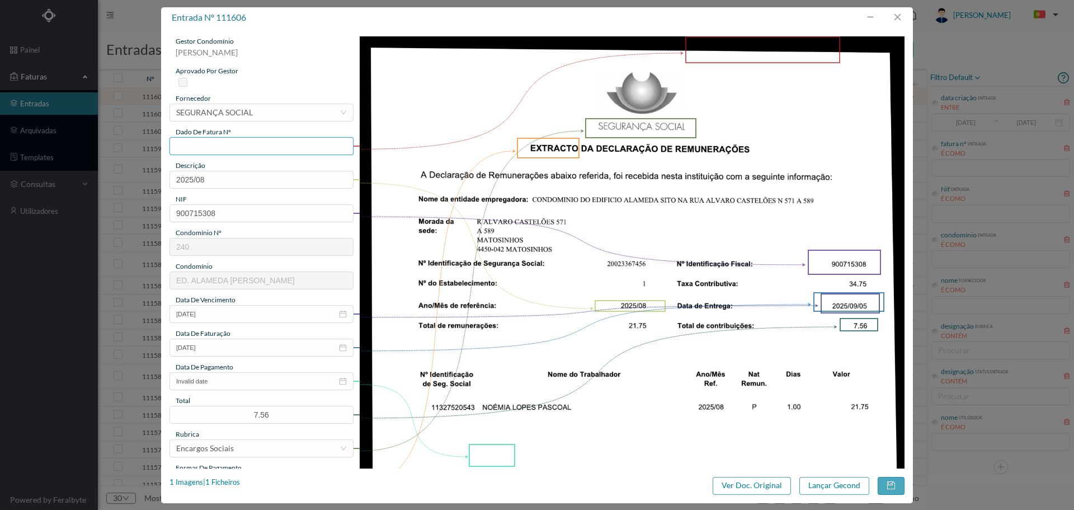
click at [188, 153] on input "text" at bounding box center [261, 146] width 184 height 18
type input "900715308.08.2025"
click at [210, 381] on input "Invalid date" at bounding box center [261, 381] width 184 height 18
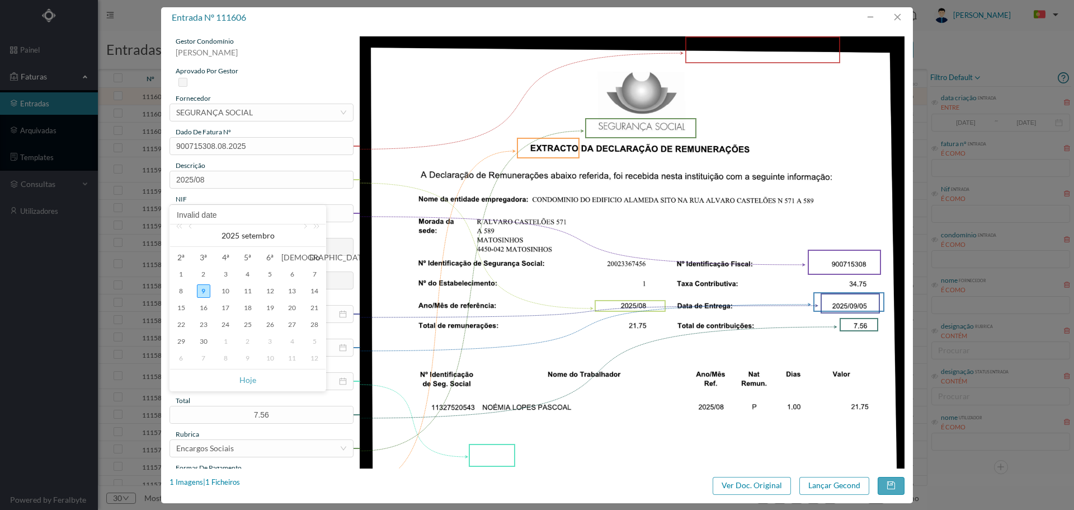
click at [203, 294] on div "9" at bounding box center [203, 290] width 13 height 13
type input "[DATE]"
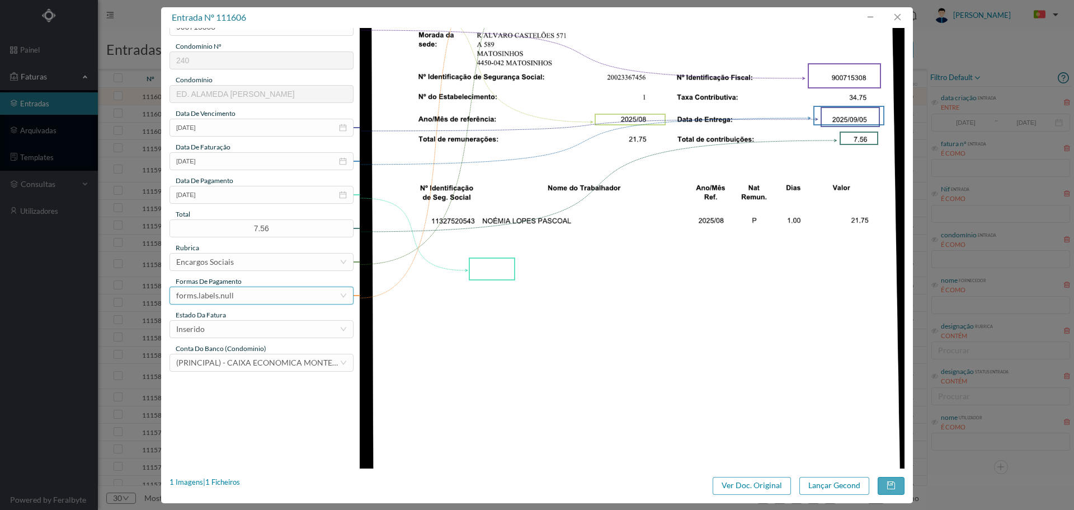
click at [223, 295] on div "forms.labels.null" at bounding box center [205, 295] width 58 height 17
click at [230, 350] on li "transferência bancária" at bounding box center [260, 353] width 183 height 18
click at [886, 486] on button "button" at bounding box center [891, 486] width 27 height 18
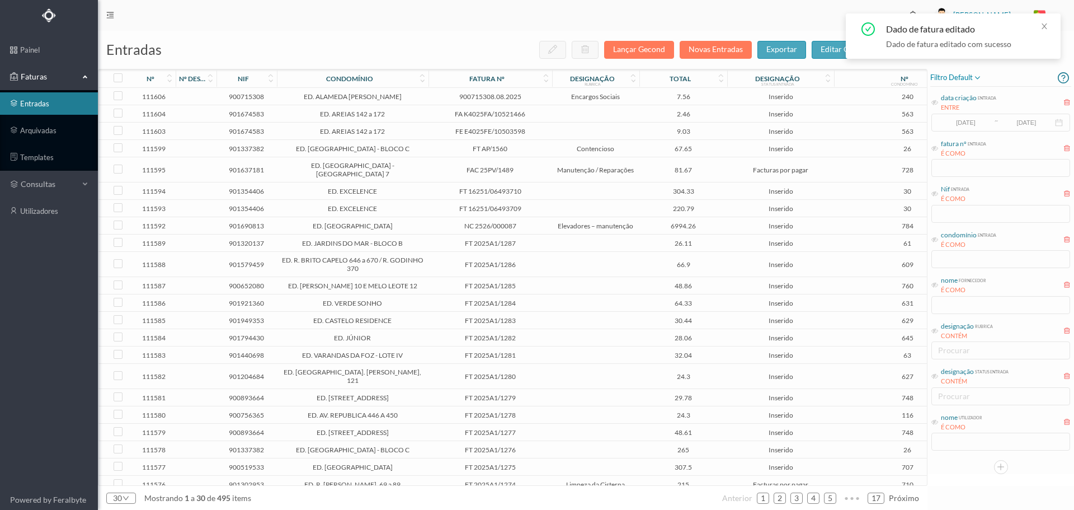
click at [545, 98] on span "900715308.08.2025" at bounding box center [490, 96] width 118 height 8
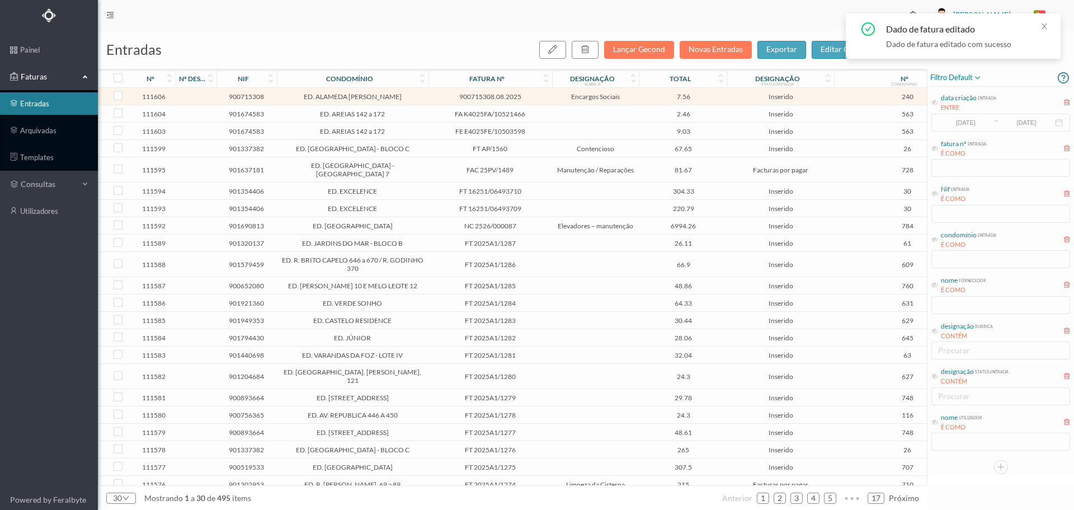
click at [545, 98] on span "900715308.08.2025" at bounding box center [490, 96] width 118 height 8
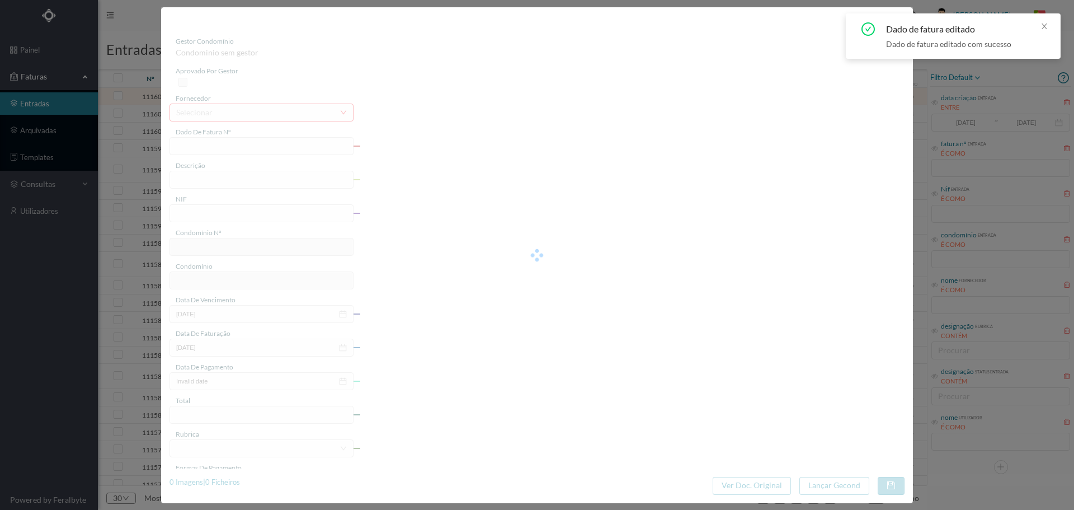
type input "900715308.08.2025"
type input "2025/08"
type input "900715308"
type input "[DATE]"
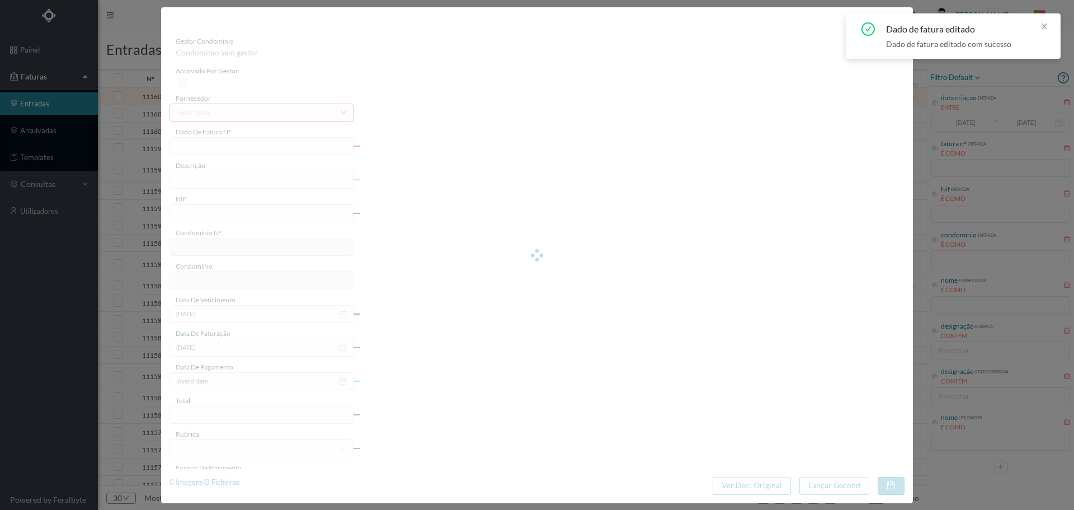
type input "[DATE]"
type input "7.56"
type input "240"
type input "ED. ALAMEDA [PERSON_NAME]"
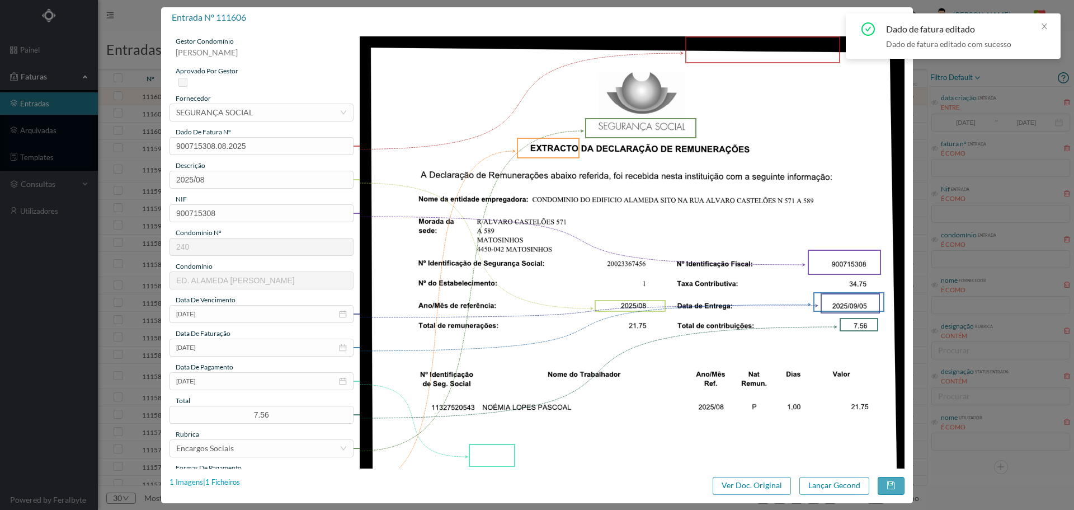
click at [235, 483] on div "1 Imagens | 1 Ficheiros" at bounding box center [204, 482] width 70 height 11
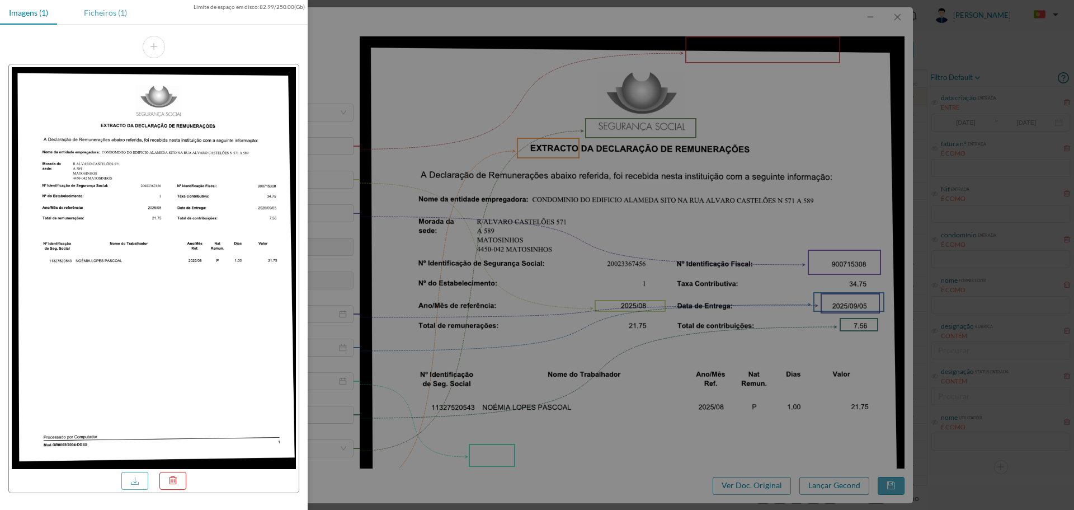
click at [111, 18] on div "Ficheiros (1)" at bounding box center [105, 12] width 61 height 25
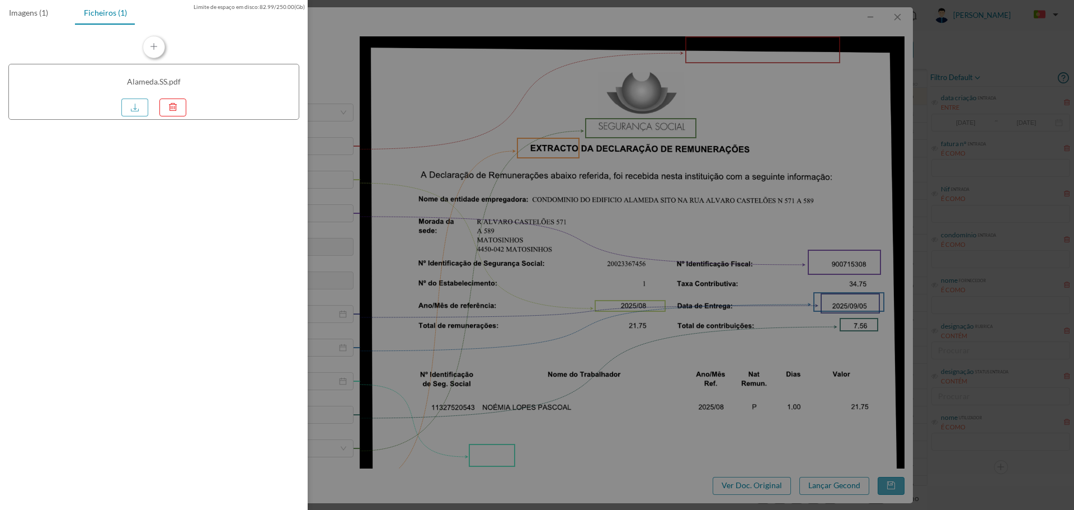
click at [159, 45] on button "button" at bounding box center [154, 47] width 22 height 22
click at [818, 420] on div at bounding box center [537, 255] width 1074 height 510
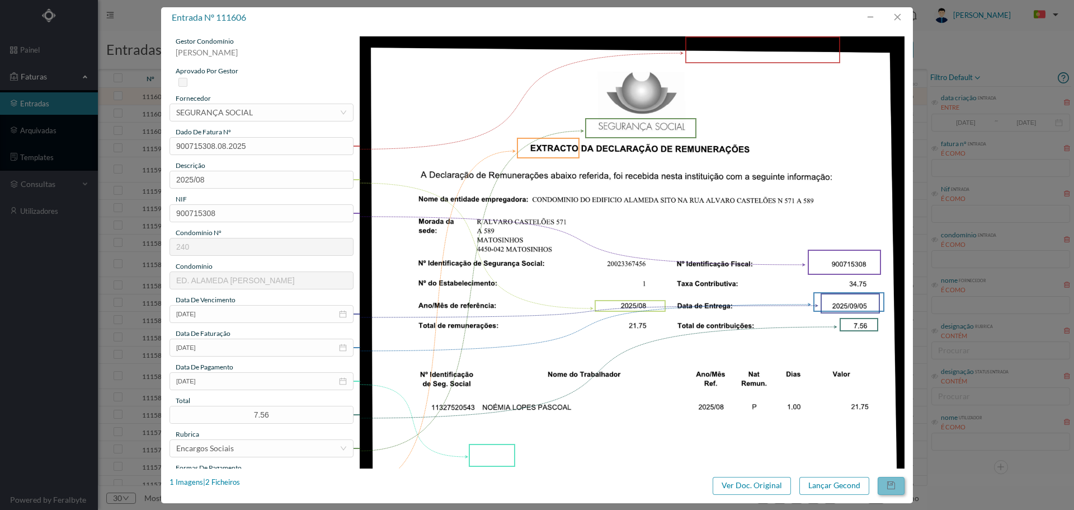
click at [893, 487] on button "button" at bounding box center [891, 486] width 27 height 18
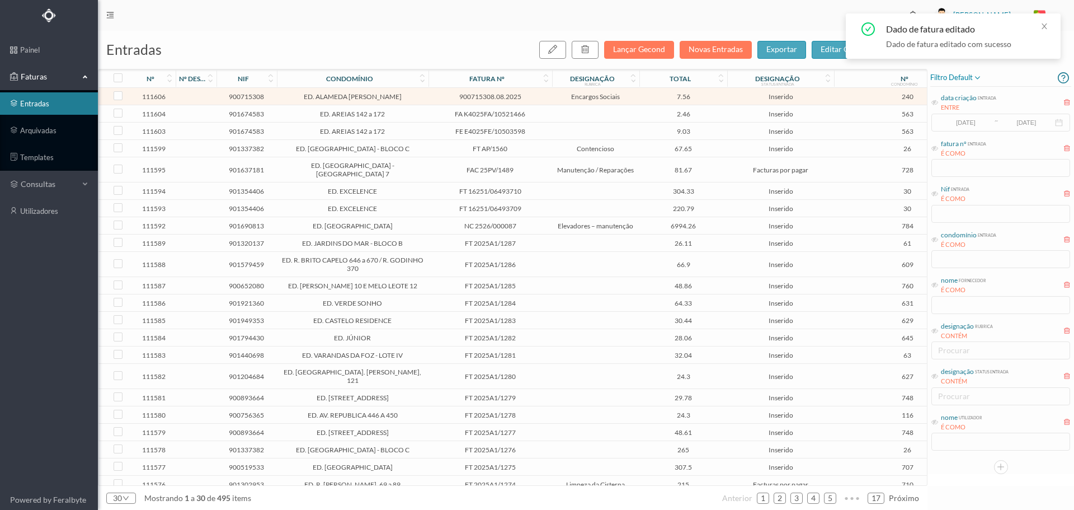
click at [640, 100] on td "7.56" at bounding box center [683, 96] width 88 height 17
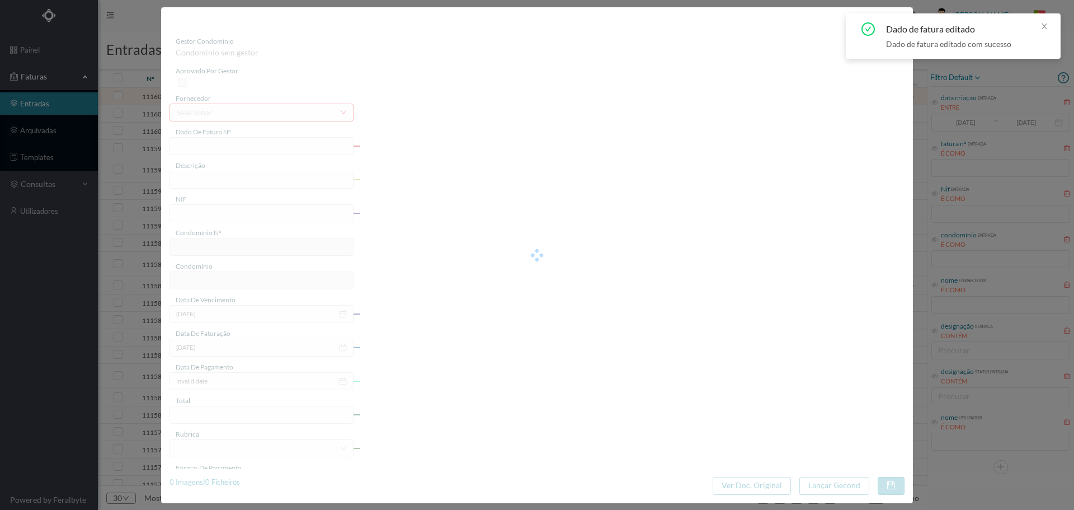
type input "900715308.08.2025"
type input "2025/08"
type input "900715308"
type input "[DATE]"
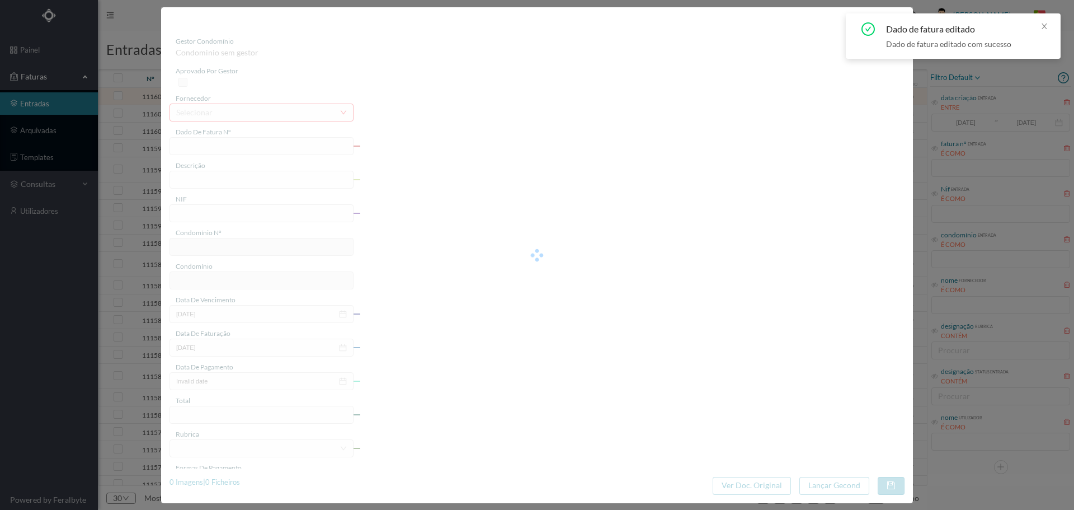
type input "[DATE]"
type input "7.56"
type input "240"
type input "ED. ALAMEDA [PERSON_NAME]"
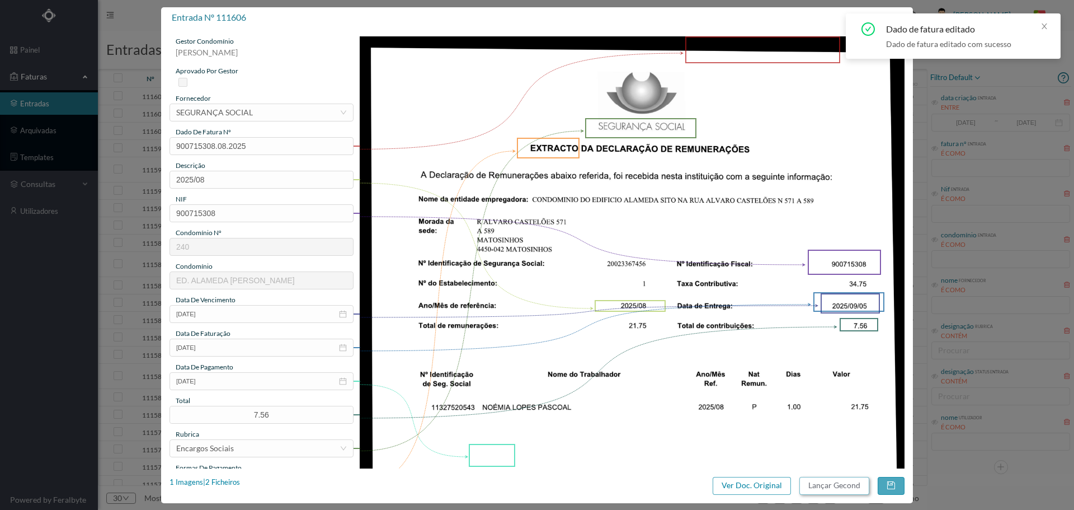
click at [829, 482] on button "Lançar Gecond" at bounding box center [834, 486] width 70 height 18
